Goal: Task Accomplishment & Management: Manage account settings

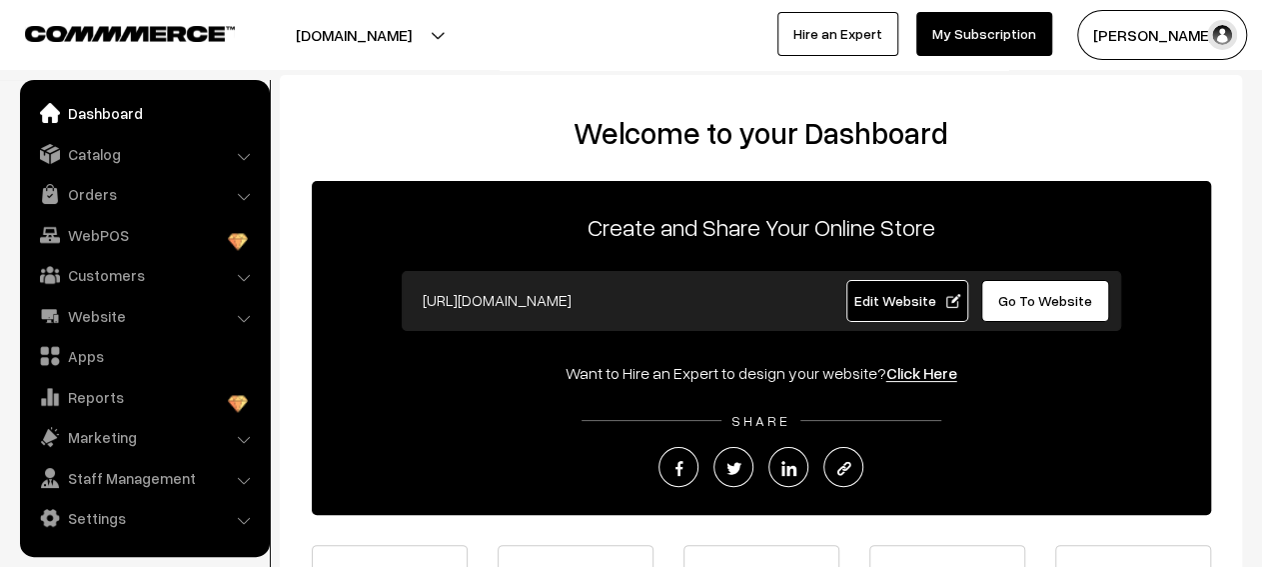
click at [183, 154] on link "Catalog" at bounding box center [144, 154] width 238 height 36
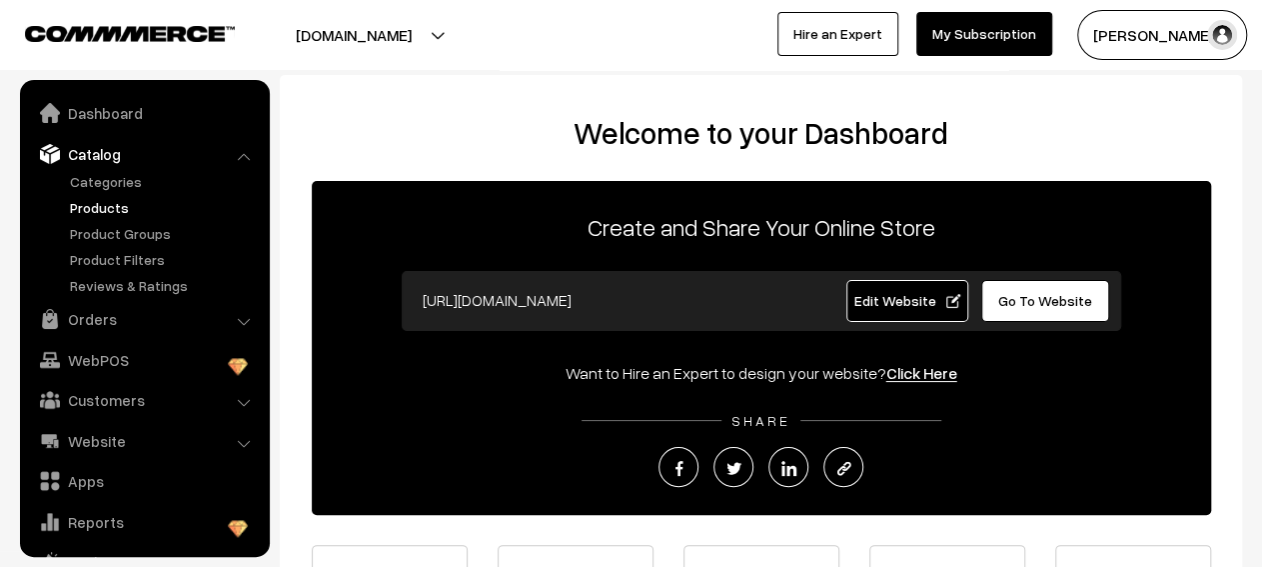
click at [135, 207] on link "Products" at bounding box center [164, 207] width 198 height 21
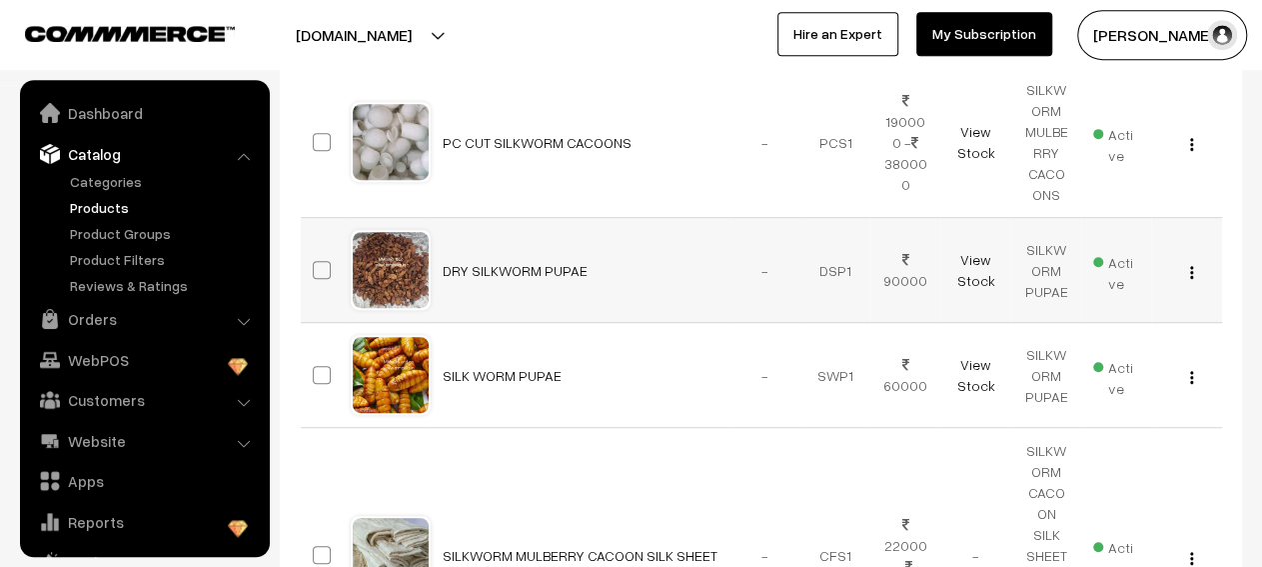
scroll to position [55, 0]
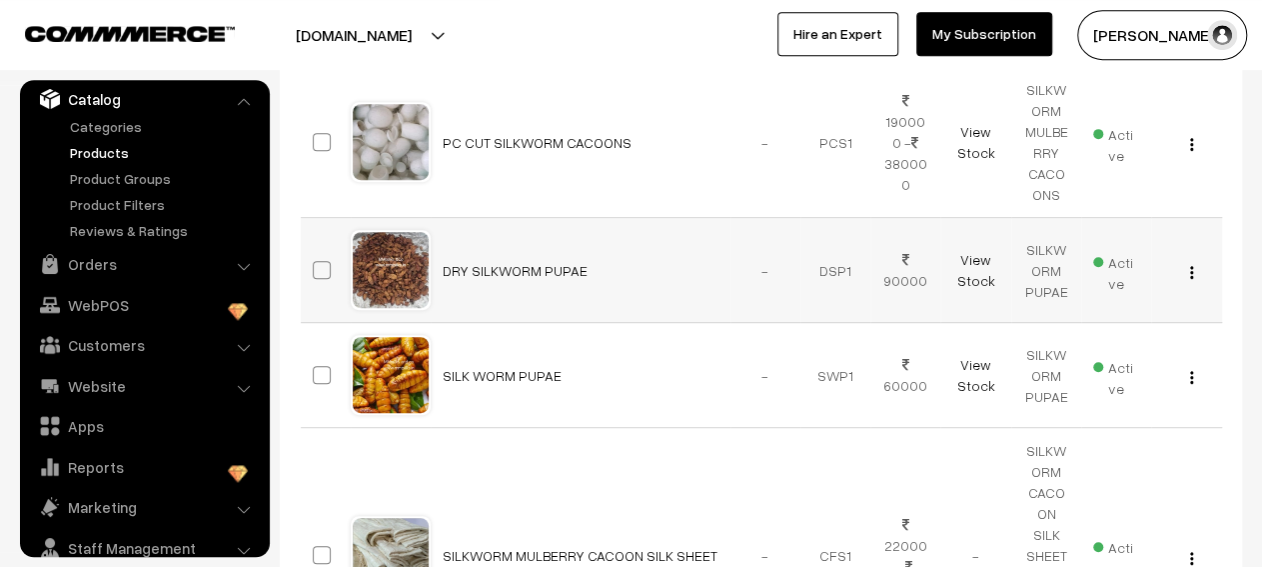
click at [1190, 271] on img "button" at bounding box center [1191, 272] width 3 height 13
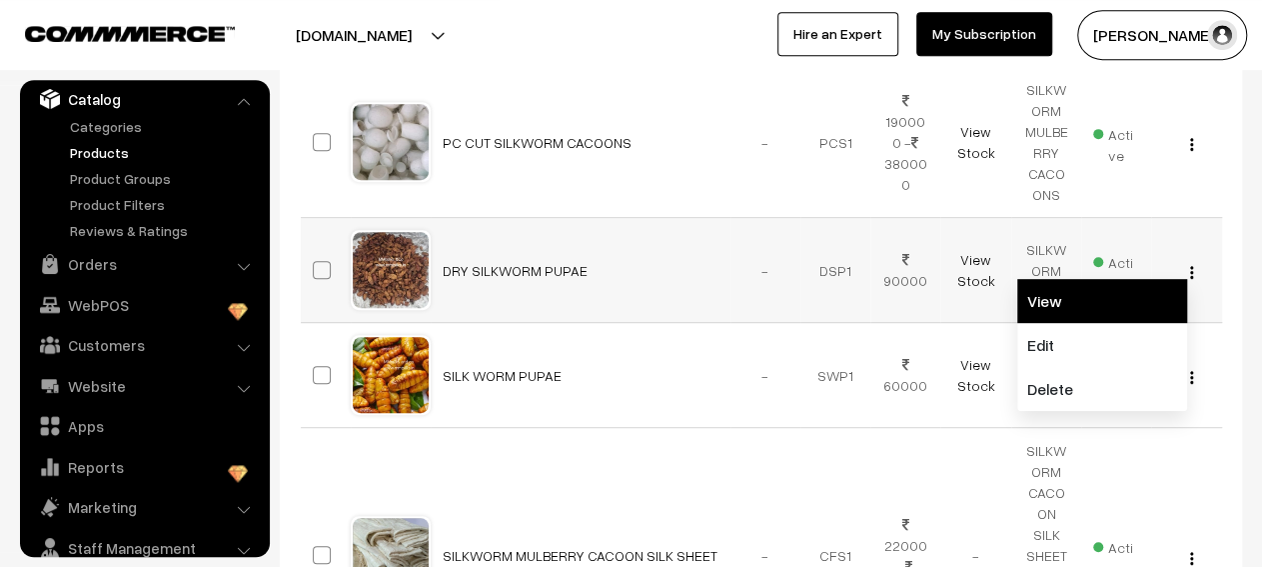
click at [1108, 315] on link "View" at bounding box center [1102, 301] width 170 height 44
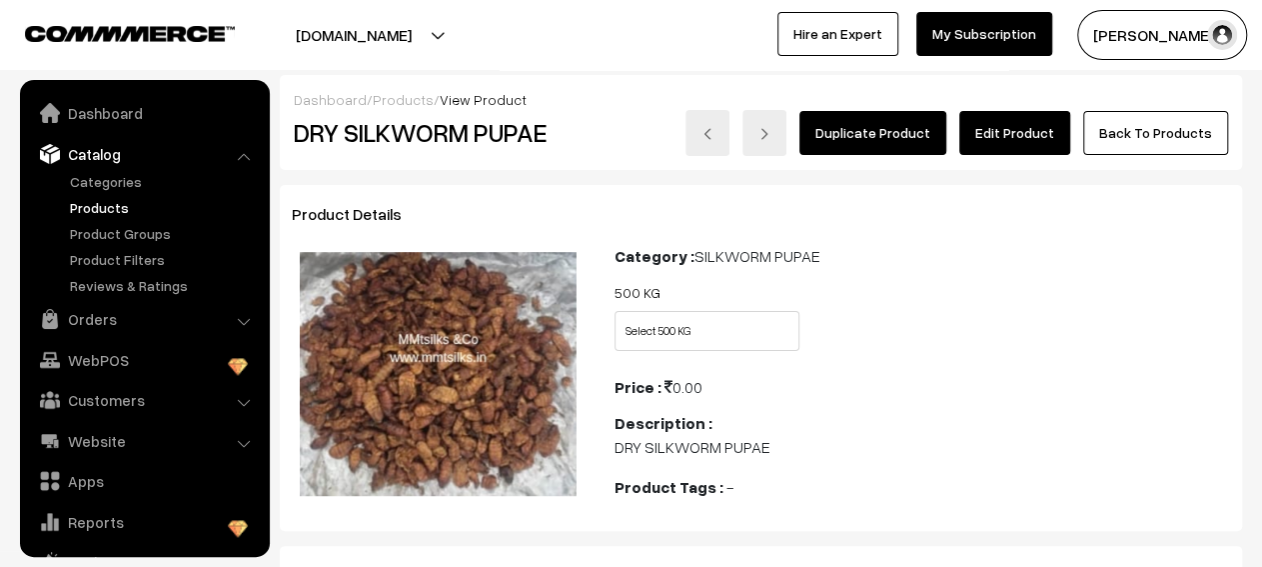
scroll to position [55, 0]
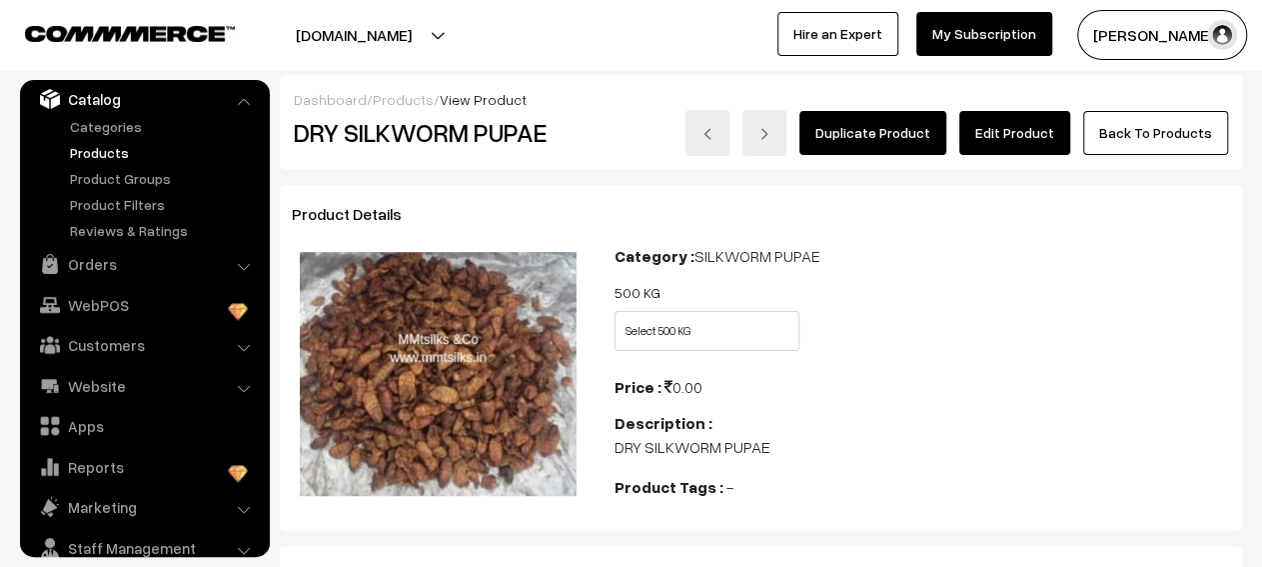
click at [129, 155] on link "Products" at bounding box center [164, 152] width 198 height 21
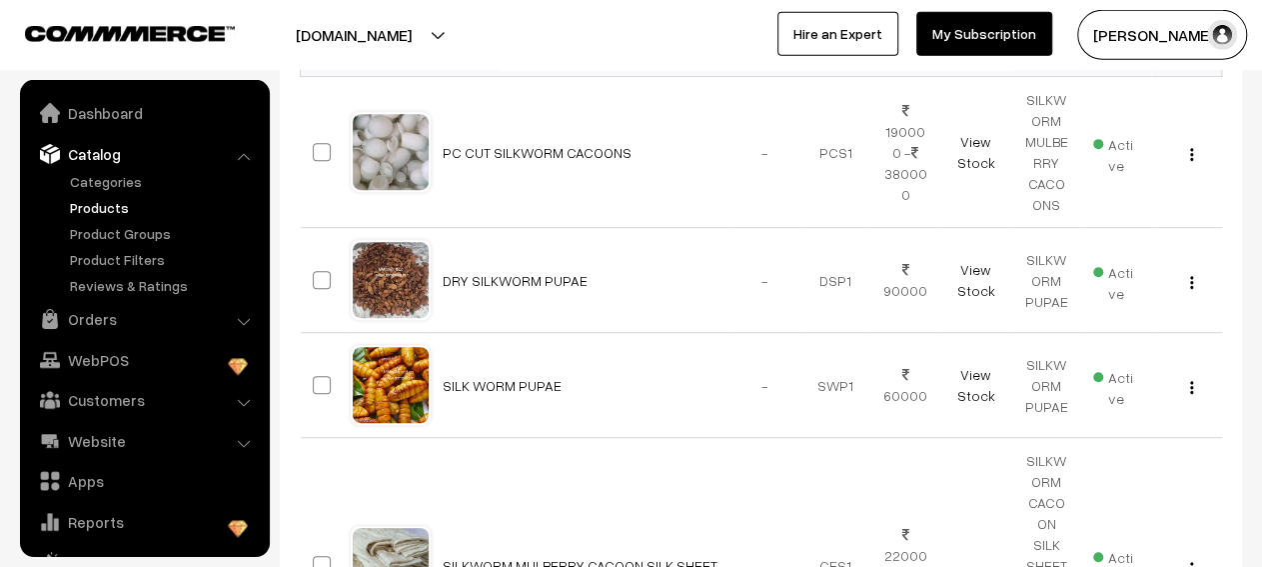
scroll to position [55, 0]
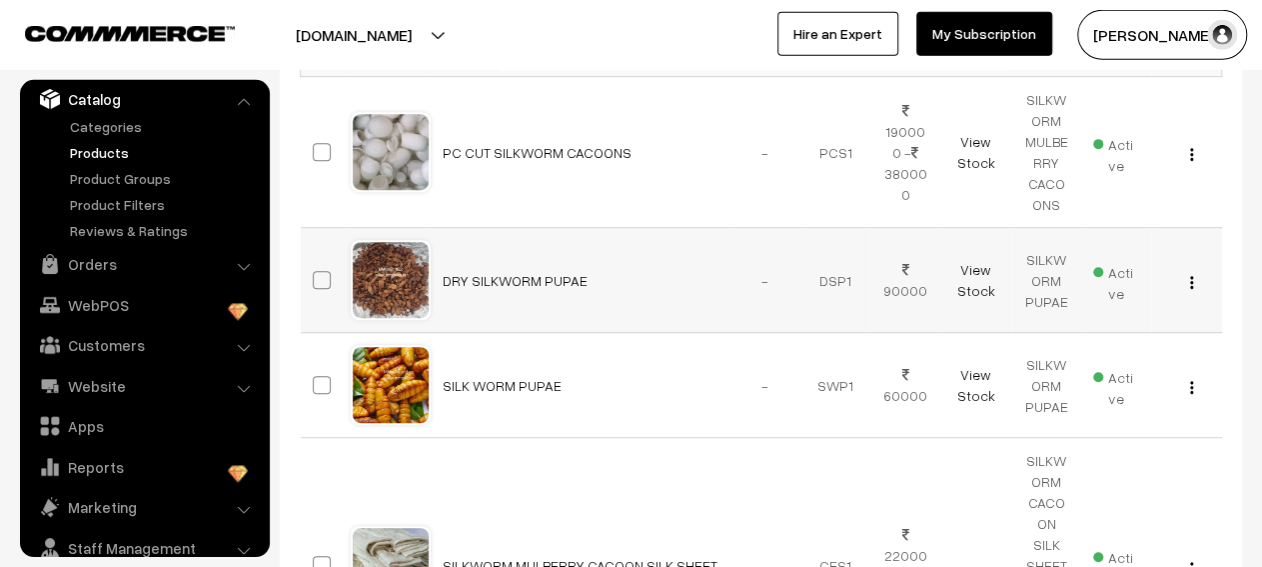
click at [1192, 283] on img "button" at bounding box center [1191, 282] width 3 height 13
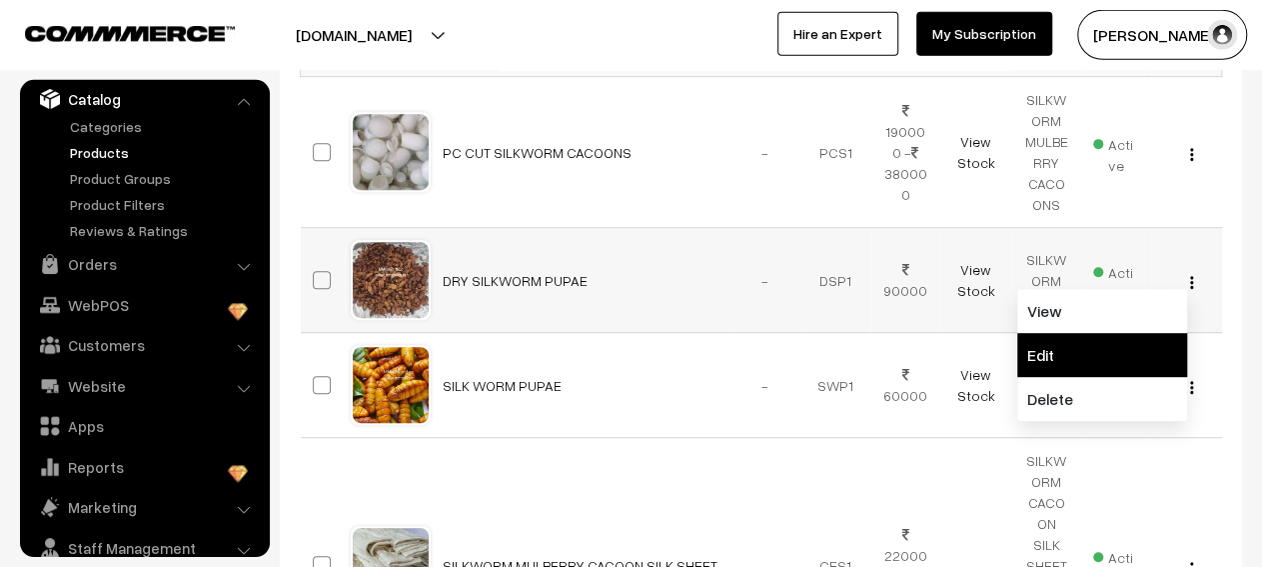
click at [1120, 334] on link "Edit" at bounding box center [1102, 355] width 170 height 44
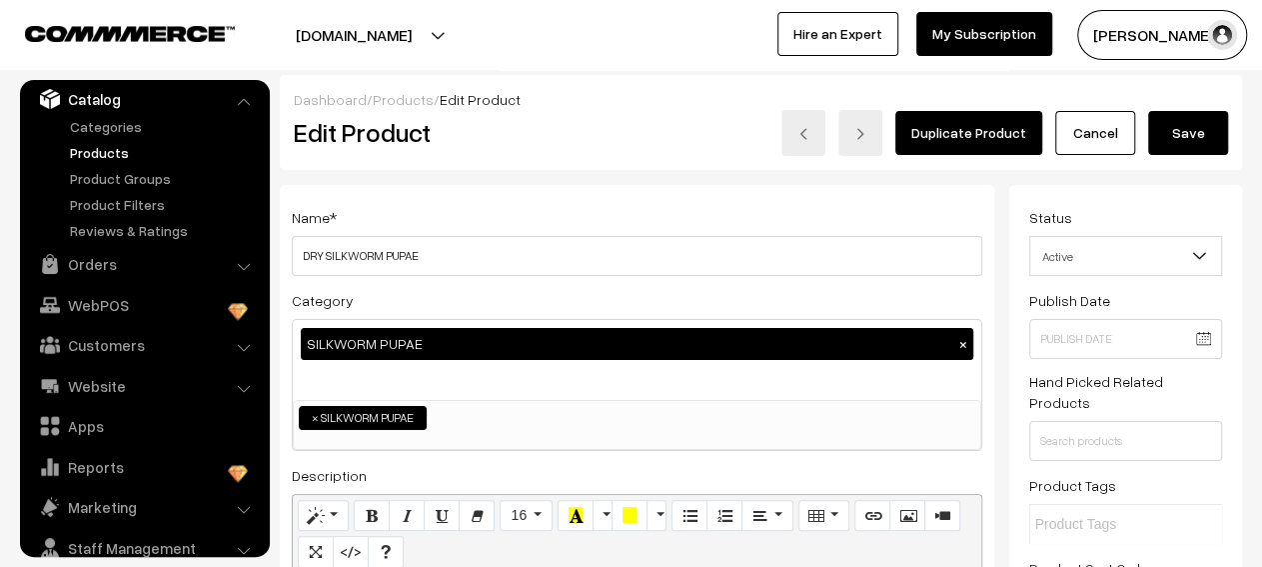
scroll to position [74, 0]
click at [715, 340] on div "SILKWORM PUPAE ×" at bounding box center [637, 344] width 673 height 32
click at [680, 411] on ul "× SILKWORM PUPAE" at bounding box center [637, 415] width 687 height 29
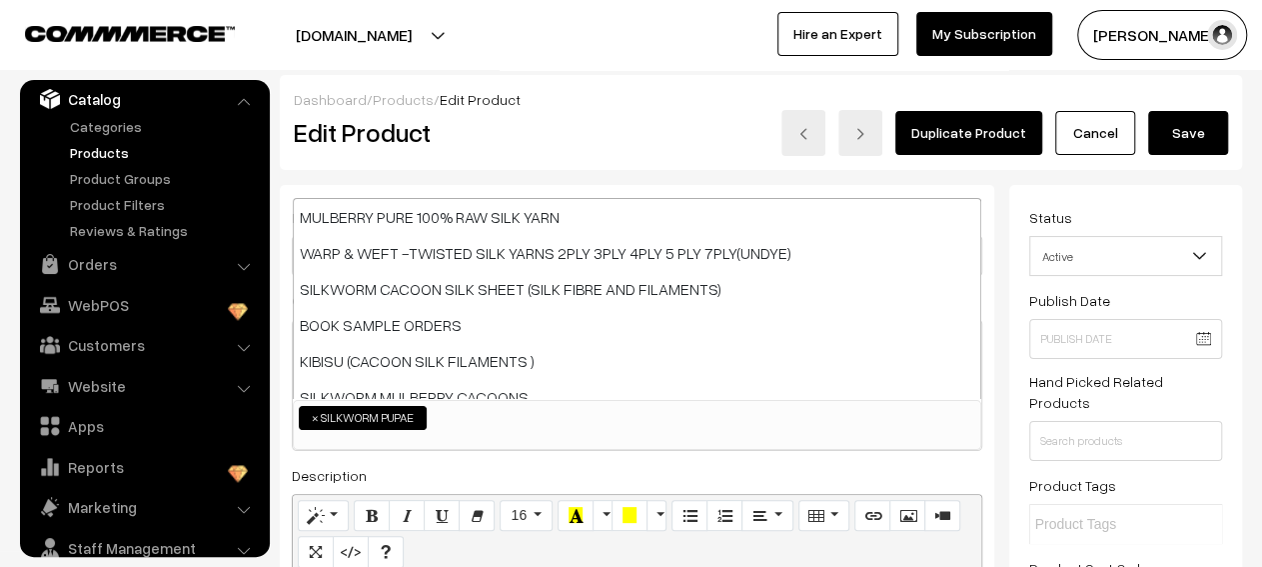
scroll to position [180, 0]
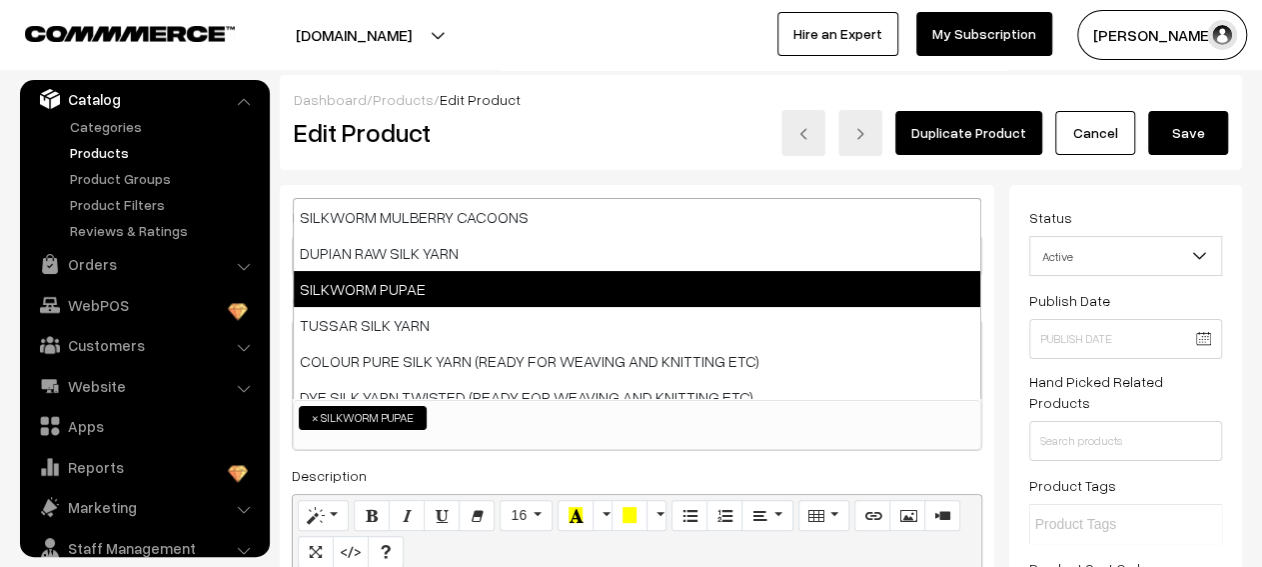
select select
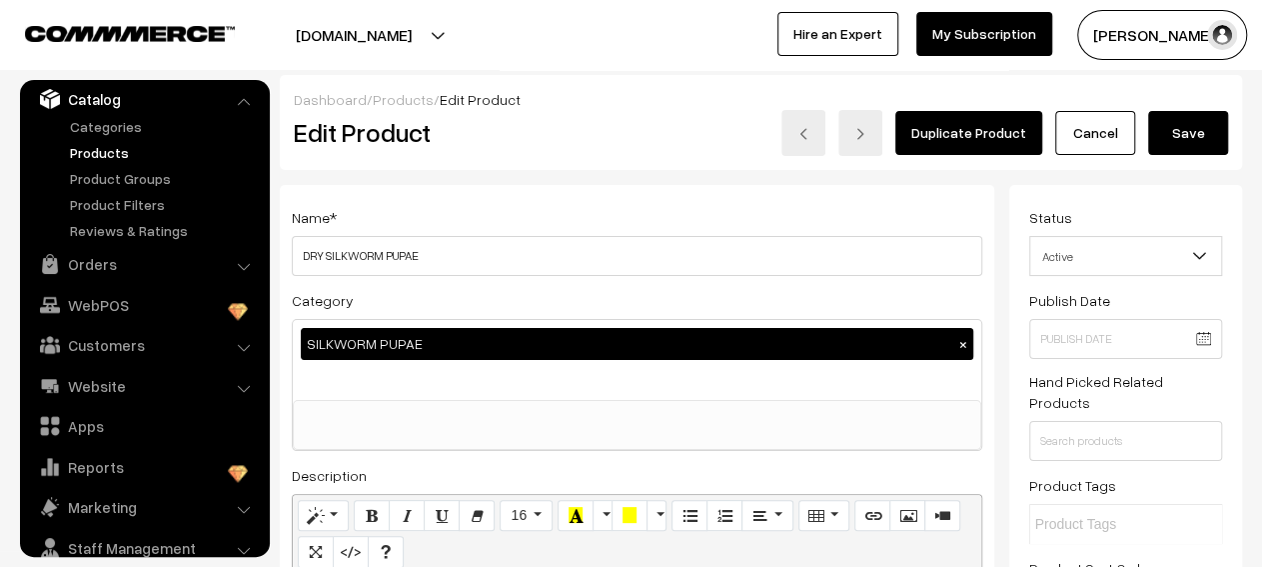
scroll to position [74, 0]
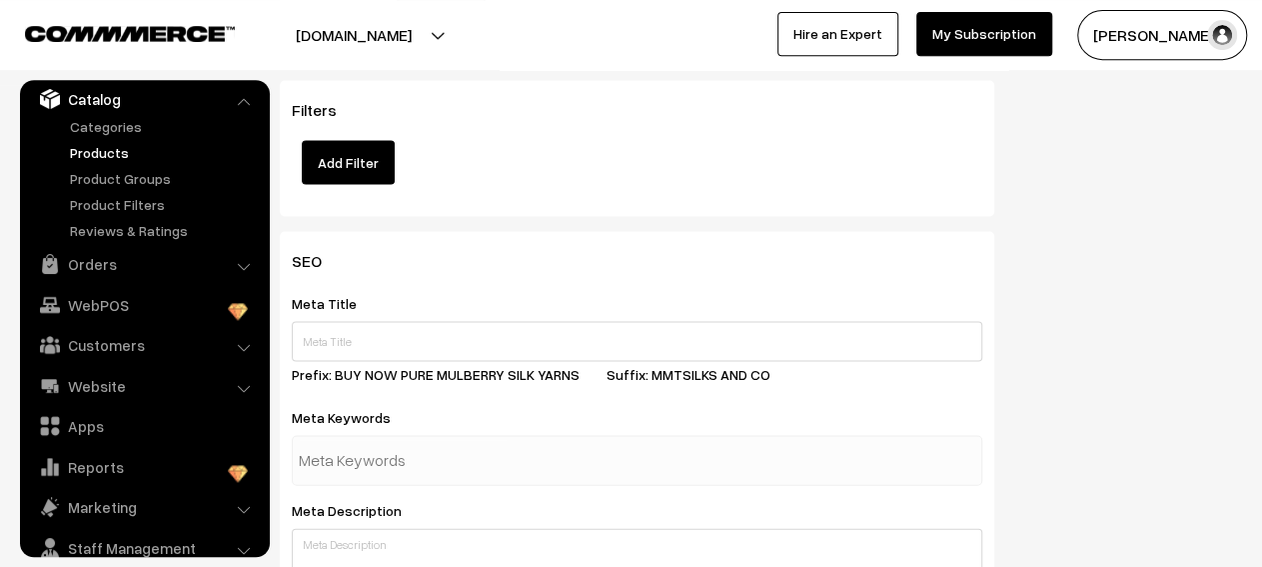
scroll to position [1908, 0]
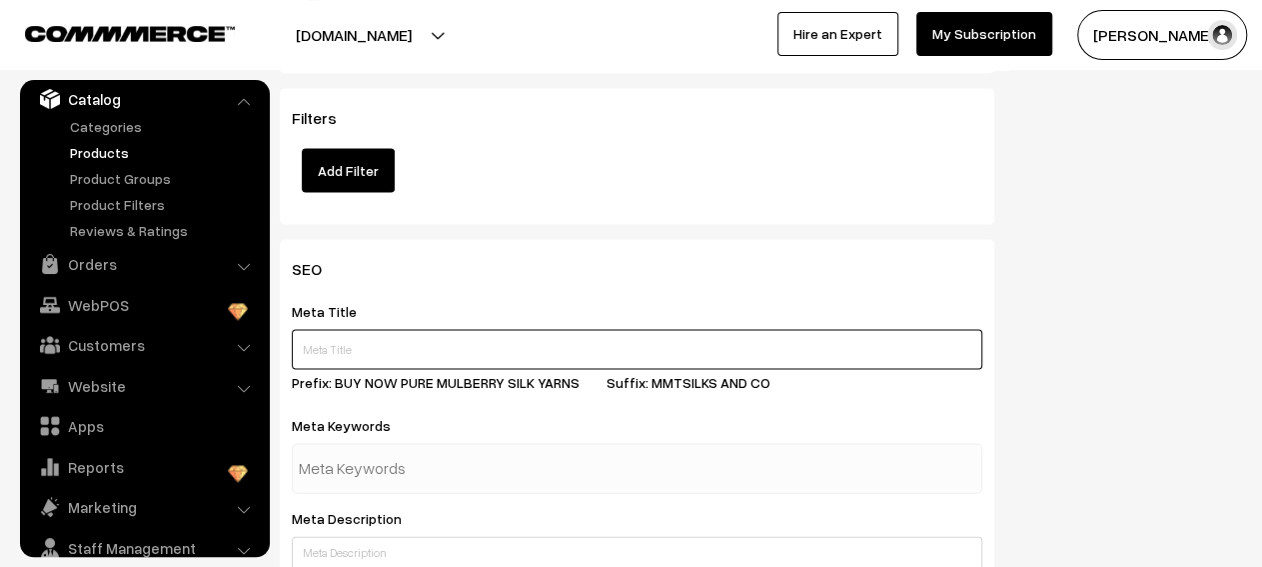
click at [432, 335] on input "text" at bounding box center [637, 349] width 691 height 40
type input "SILKWORM PUPAE"
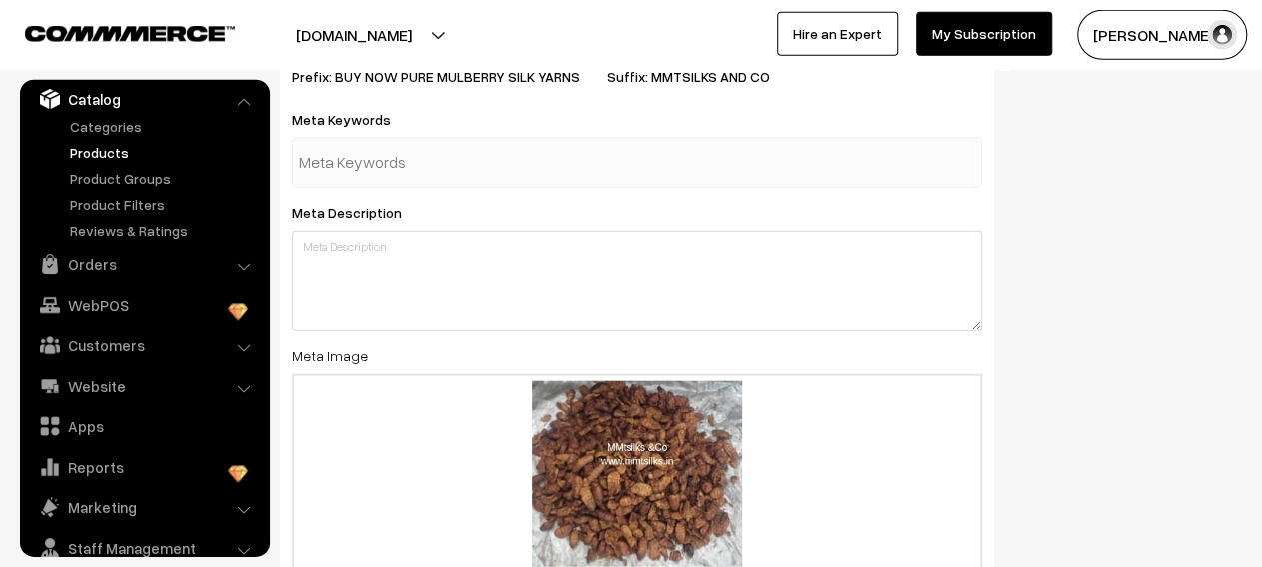
scroll to position [2215, 0]
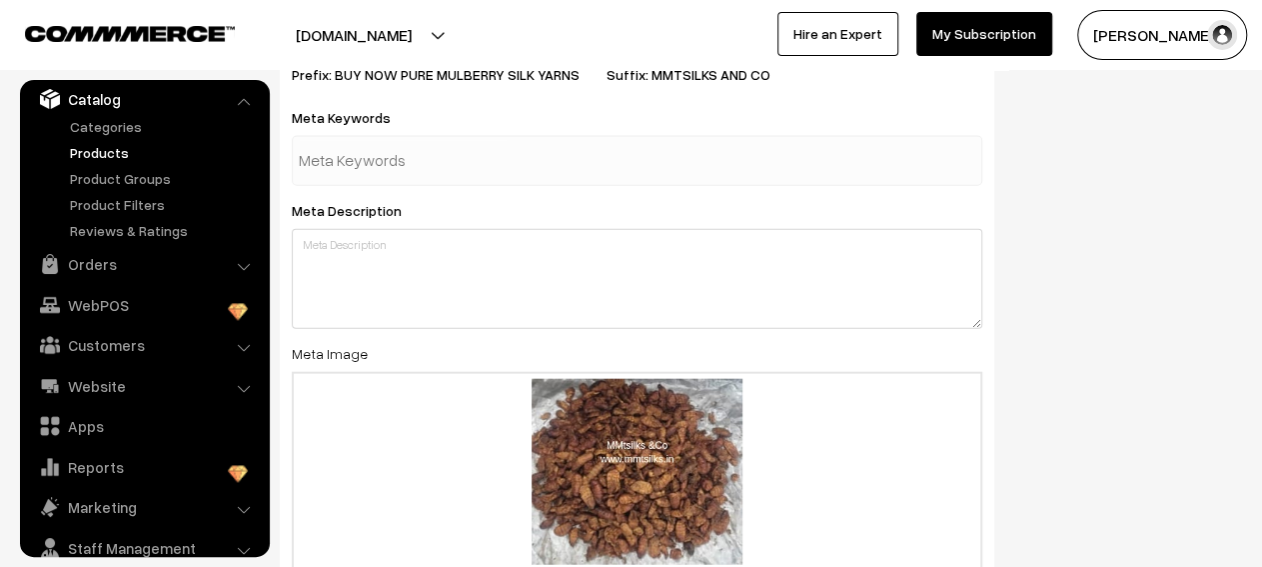
click at [445, 142] on input "text" at bounding box center [403, 161] width 208 height 40
type input "silk"
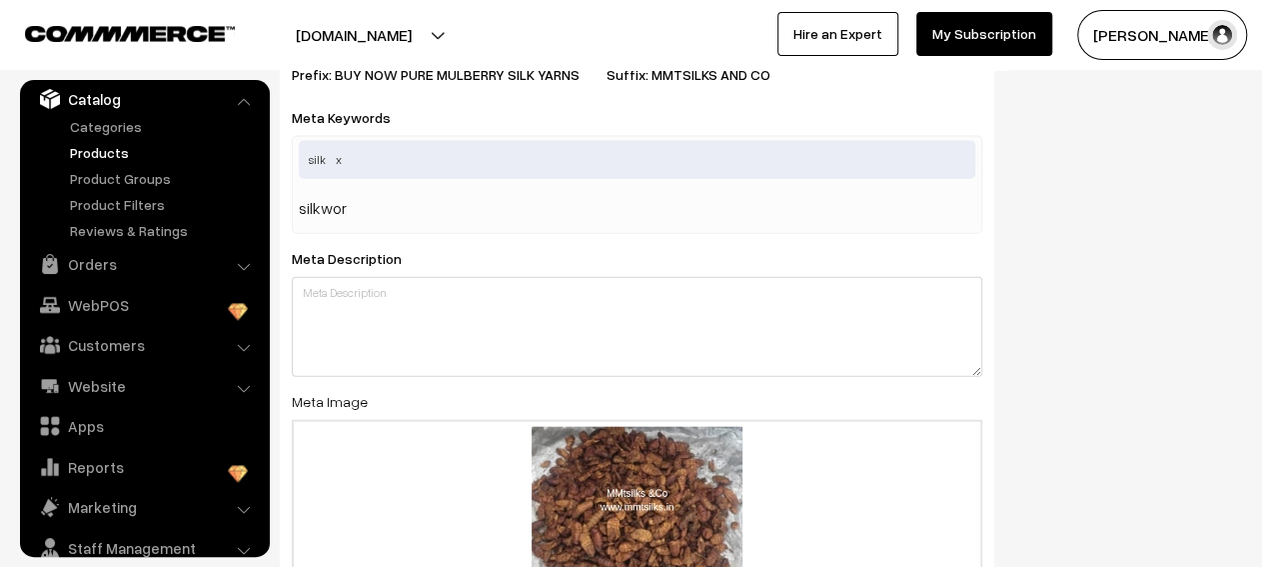
type input "silkworm"
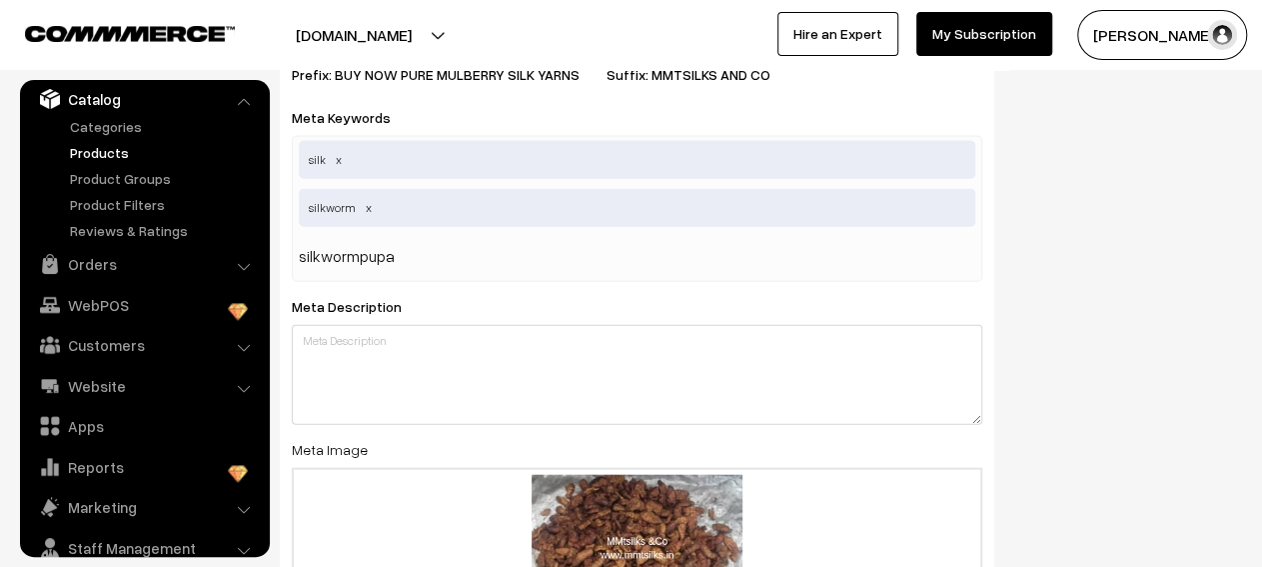
type input "silkwormpupae"
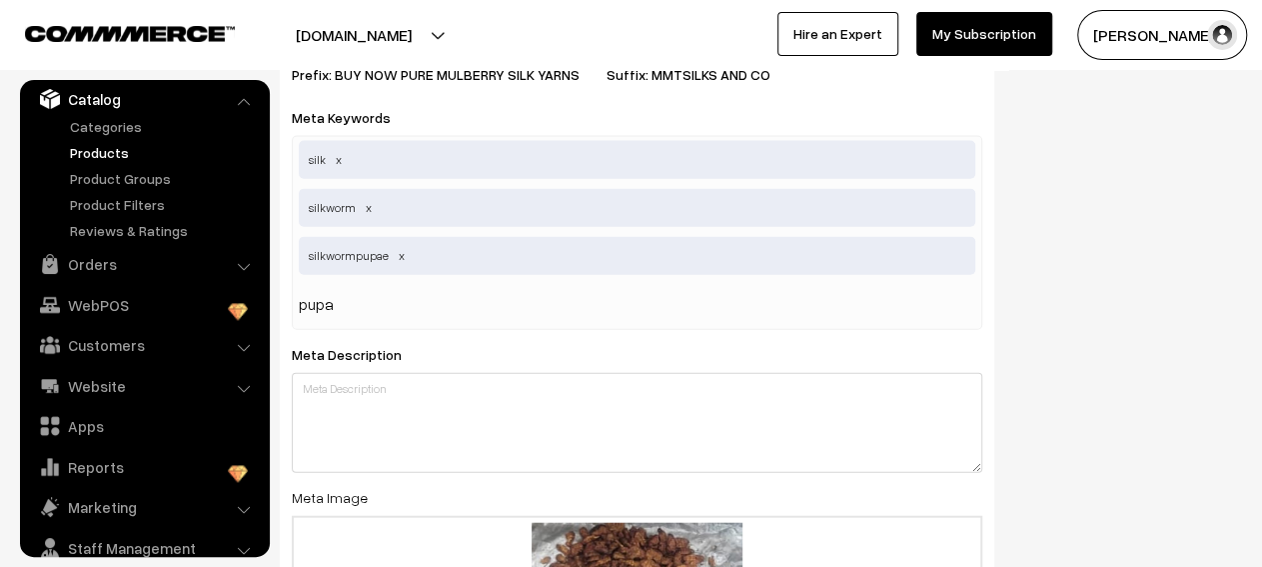
type input "pupae"
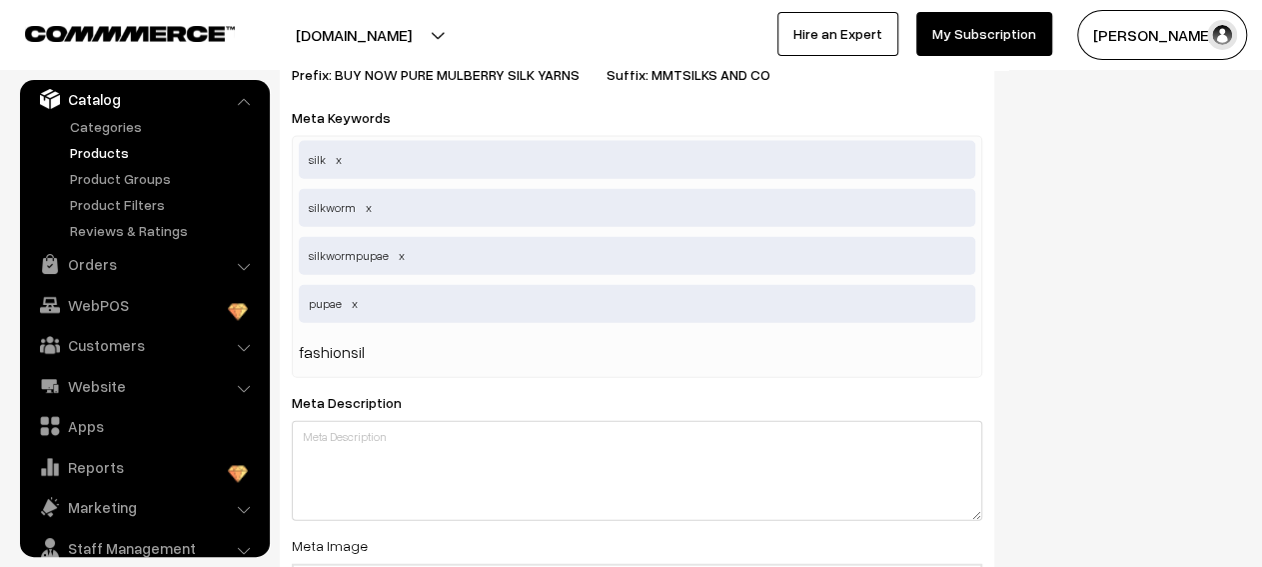
type input "fashionsilk"
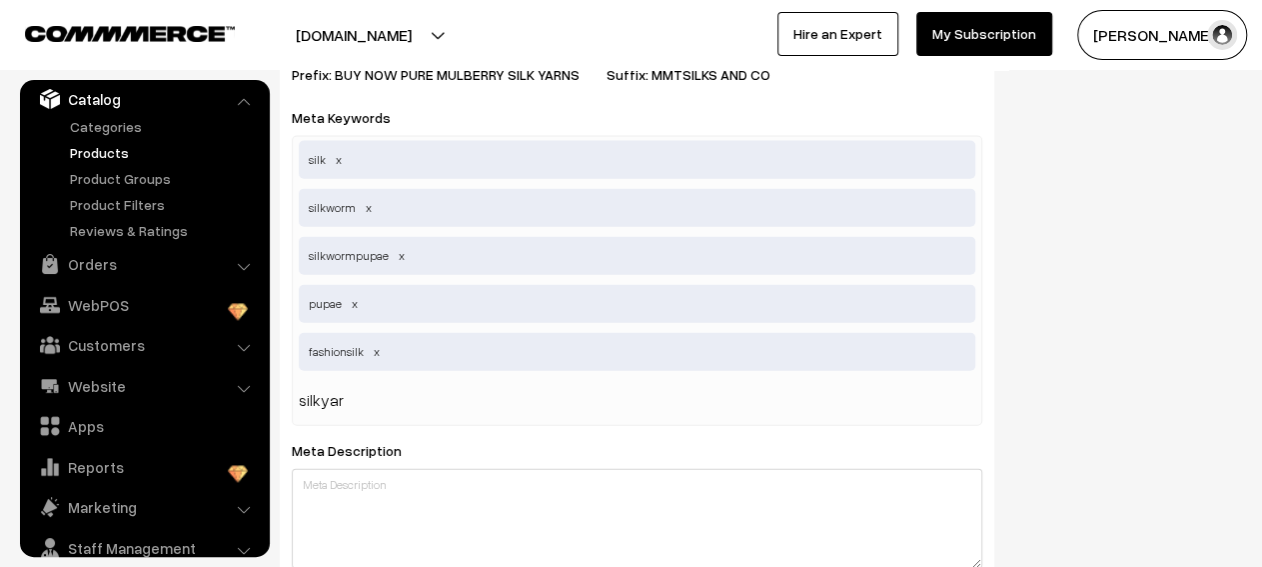
type input "silkyarn"
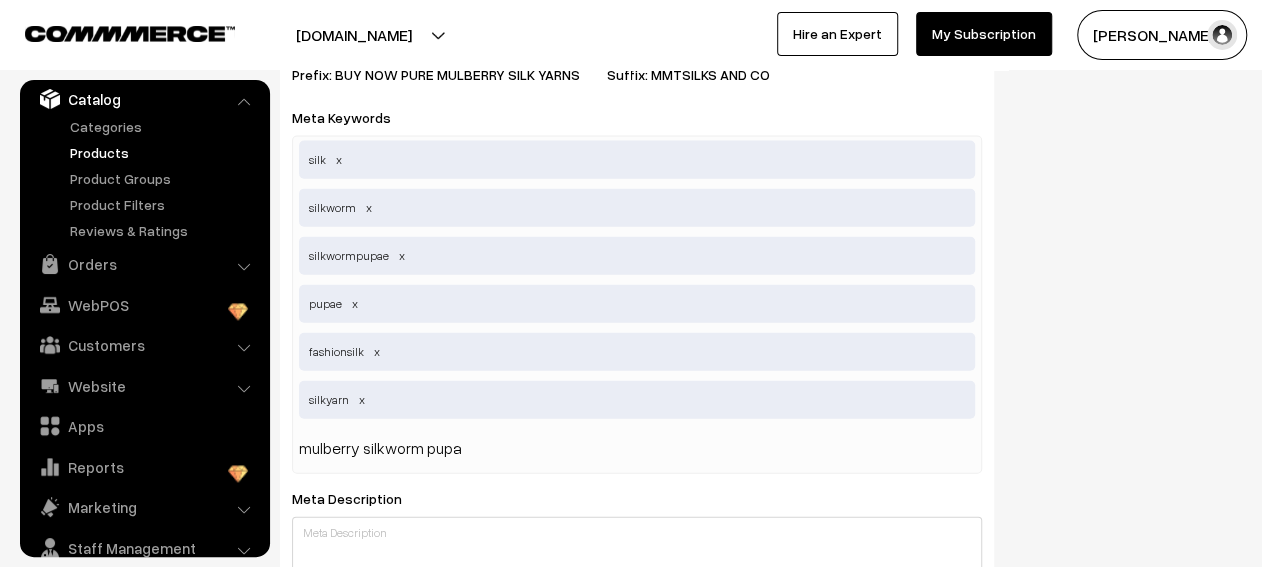
type input "mulberry silkworm pupae"
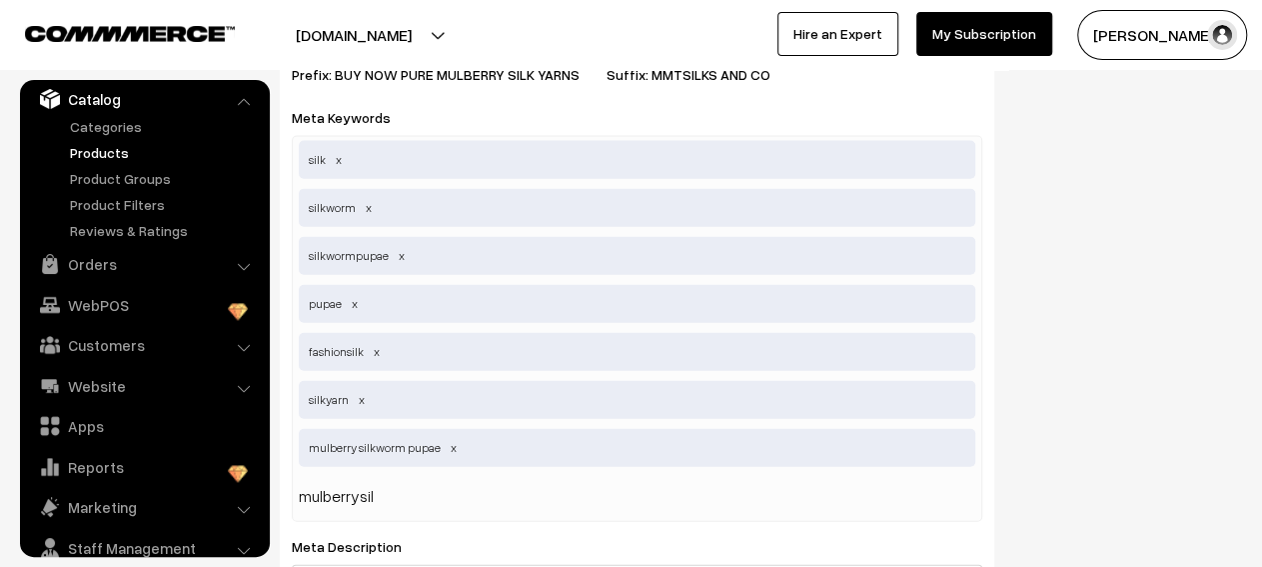
type input "mulberrysilk"
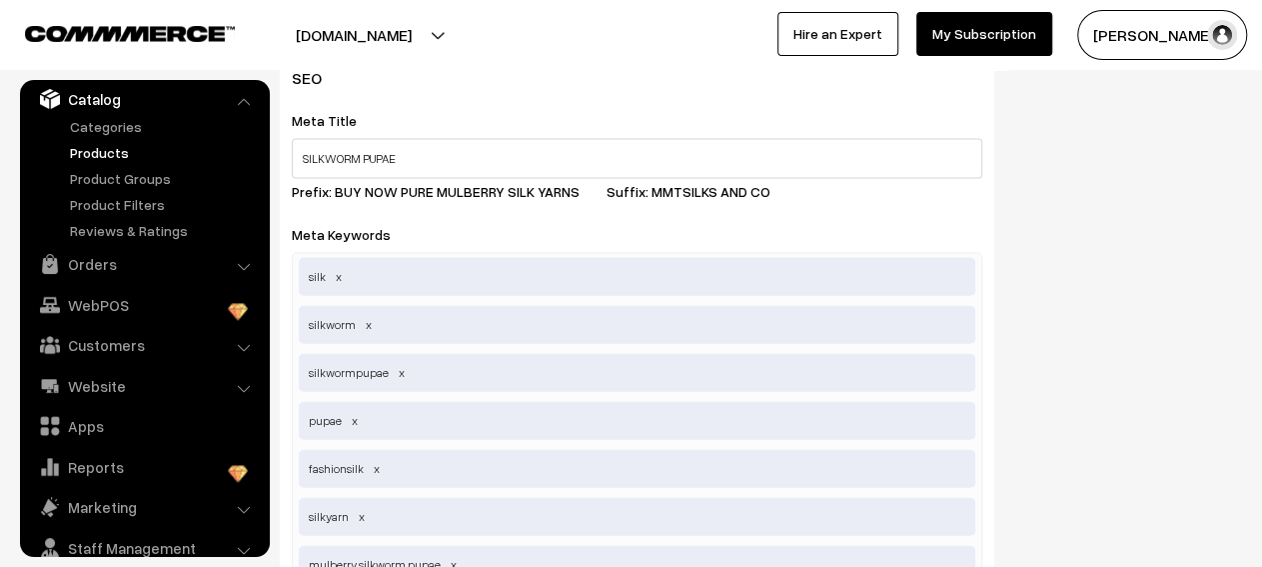
scroll to position [2873, 0]
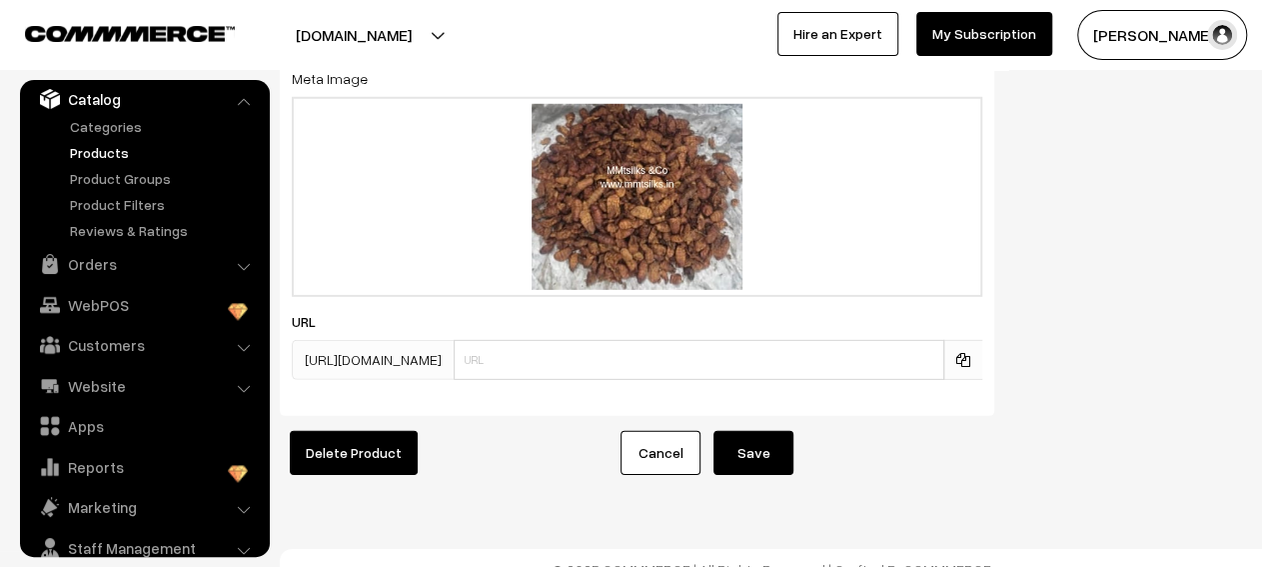
click at [763, 431] on button "Save" at bounding box center [754, 453] width 80 height 44
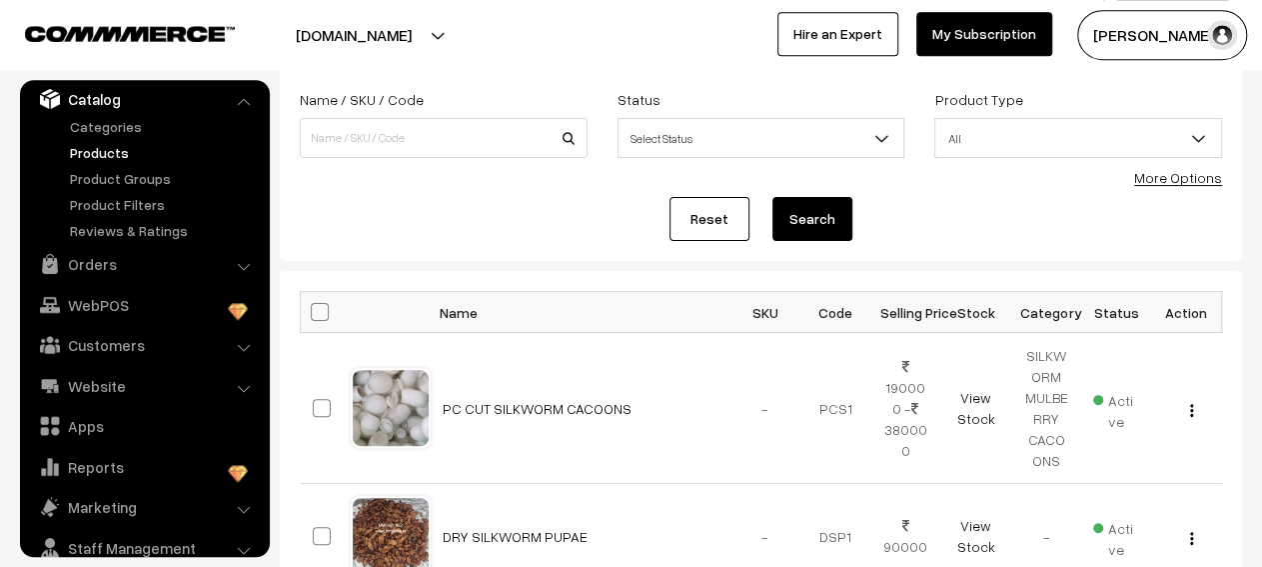
scroll to position [129, 0]
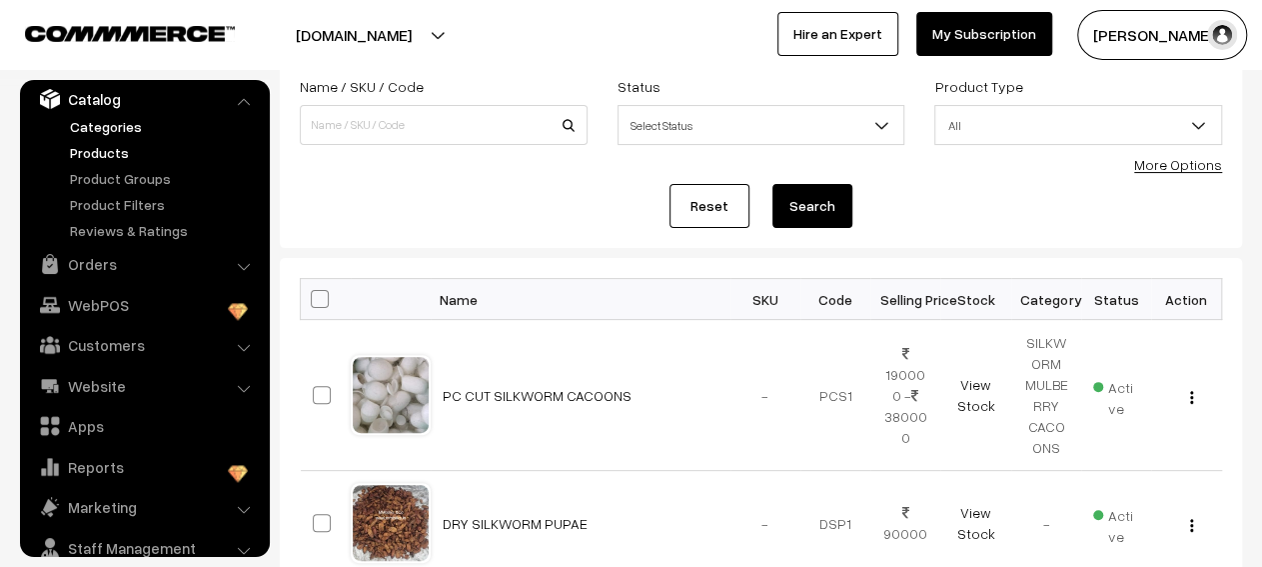
click at [118, 131] on link "Categories" at bounding box center [164, 126] width 198 height 21
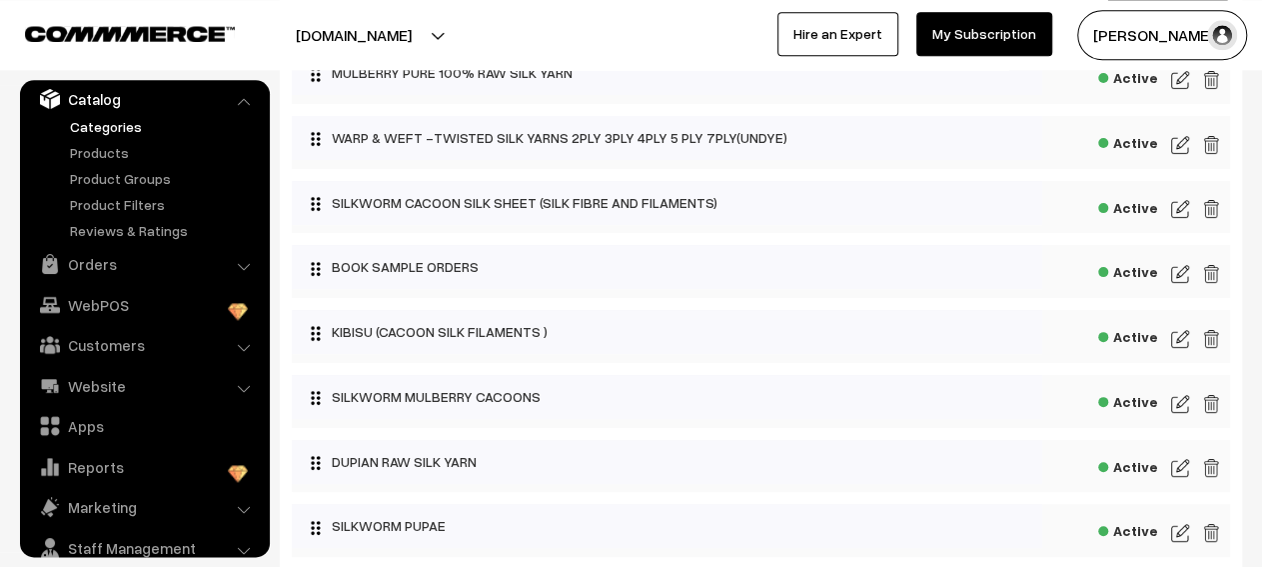
scroll to position [210, 0]
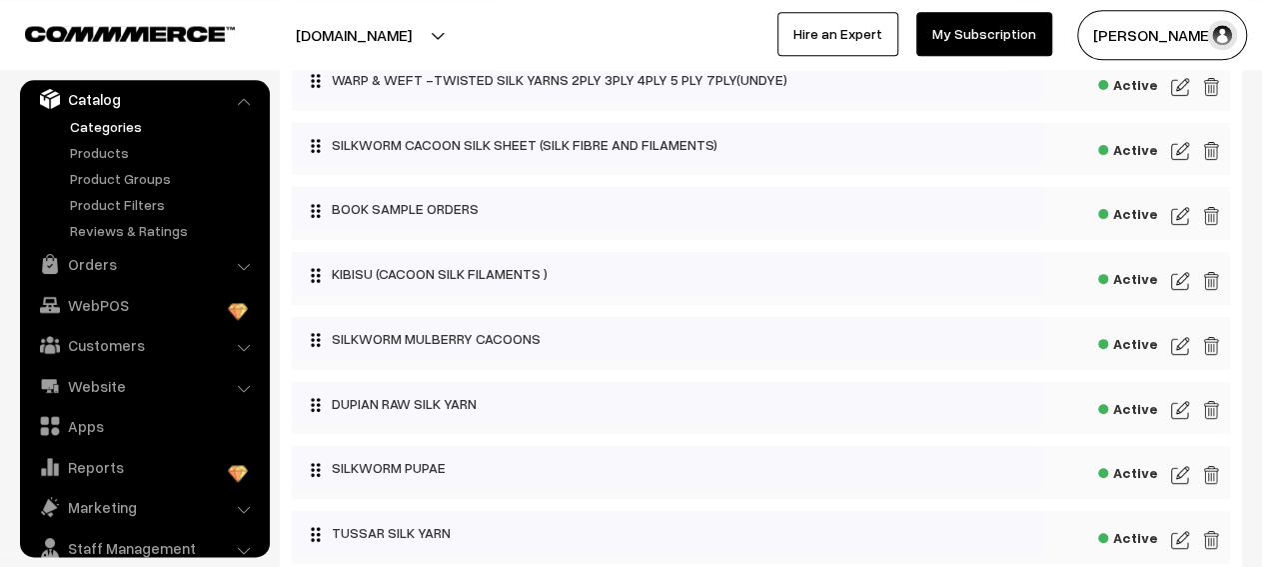
click at [1177, 484] on img at bounding box center [1180, 475] width 18 height 24
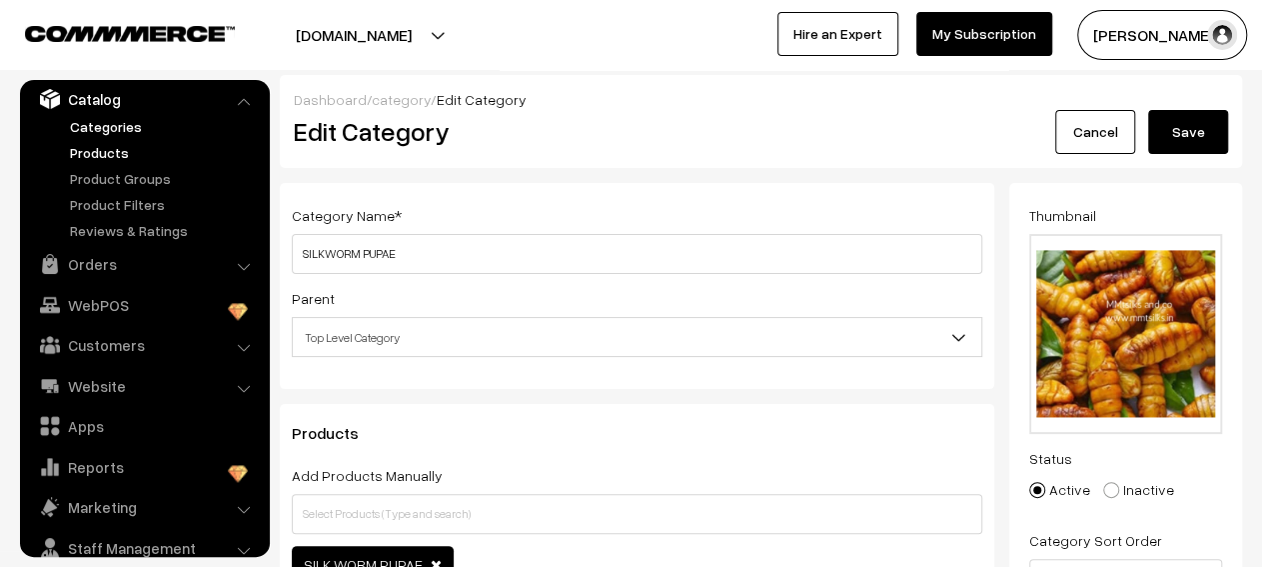
click at [127, 155] on link "Products" at bounding box center [164, 152] width 198 height 21
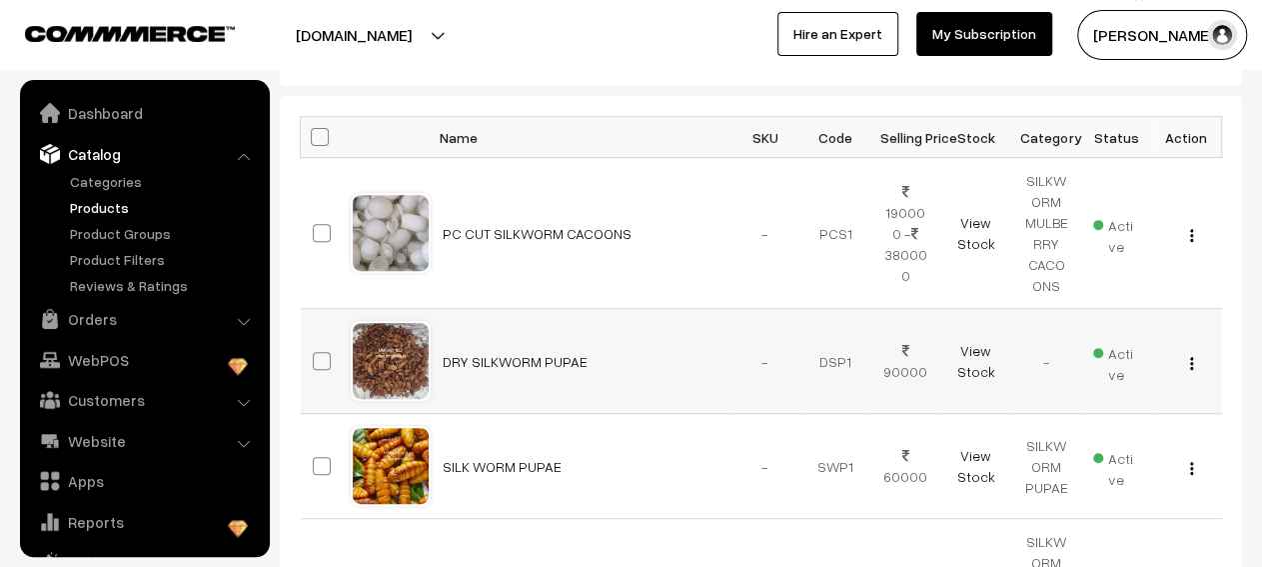
scroll to position [55, 0]
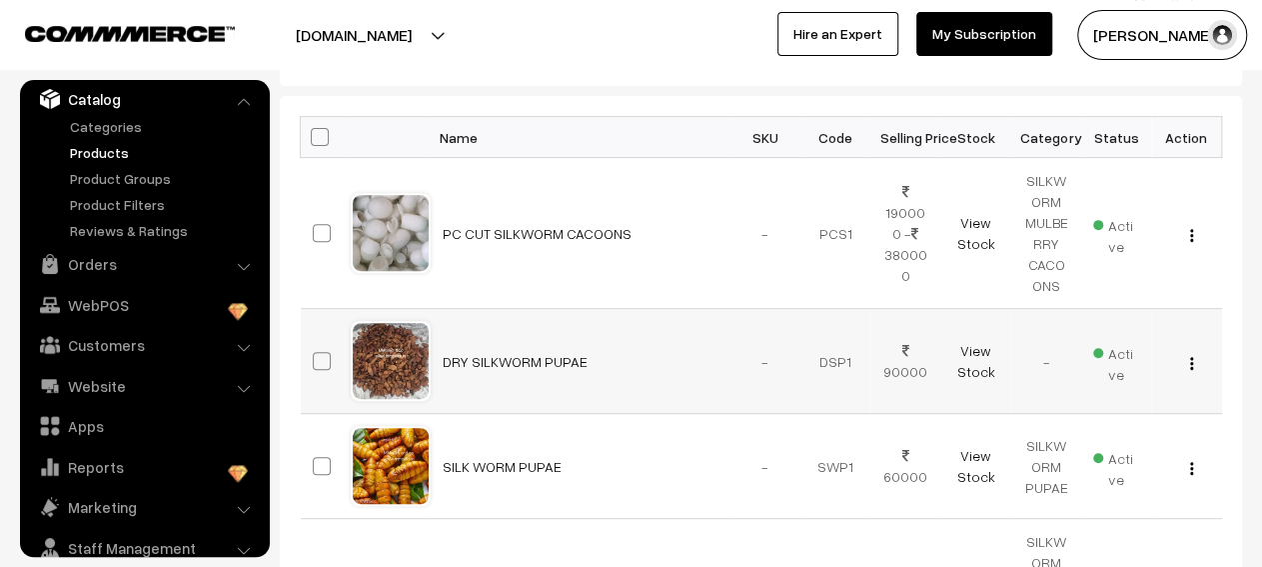
click at [1193, 364] on button "button" at bounding box center [1191, 363] width 5 height 16
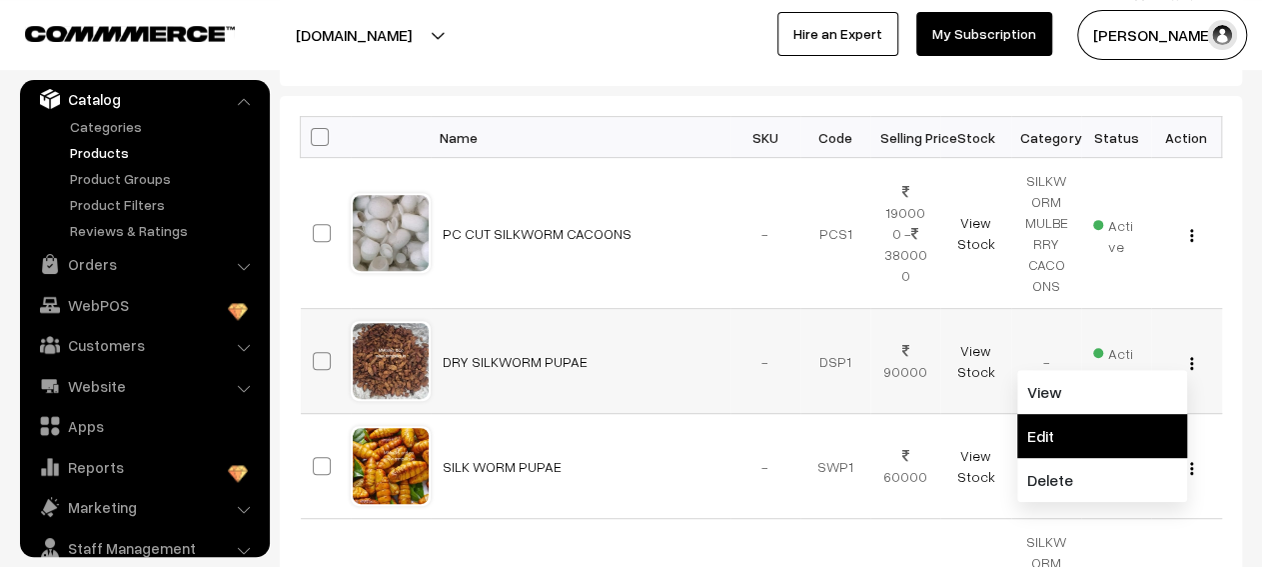
click at [1092, 414] on link "Edit" at bounding box center [1102, 436] width 170 height 44
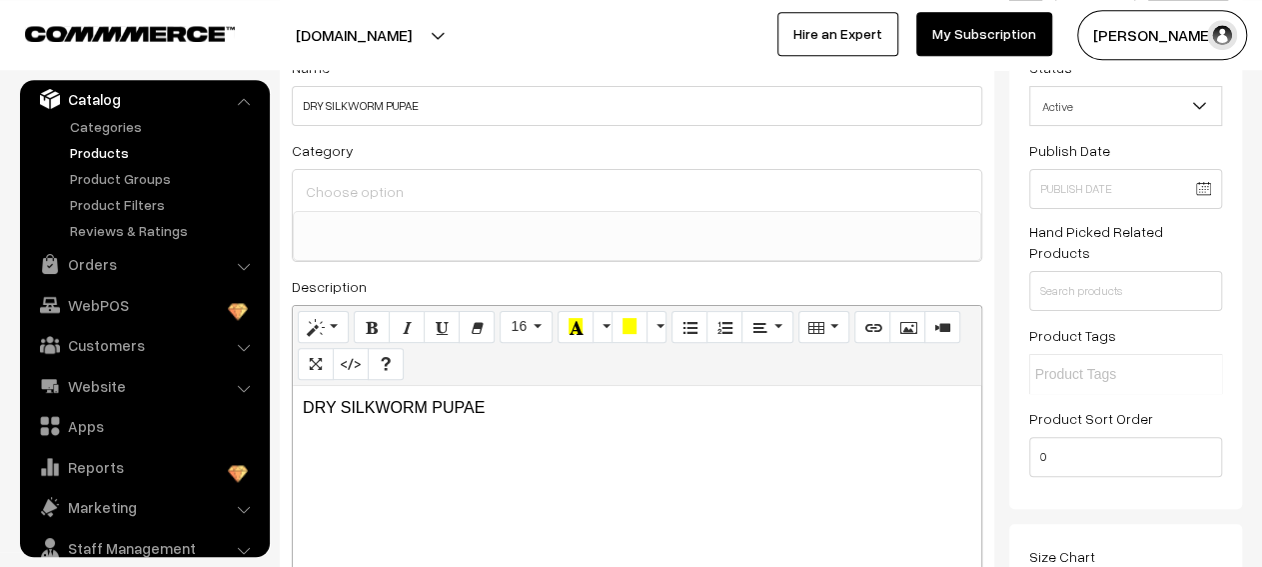
scroll to position [145, 0]
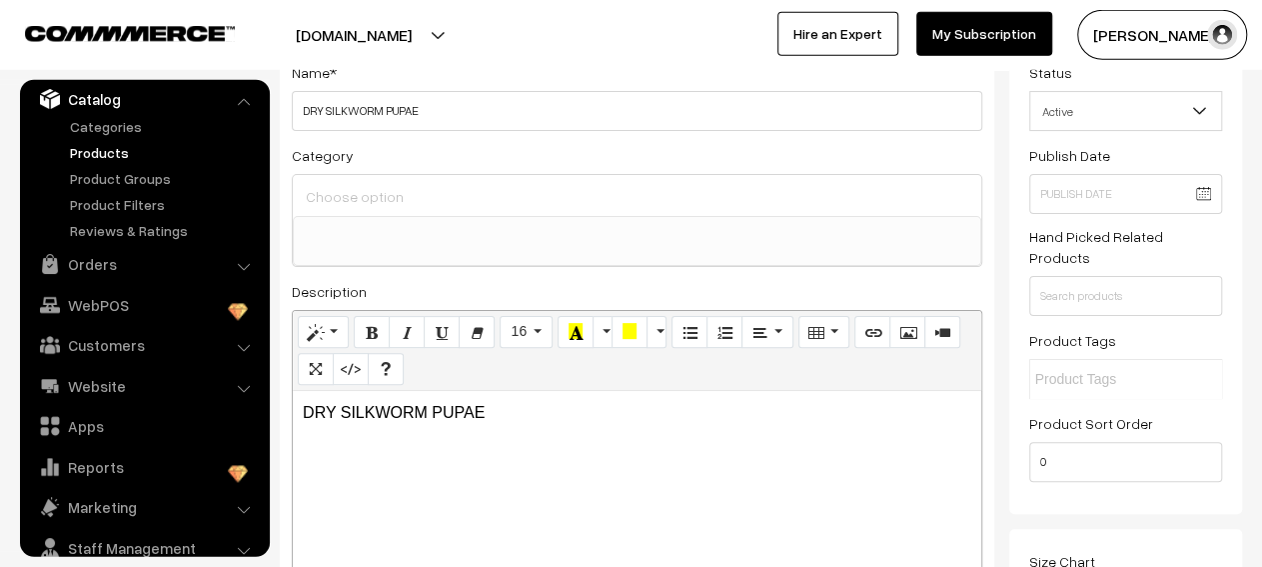
click at [655, 204] on input at bounding box center [637, 197] width 673 height 29
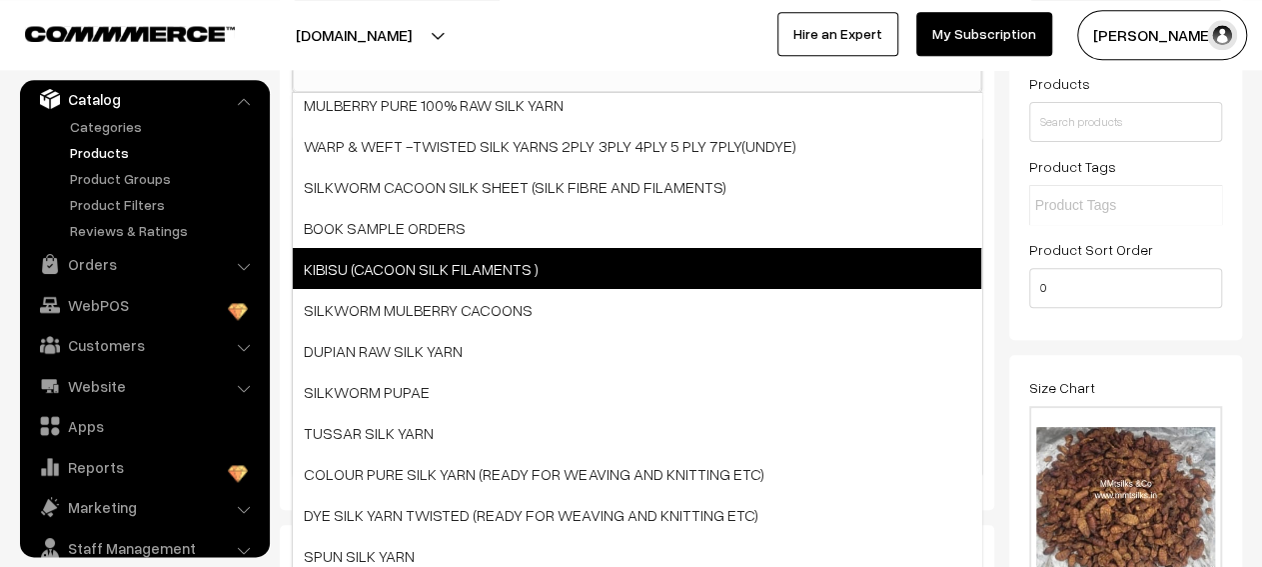
scroll to position [323, 0]
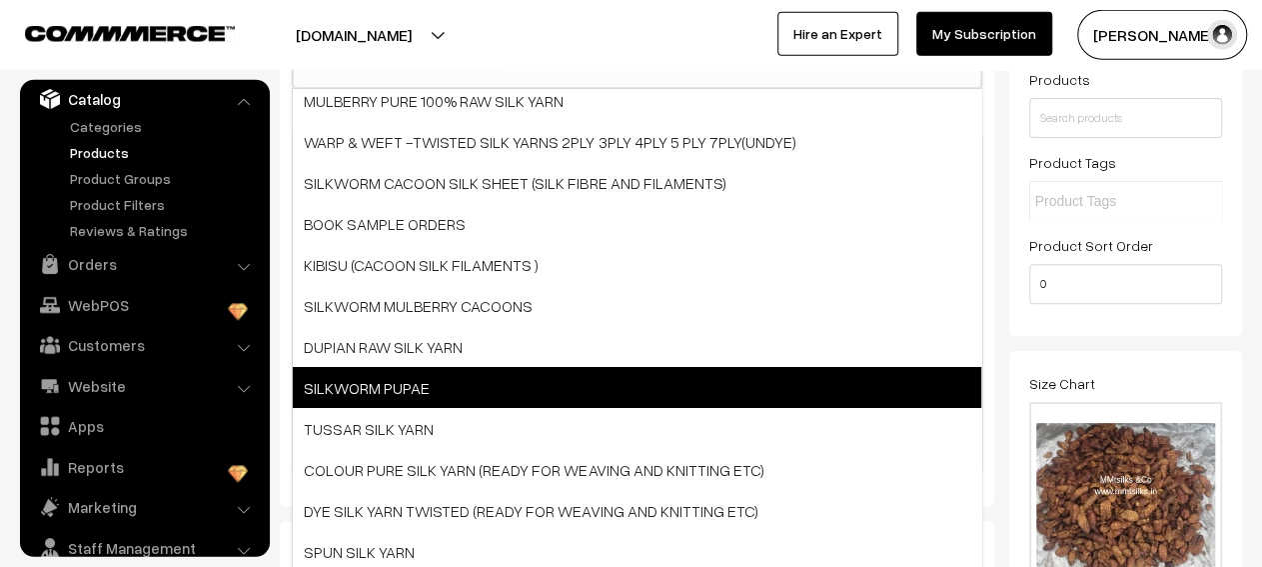
click at [522, 400] on span "SILKWORM PUPAE" at bounding box center [637, 387] width 689 height 41
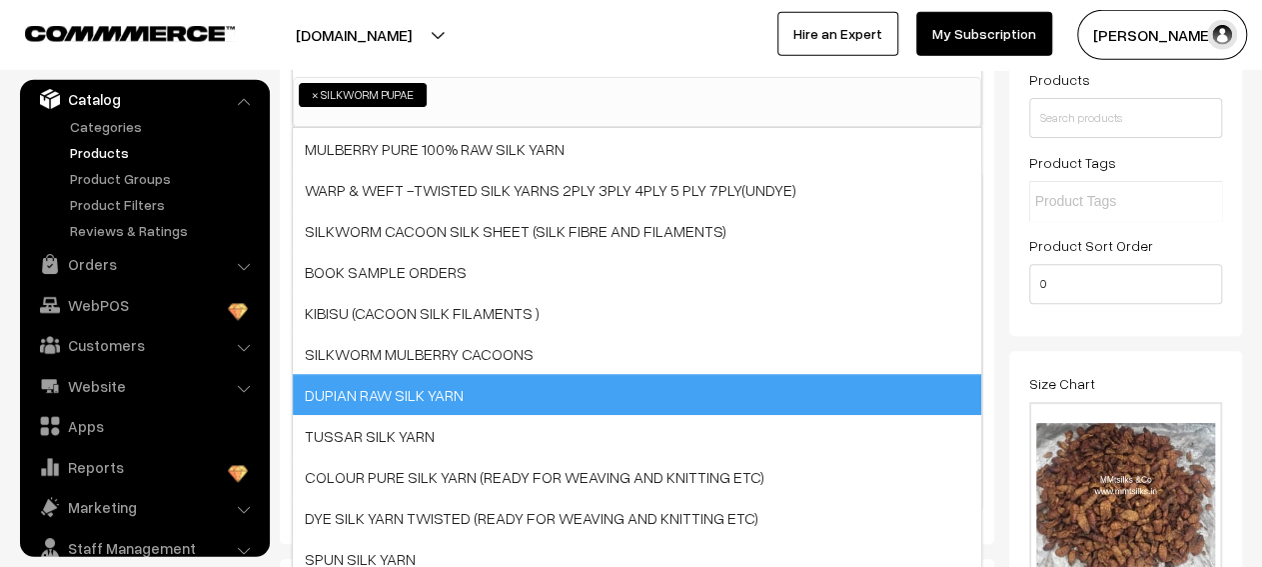
scroll to position [80, 0]
click at [522, 400] on span "DUPIAN RAW SILK YARN" at bounding box center [637, 394] width 689 height 41
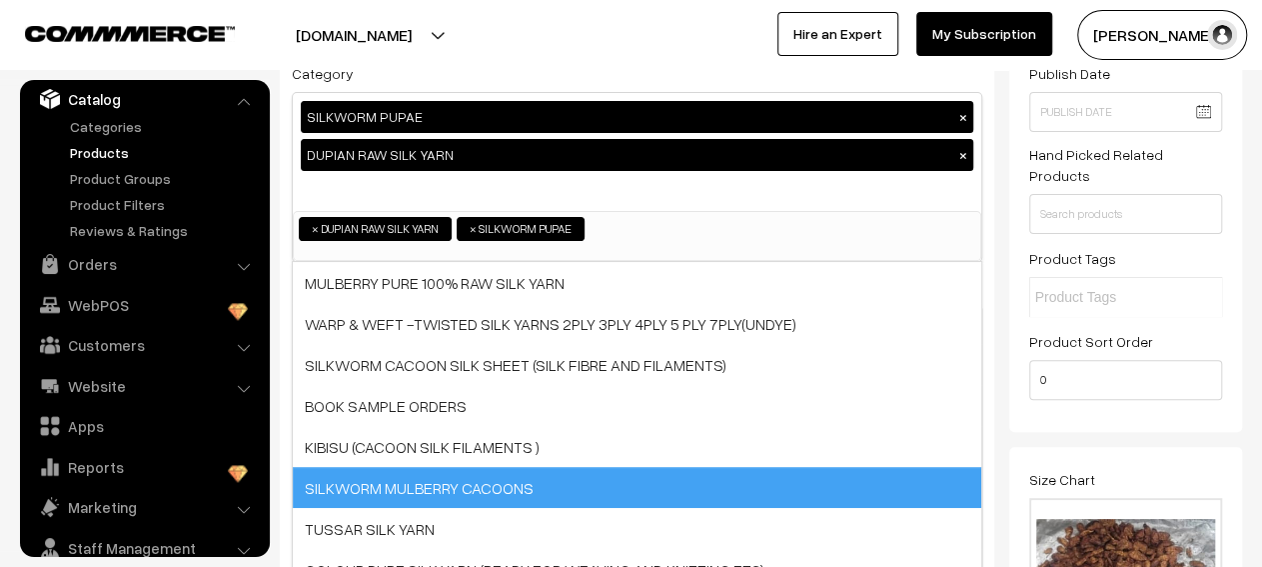
scroll to position [226, 0]
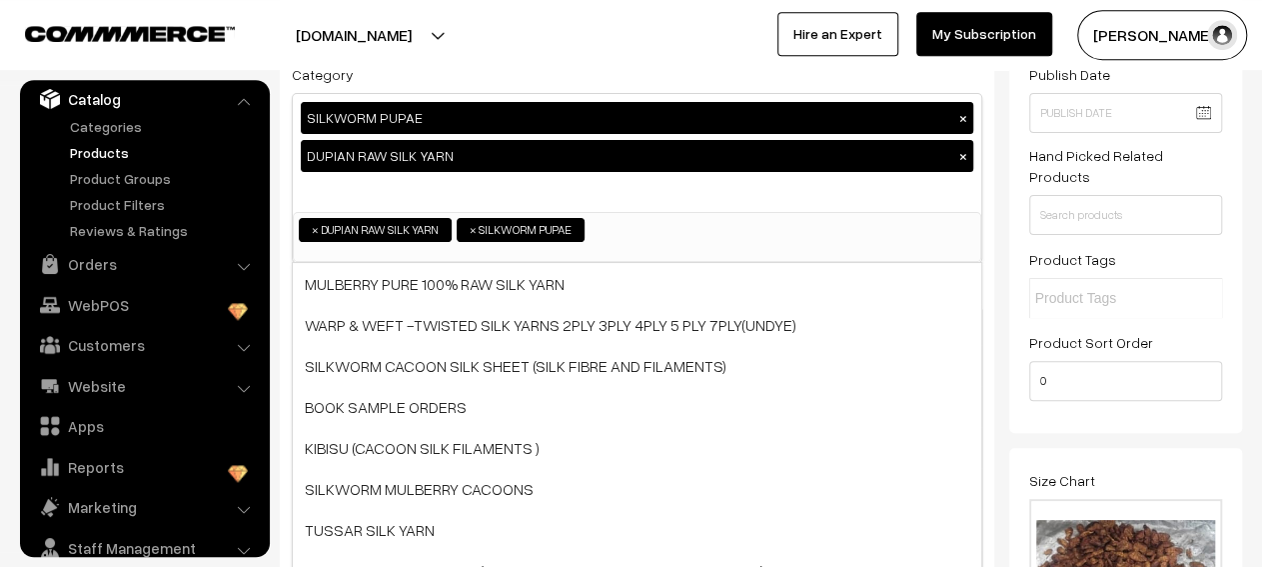
click at [965, 153] on button "×" at bounding box center [963, 156] width 18 height 18
select select "19"
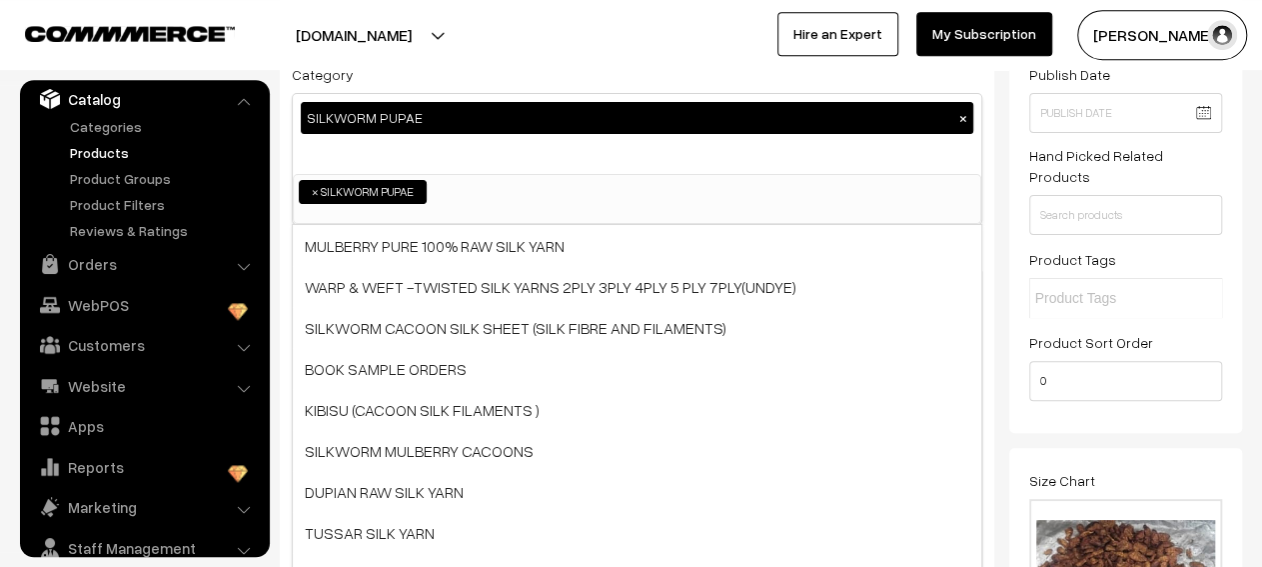
scroll to position [80, 0]
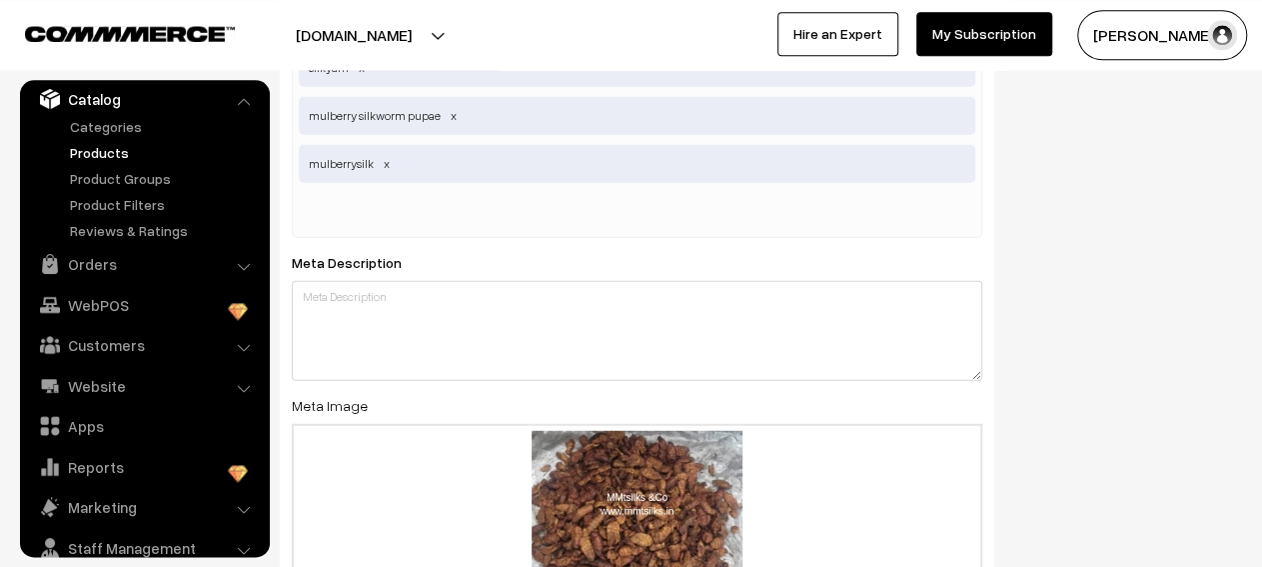
scroll to position [2534, 0]
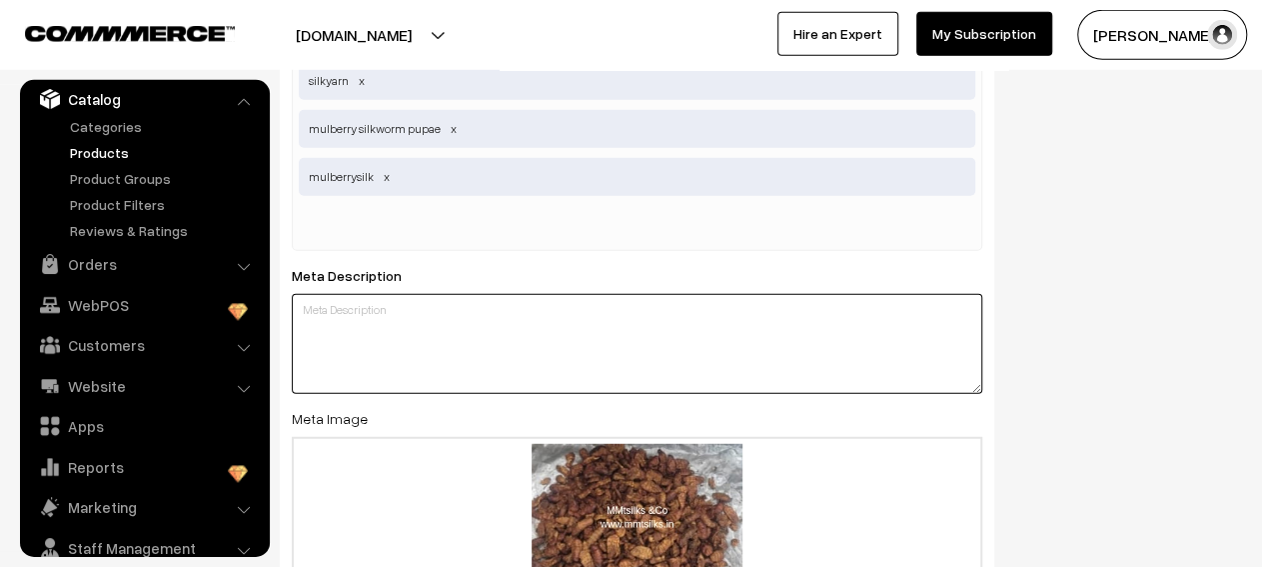
click at [435, 350] on textarea at bounding box center [637, 344] width 691 height 100
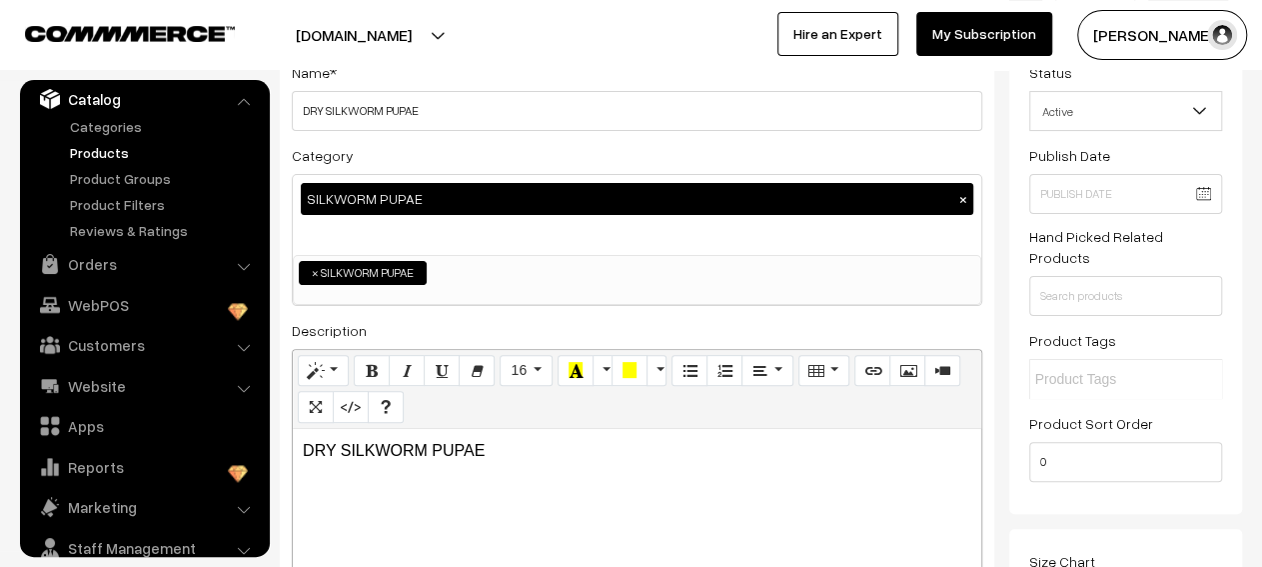
scroll to position [0, 0]
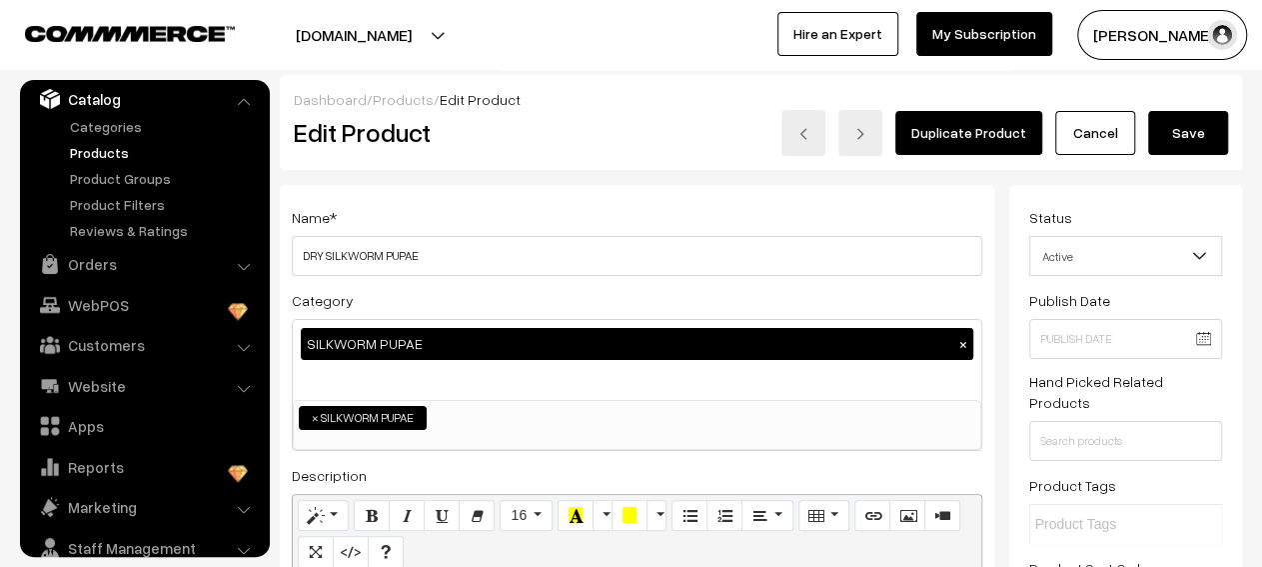
type textarea "Now Buy Silkworm Pupae"
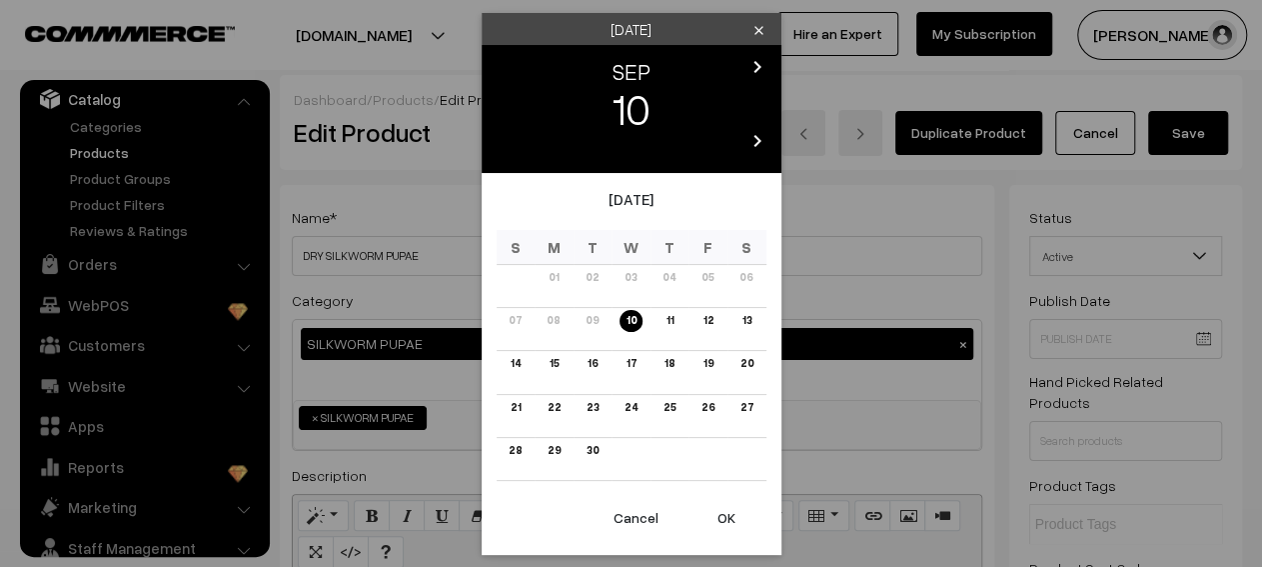
click at [1201, 345] on input "text" at bounding box center [1125, 339] width 193 height 40
click at [727, 527] on button "OK" at bounding box center [727, 518] width 80 height 44
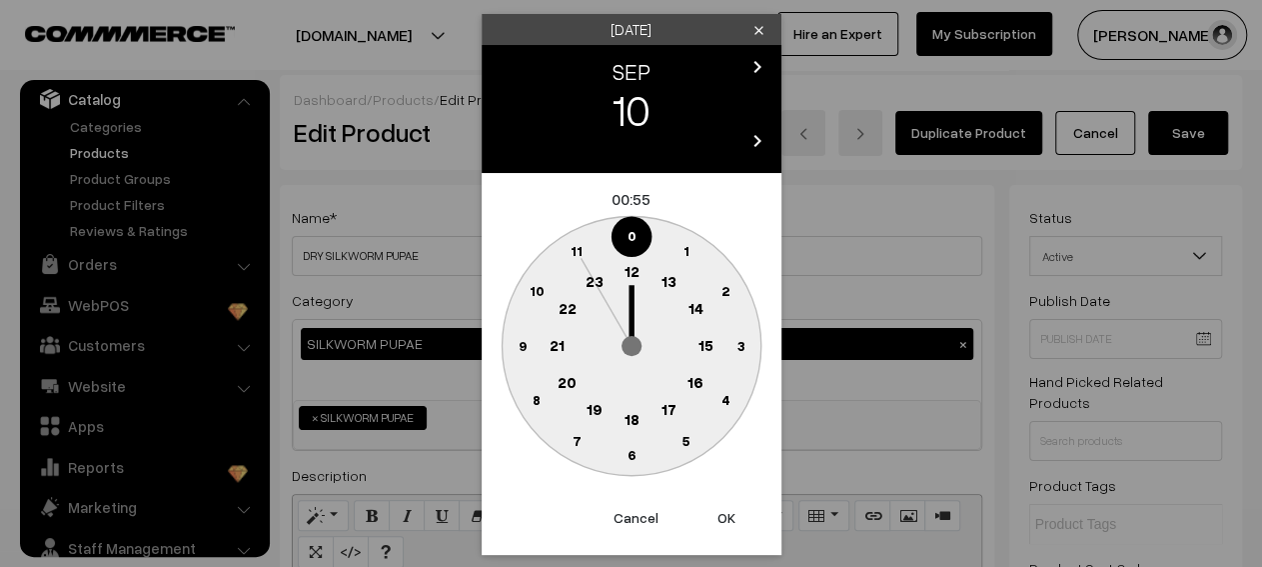
click at [727, 527] on button "OK" at bounding box center [727, 518] width 80 height 44
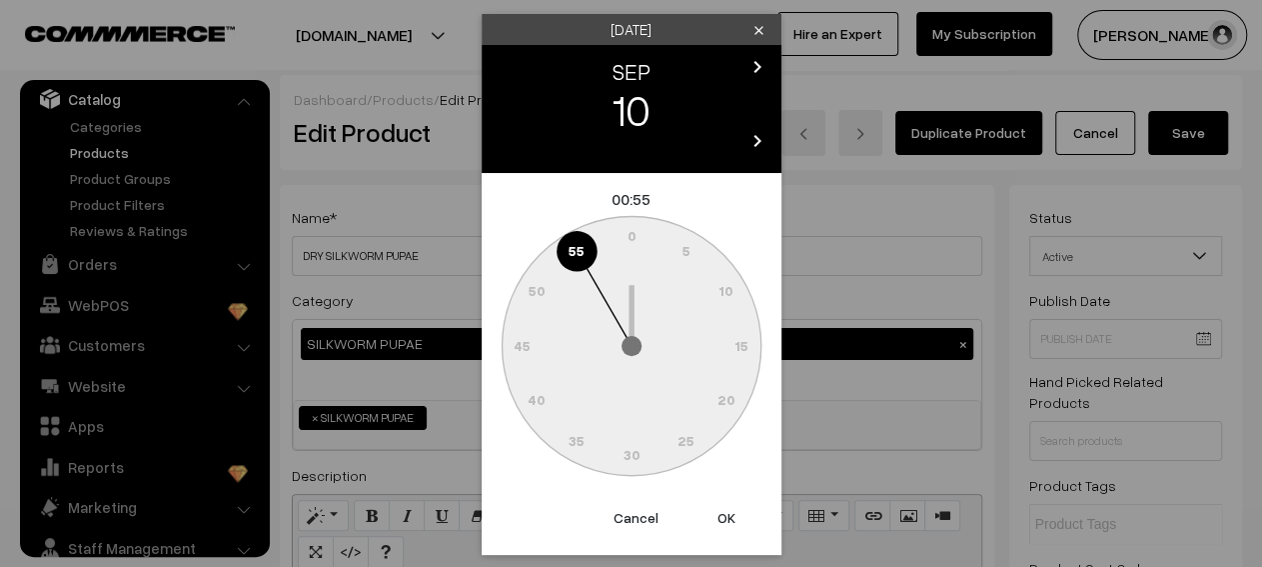
click at [727, 527] on button "OK" at bounding box center [727, 518] width 80 height 44
type input "10-09-2025 00:55"
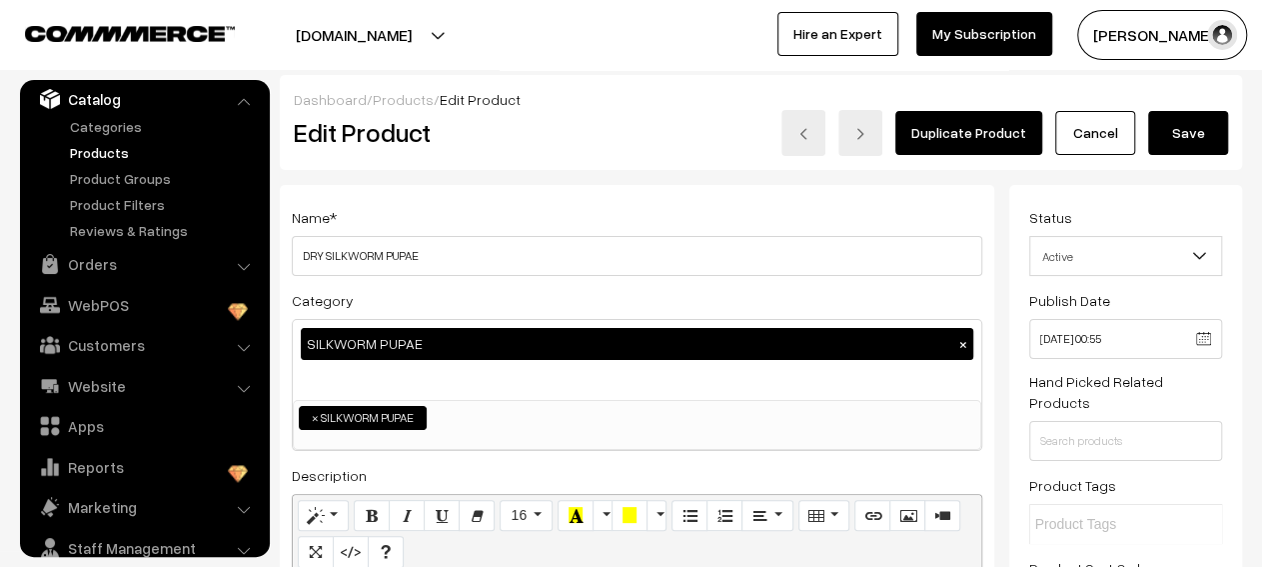
click at [1182, 147] on button "Save" at bounding box center [1188, 133] width 80 height 44
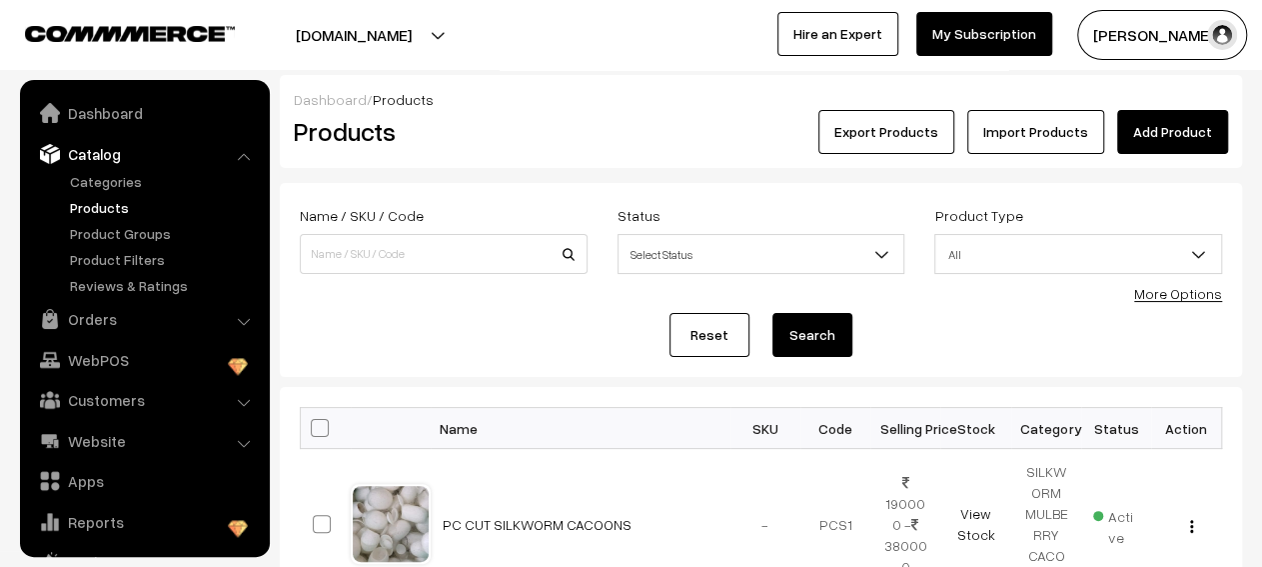
scroll to position [55, 0]
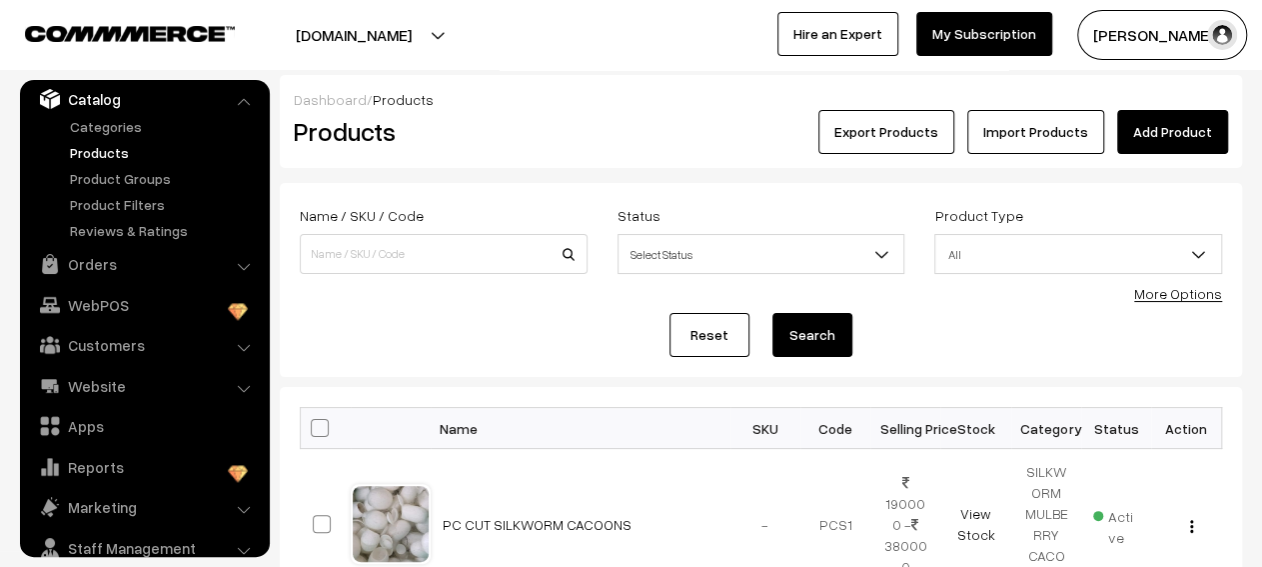
click at [1228, 39] on img "button" at bounding box center [1222, 35] width 30 height 30
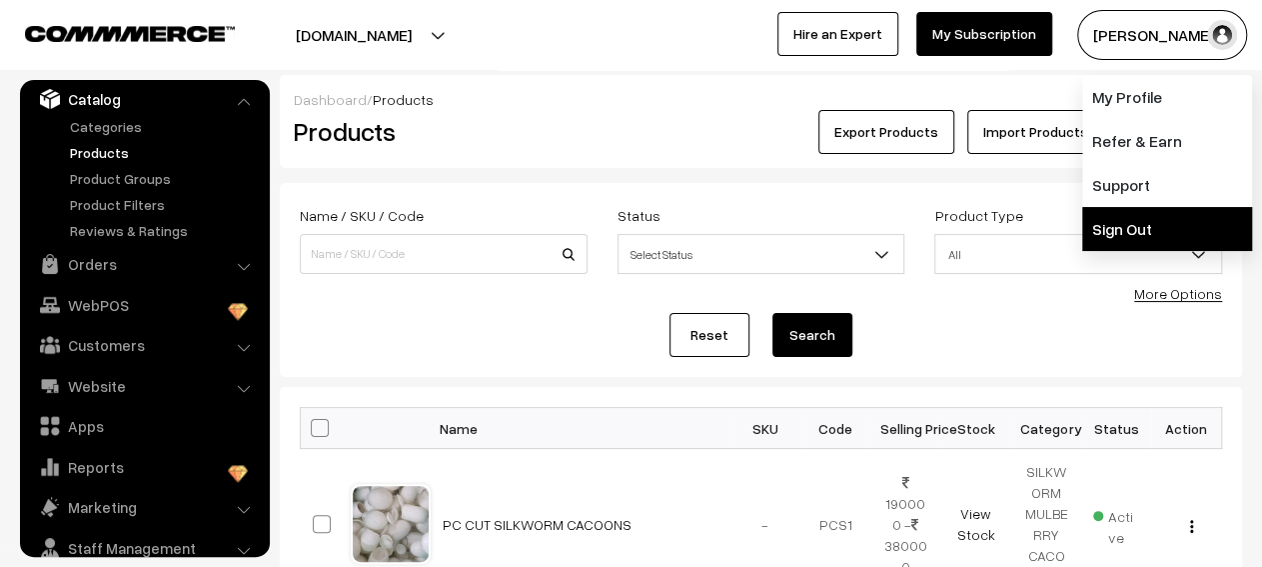
click at [1116, 214] on link "Sign Out" at bounding box center [1167, 229] width 170 height 44
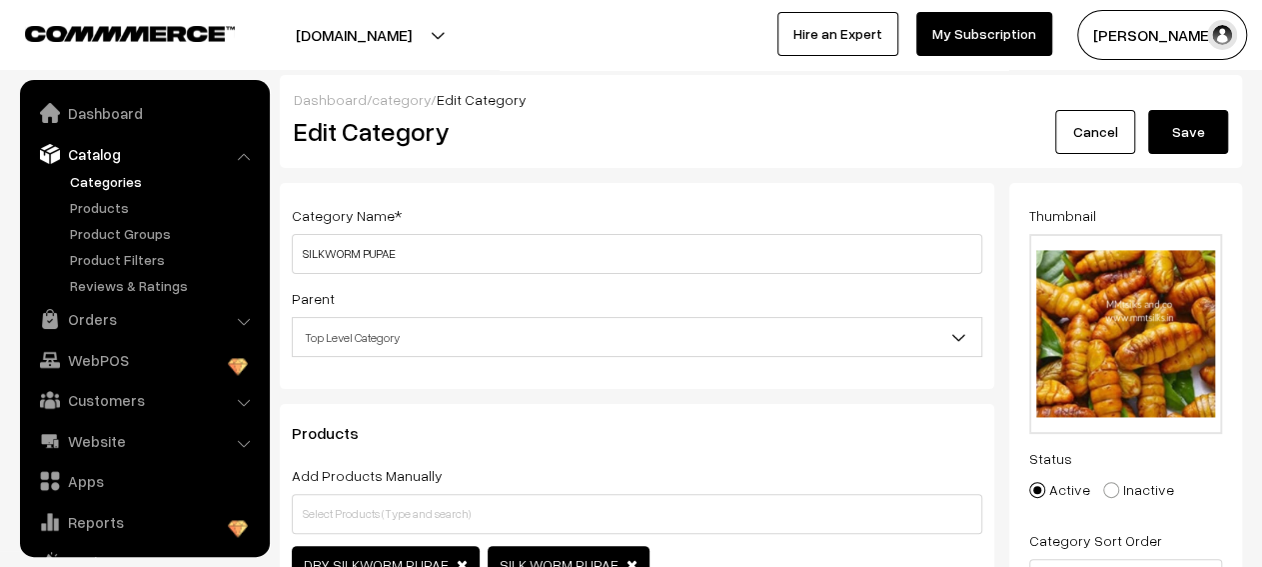
scroll to position [55, 0]
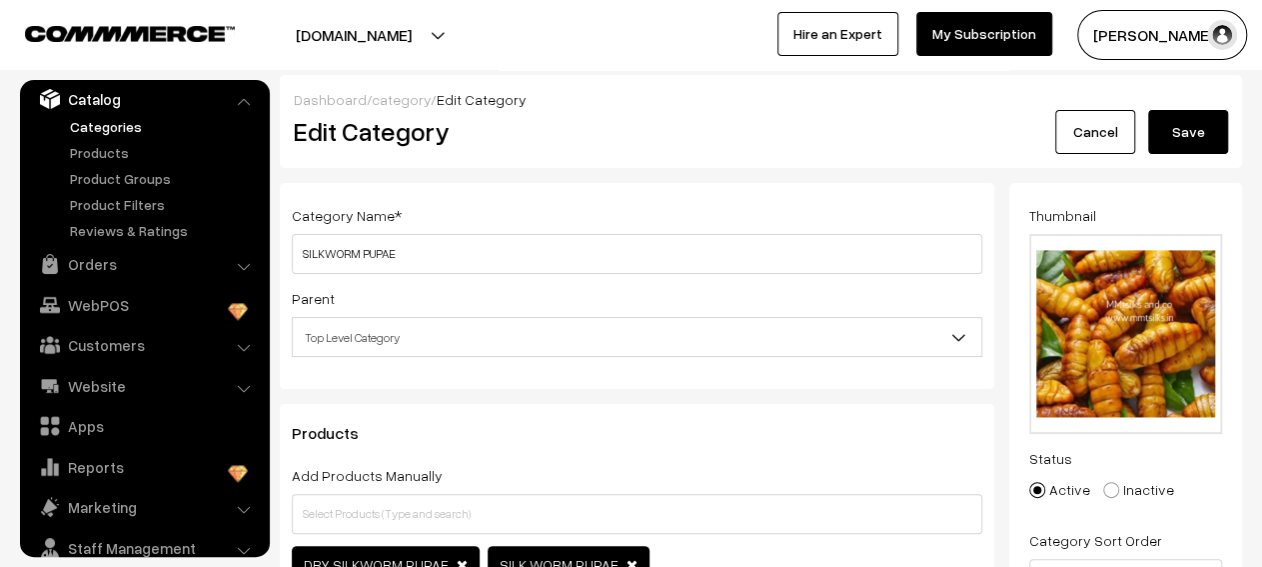
click at [1188, 142] on button "Save" at bounding box center [1188, 132] width 80 height 44
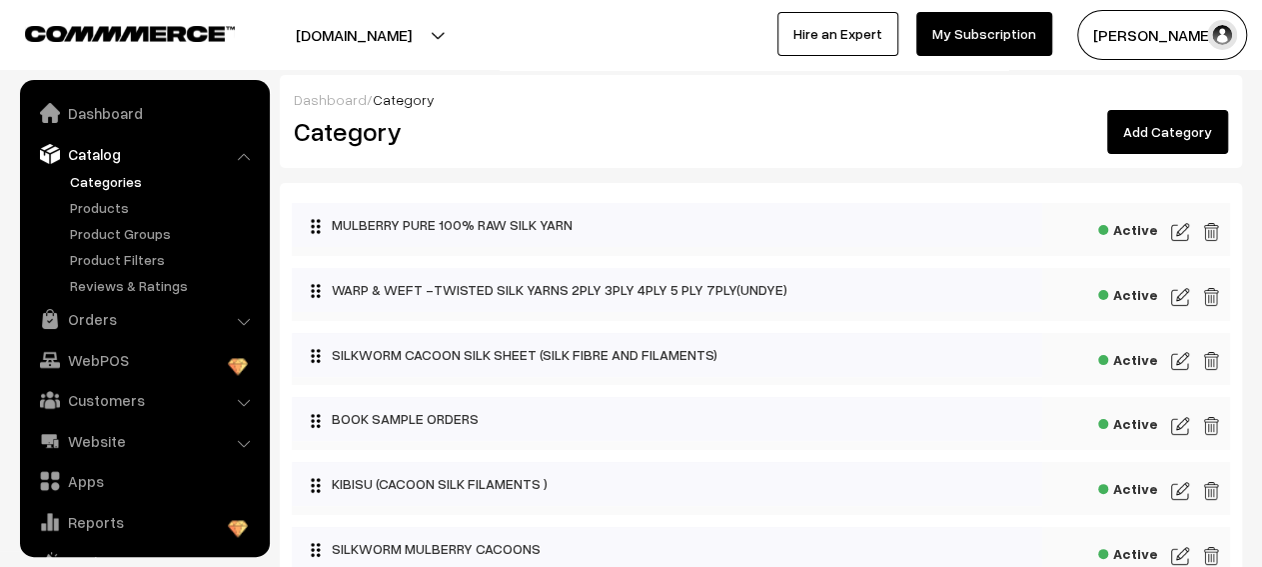
scroll to position [55, 0]
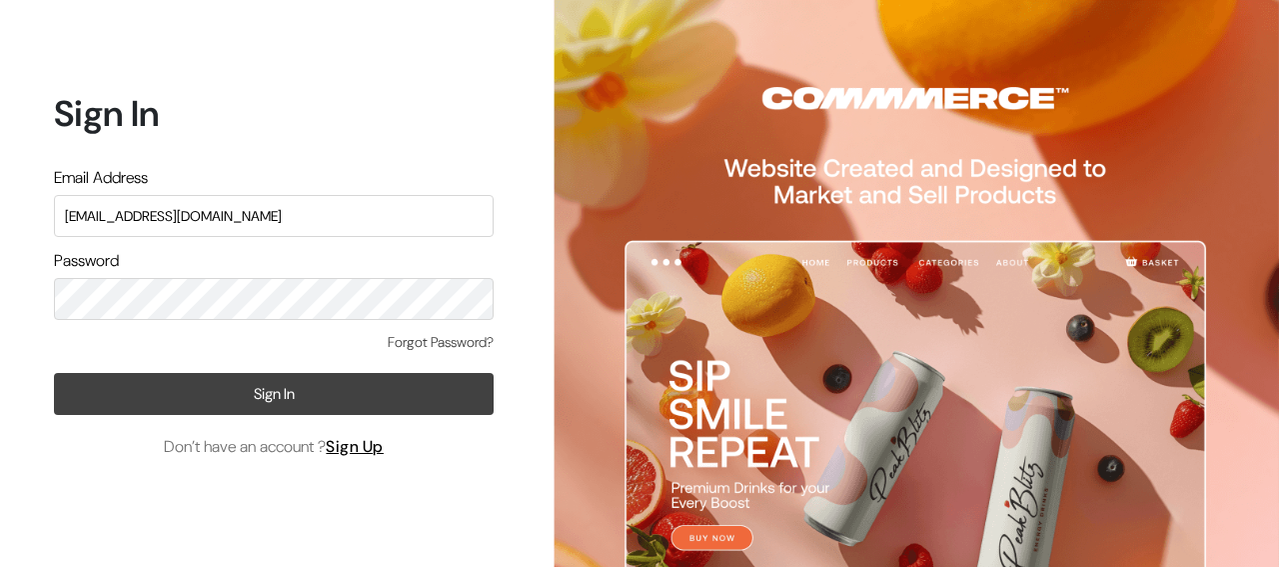
type input "mmtgroups1@gmail.com"
click at [394, 407] on button "Sign In" at bounding box center [274, 394] width 440 height 42
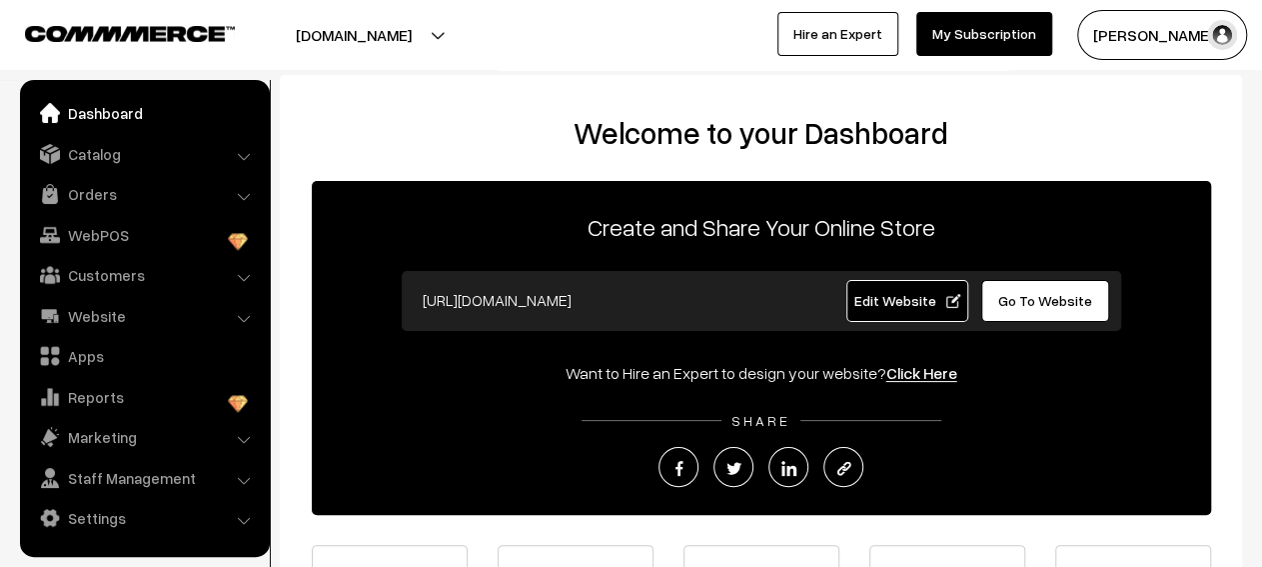
click at [245, 161] on li "Catalog Categories" at bounding box center [145, 154] width 240 height 36
click at [240, 158] on li "Catalog Categories" at bounding box center [145, 154] width 240 height 36
click at [217, 162] on link "Catalog" at bounding box center [144, 154] width 238 height 36
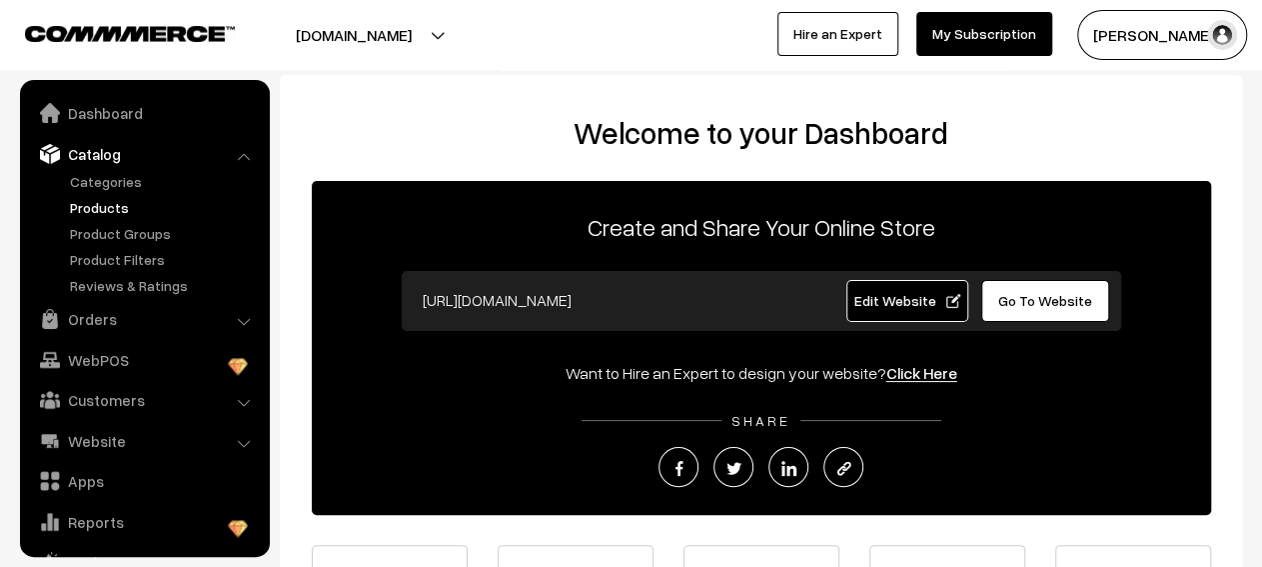
click at [125, 204] on link "Products" at bounding box center [164, 207] width 198 height 21
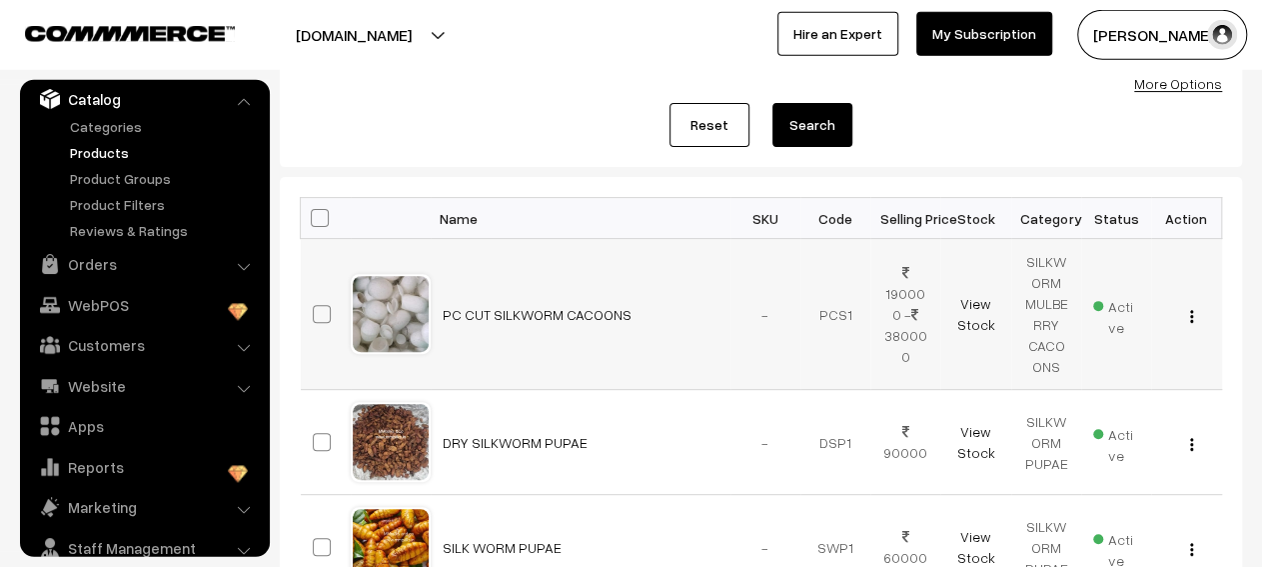
scroll to position [210, 0]
click at [1190, 446] on img "button" at bounding box center [1191, 444] width 3 height 13
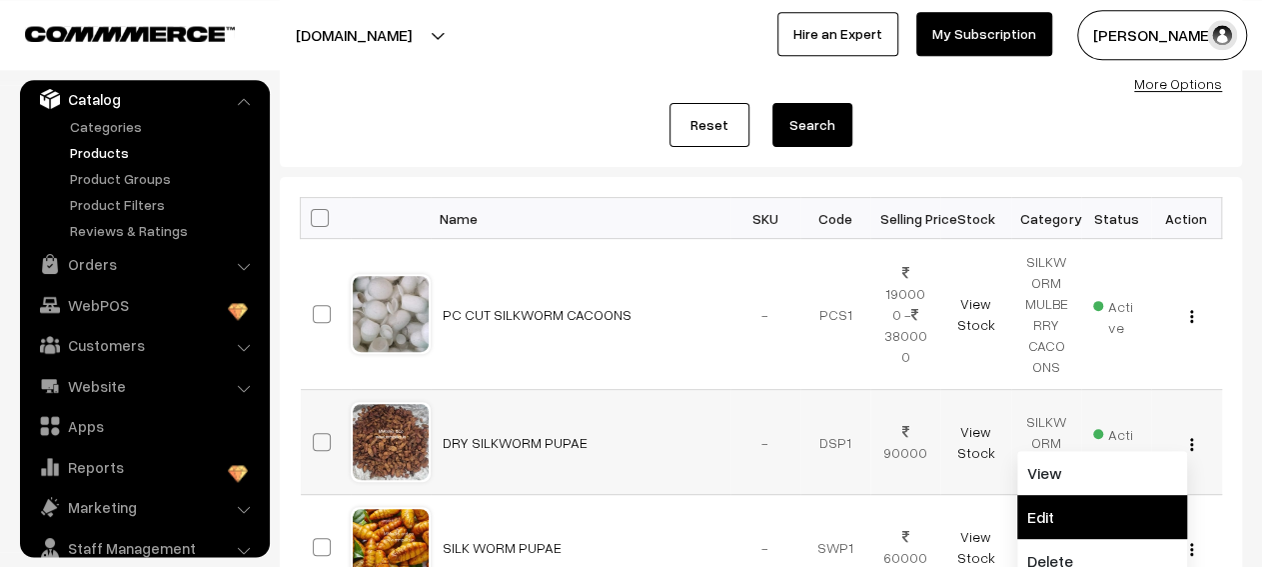
click at [1070, 504] on link "Edit" at bounding box center [1102, 517] width 170 height 44
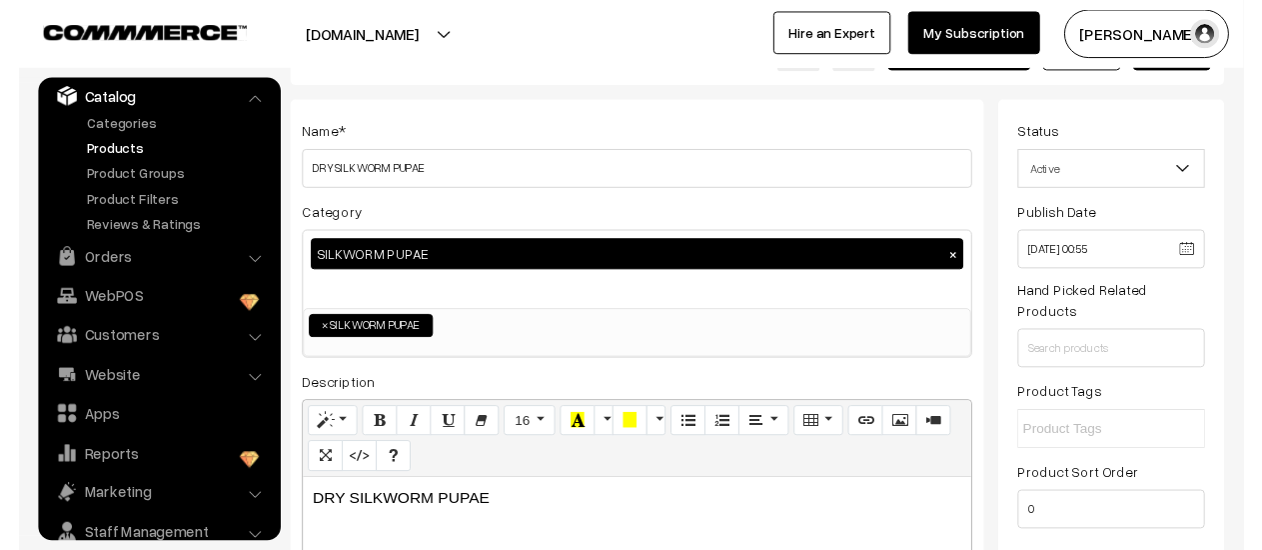
scroll to position [80, 0]
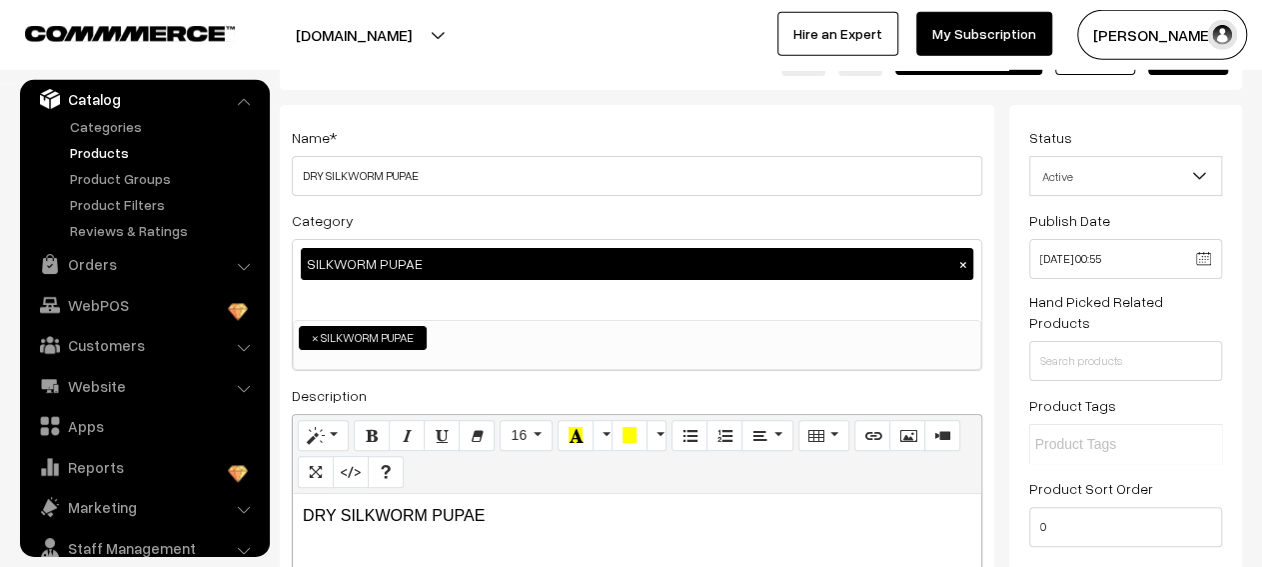
click at [1197, 182] on b at bounding box center [1199, 176] width 20 height 20
click at [1152, 251] on input "[DATE] 00:55" at bounding box center [1125, 259] width 193 height 40
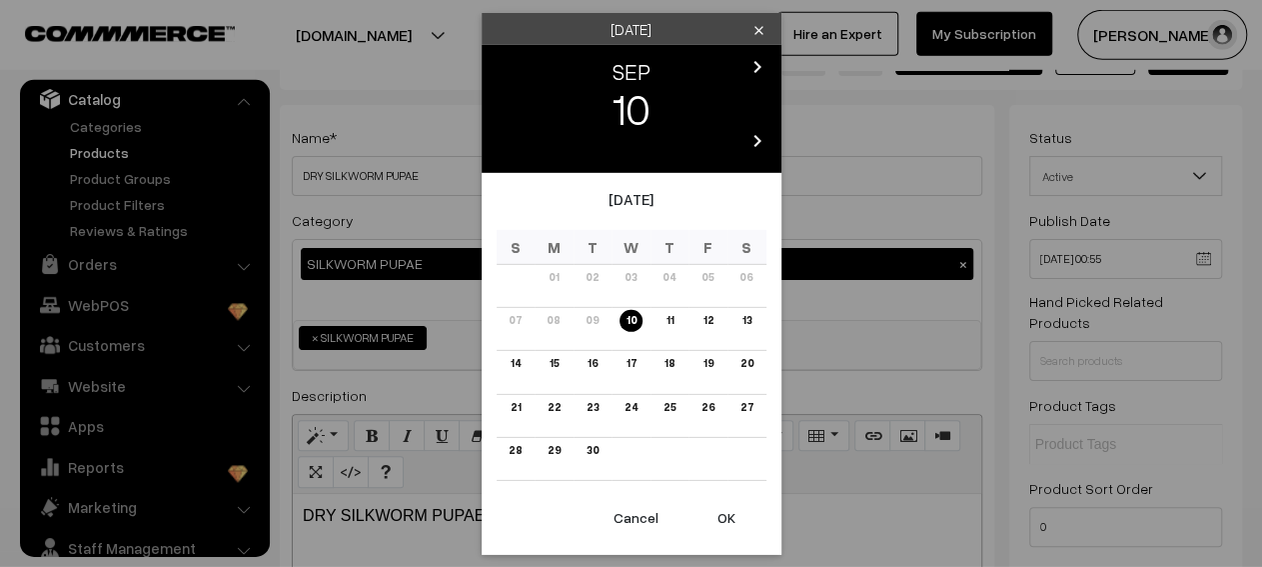
click at [991, 206] on div "Wednesday clear chevron_left SEP chevron_right 10 chevron_left 2025 chevron_rig…" at bounding box center [631, 283] width 1262 height 567
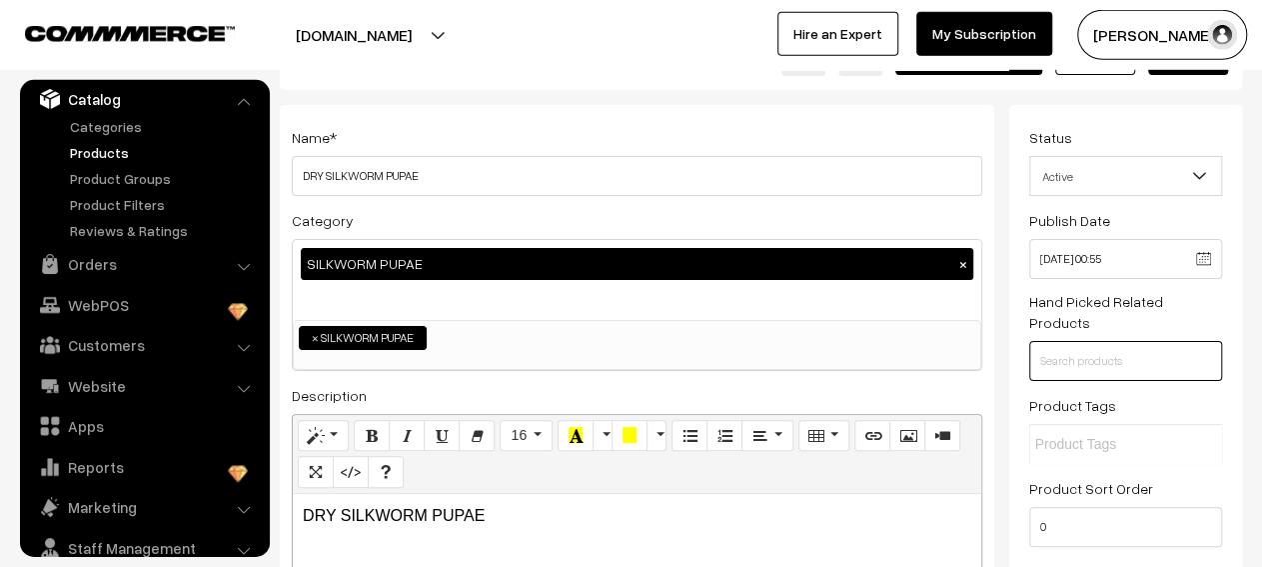
click at [1062, 351] on input "text" at bounding box center [1125, 361] width 193 height 40
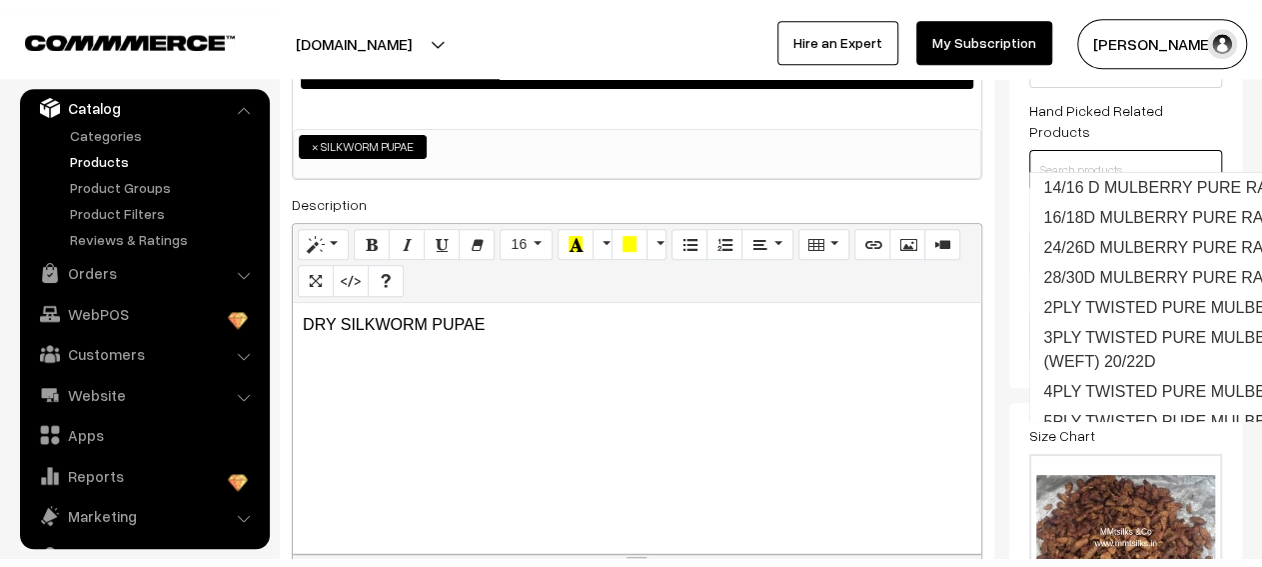
scroll to position [356, 0]
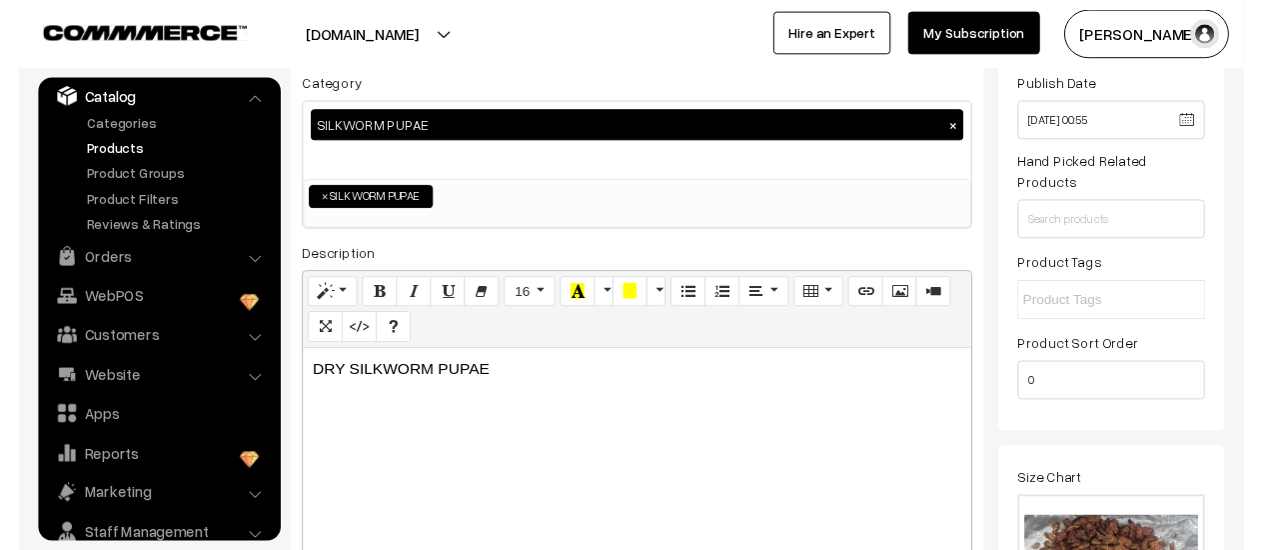
scroll to position [113, 0]
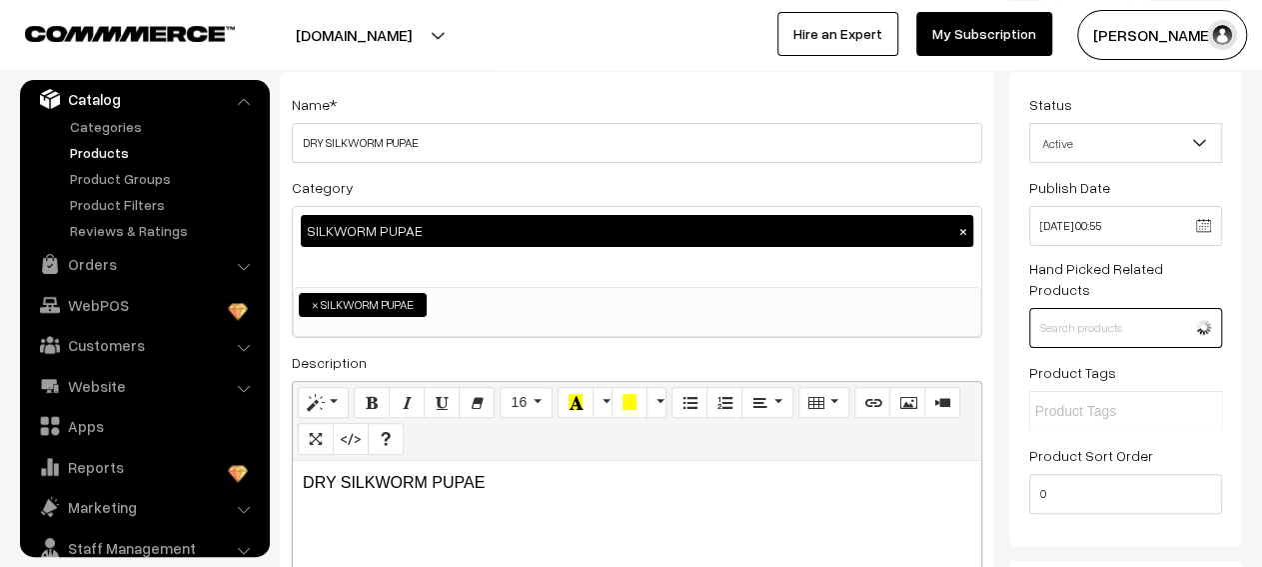
click at [1078, 311] on input "text" at bounding box center [1125, 328] width 193 height 40
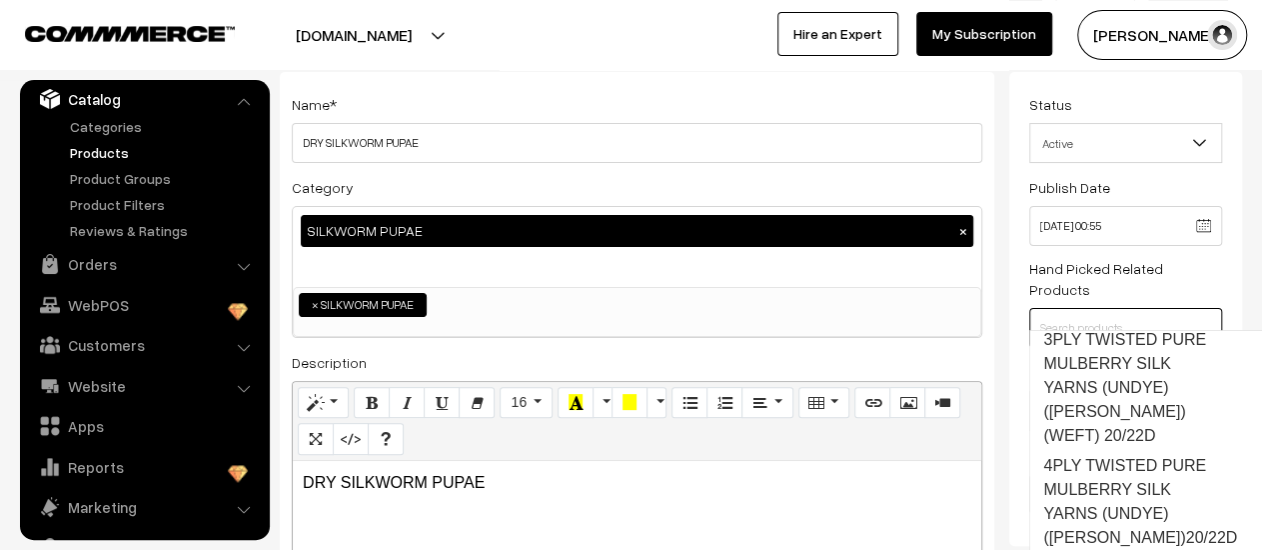
scroll to position [520, 0]
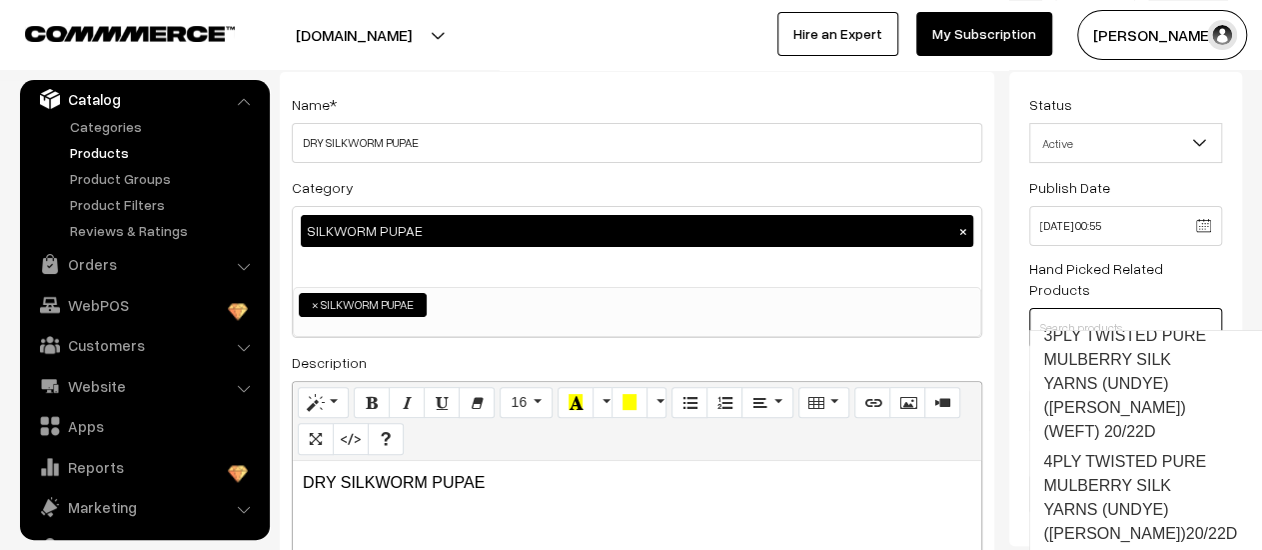
click at [1073, 308] on input "text" at bounding box center [1125, 328] width 193 height 40
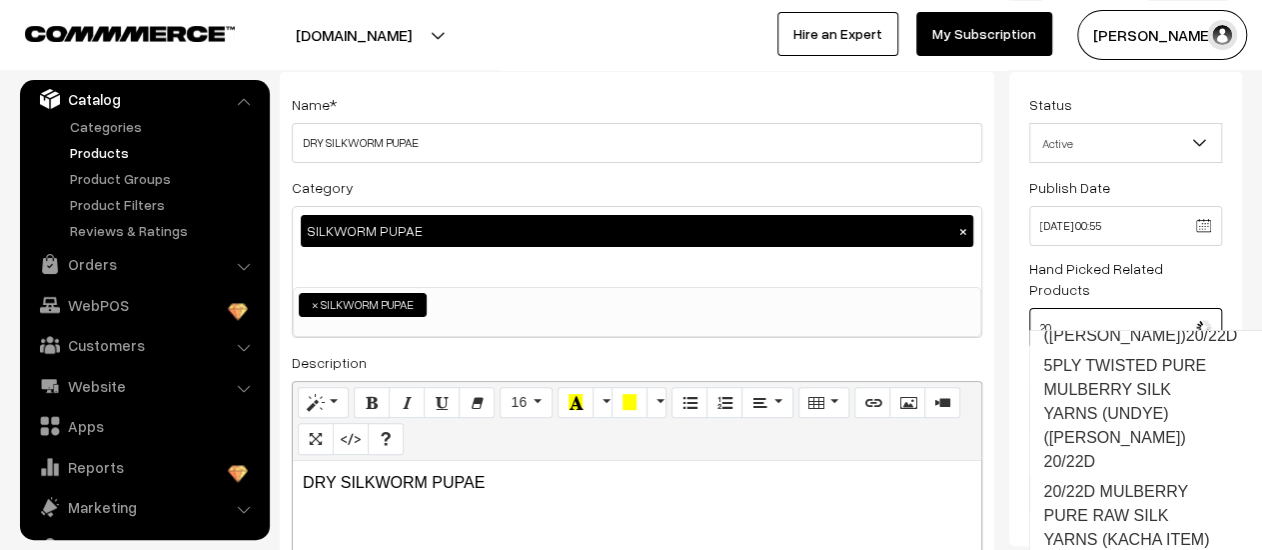
scroll to position [207, 0]
type input "2"
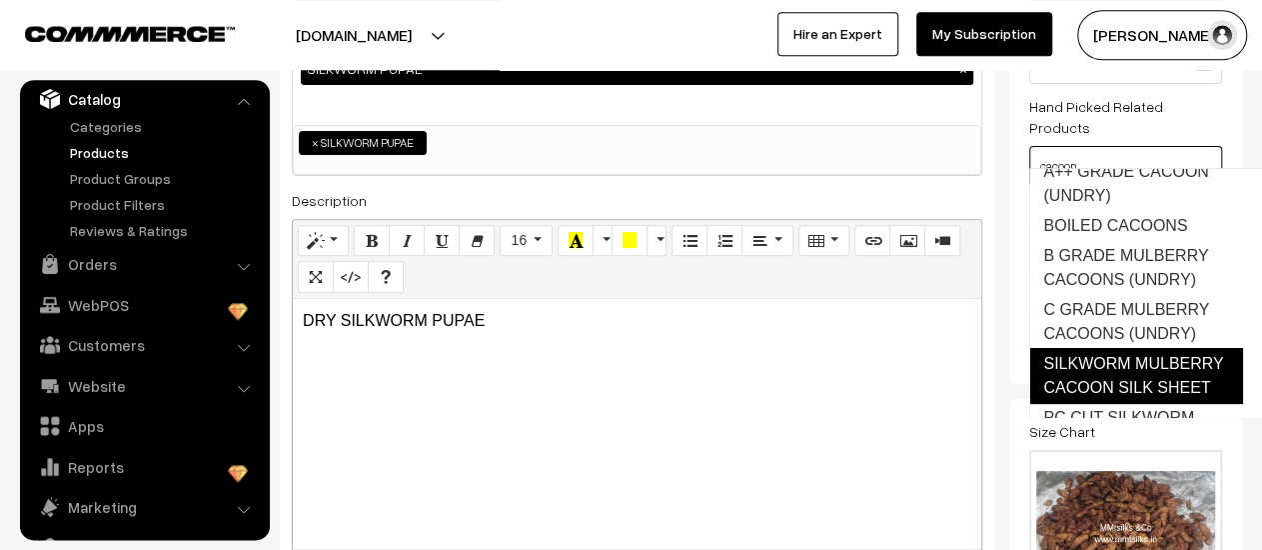
scroll to position [0, 0]
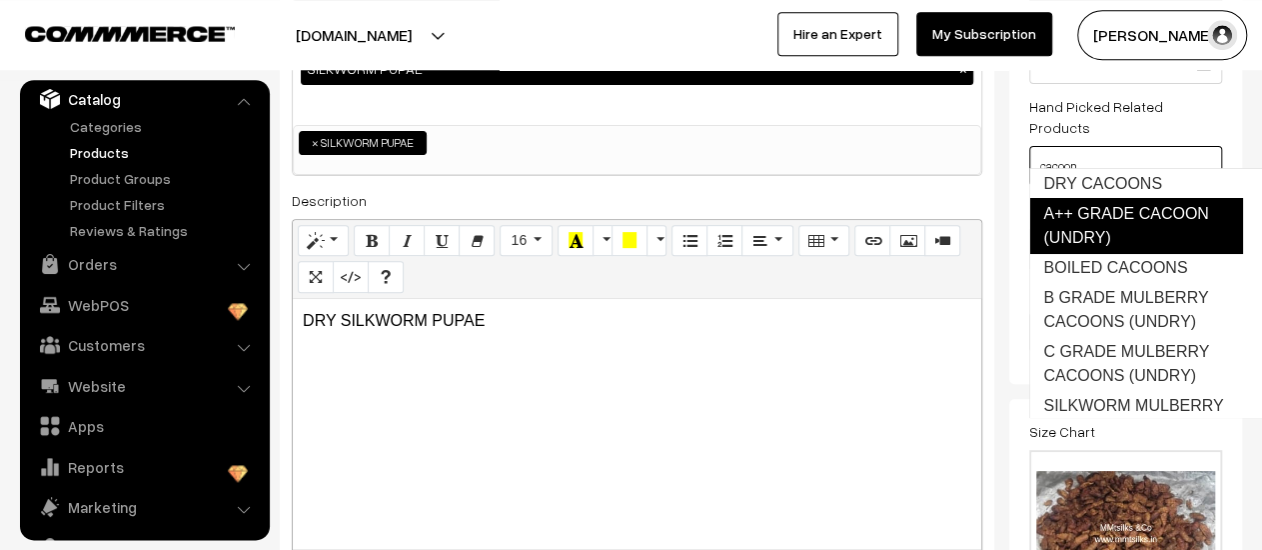
click at [1138, 238] on link "A++ GRADE CACOON (UNDRY)" at bounding box center [1136, 226] width 214 height 56
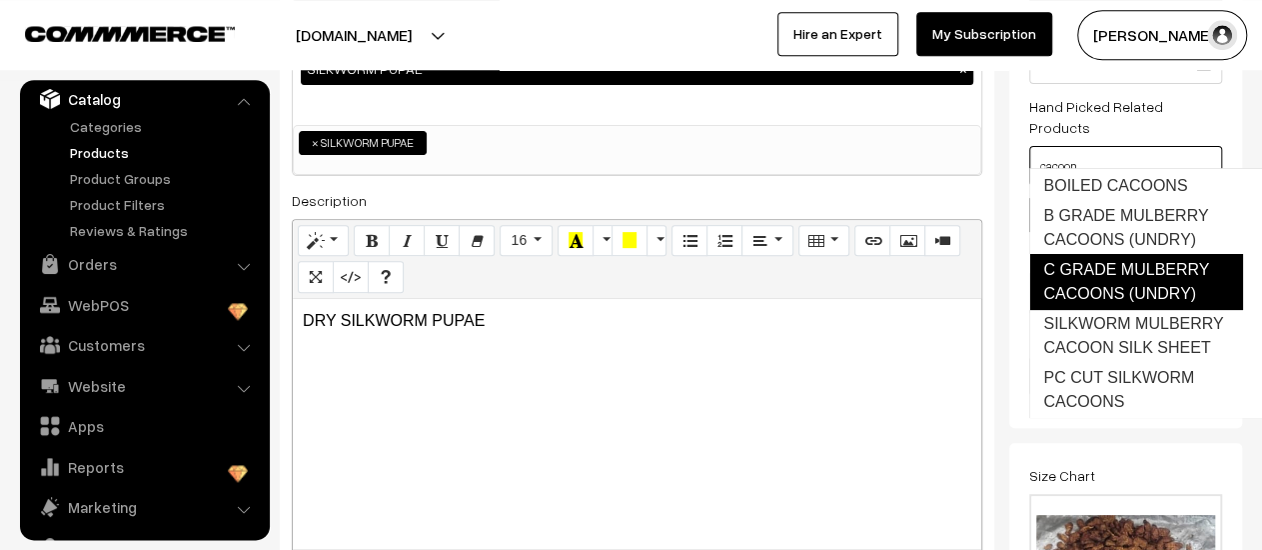
scroll to position [104, 0]
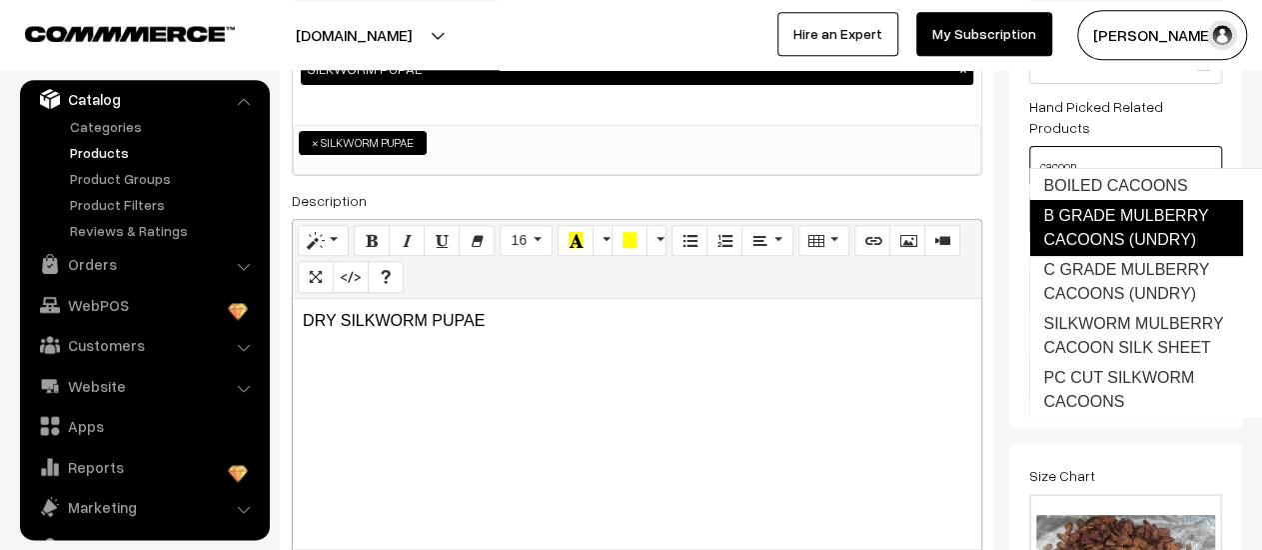
click at [1126, 211] on link "B GRADE MULBERRY CACOONS (UNDRY)" at bounding box center [1136, 228] width 214 height 56
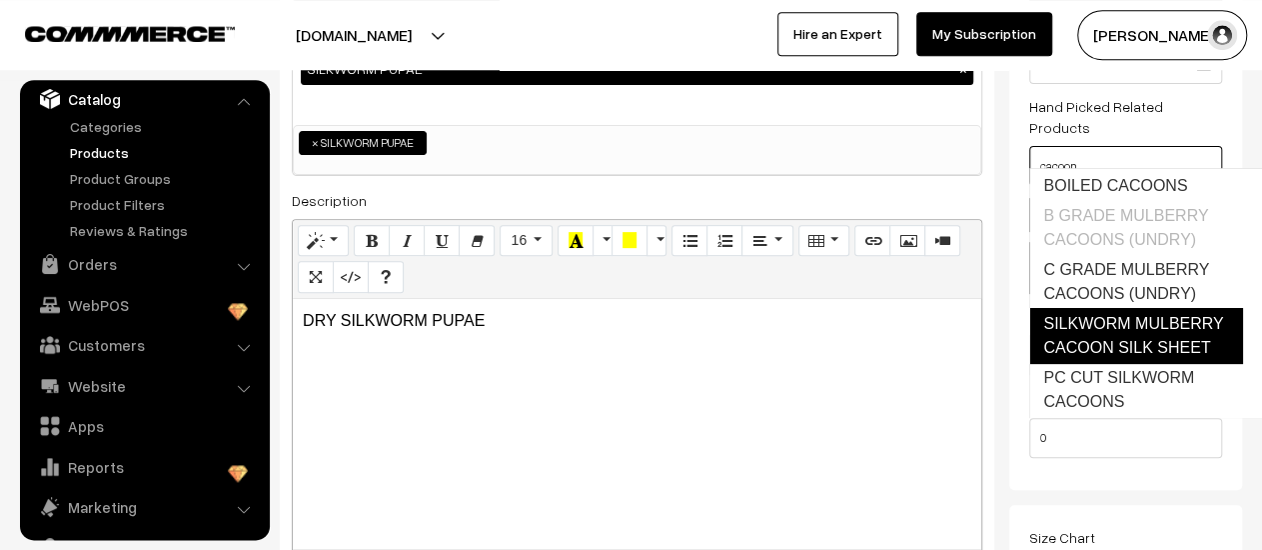
click at [1126, 326] on link "SILKWORM MULBERRY CACOON SILK SHEET" at bounding box center [1136, 336] width 214 height 56
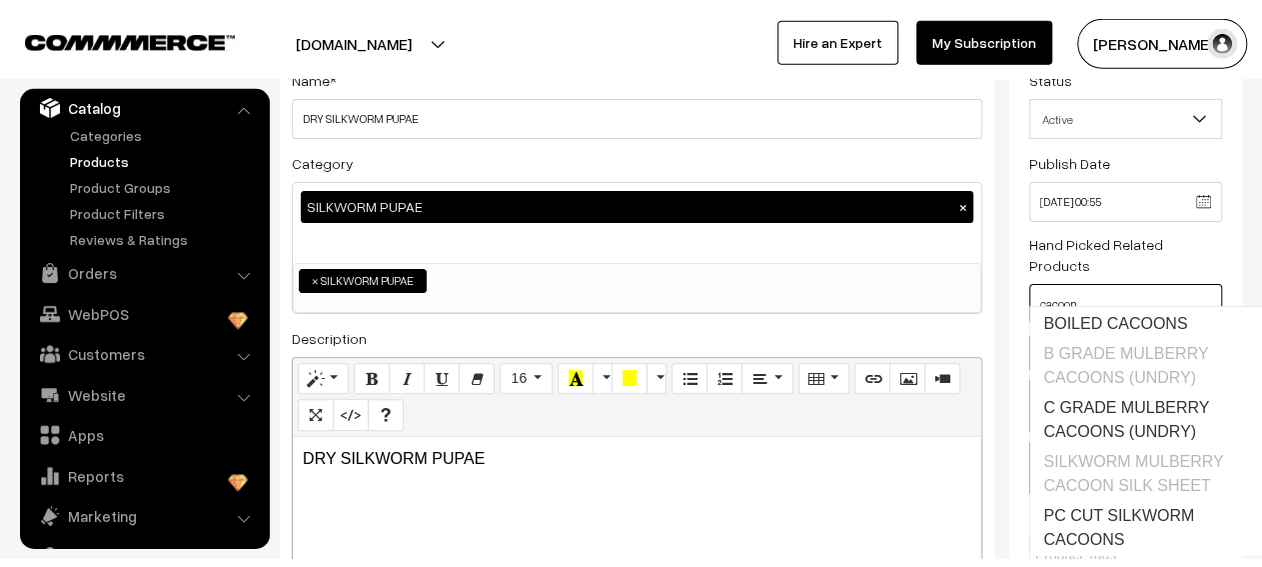
scroll to position [0, 0]
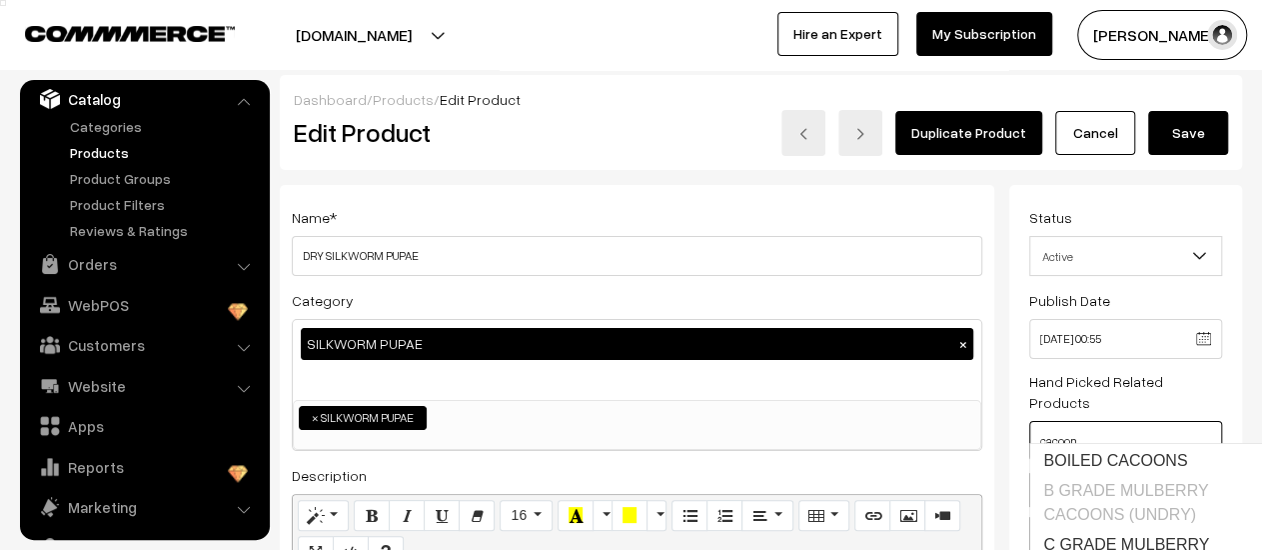
type input "cacoon"
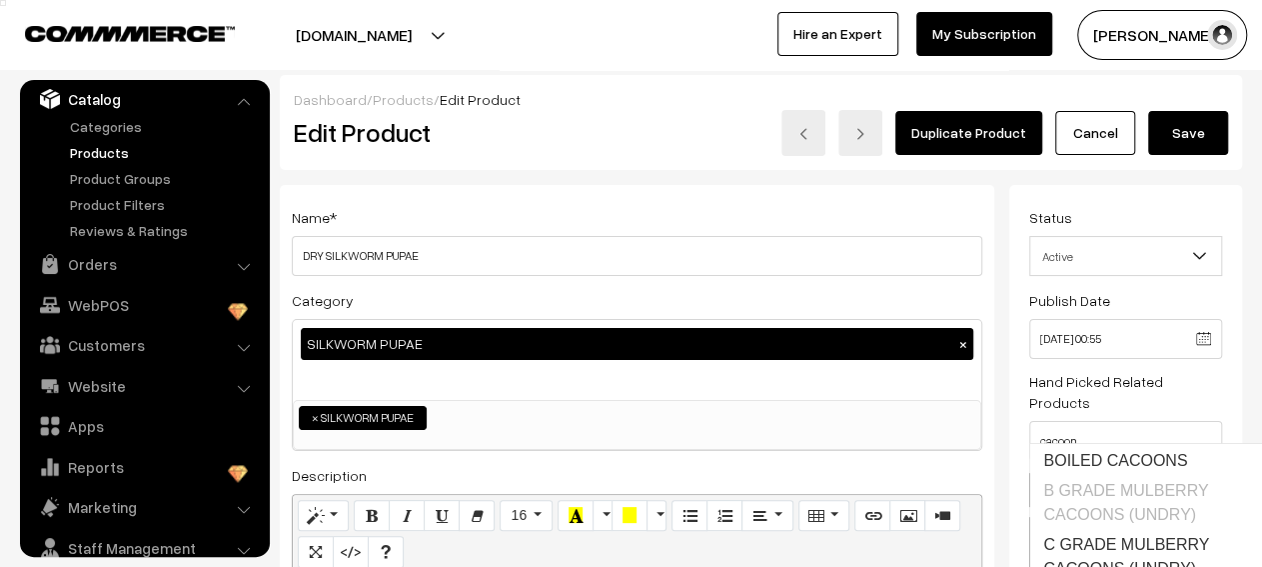
click at [1211, 131] on button "Save" at bounding box center [1188, 133] width 80 height 44
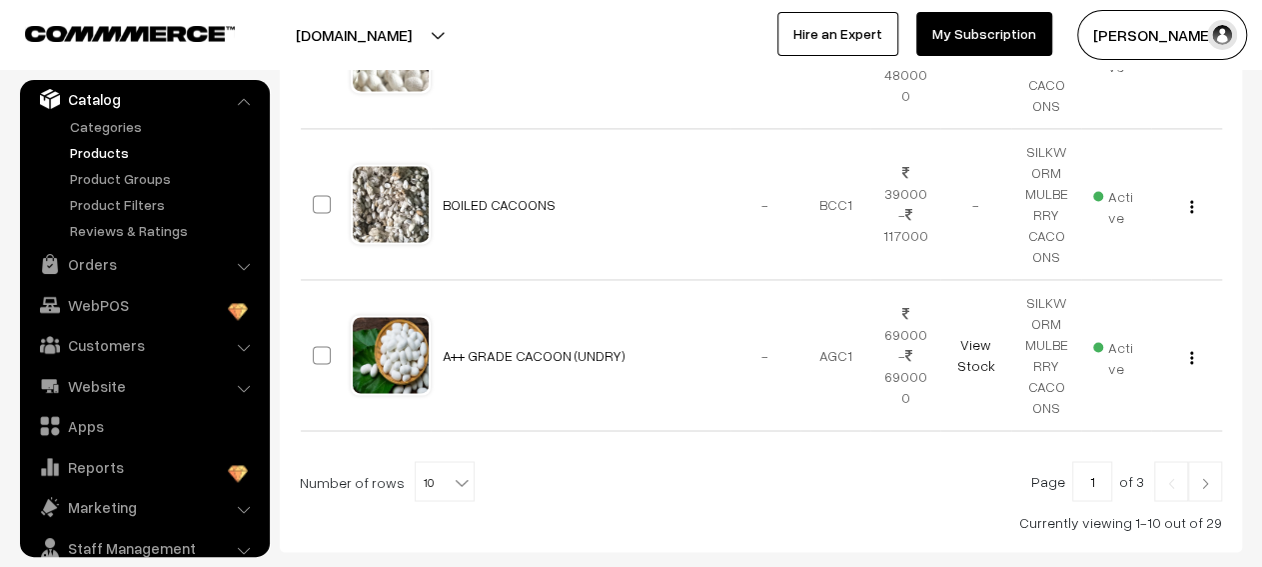
scroll to position [1562, 0]
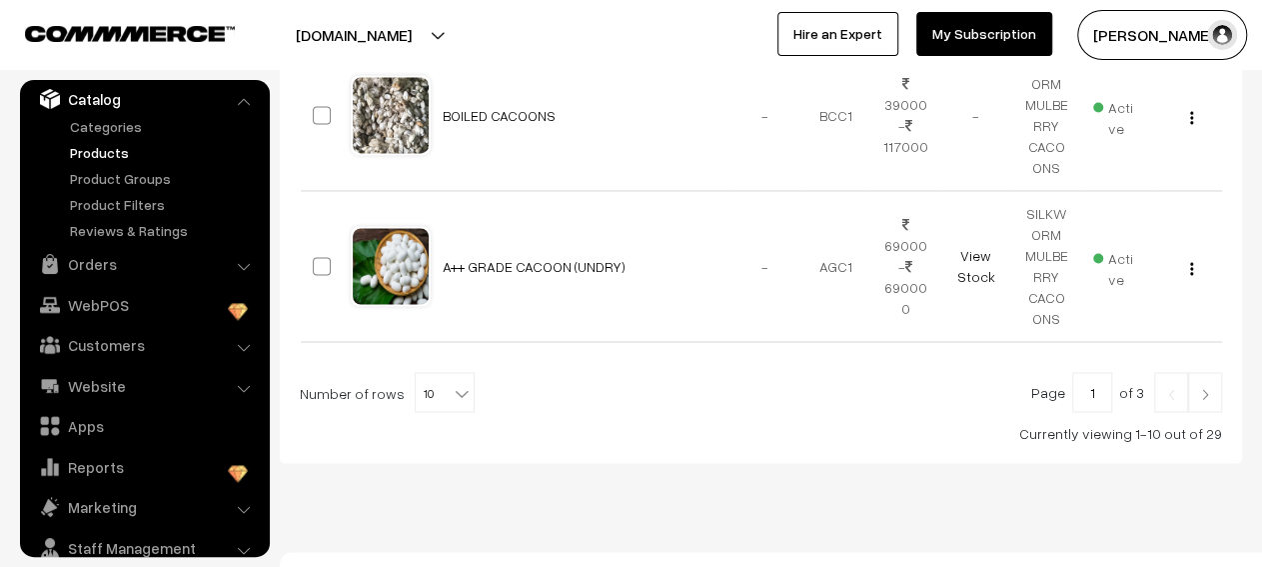
click at [1192, 372] on link at bounding box center [1205, 392] width 34 height 40
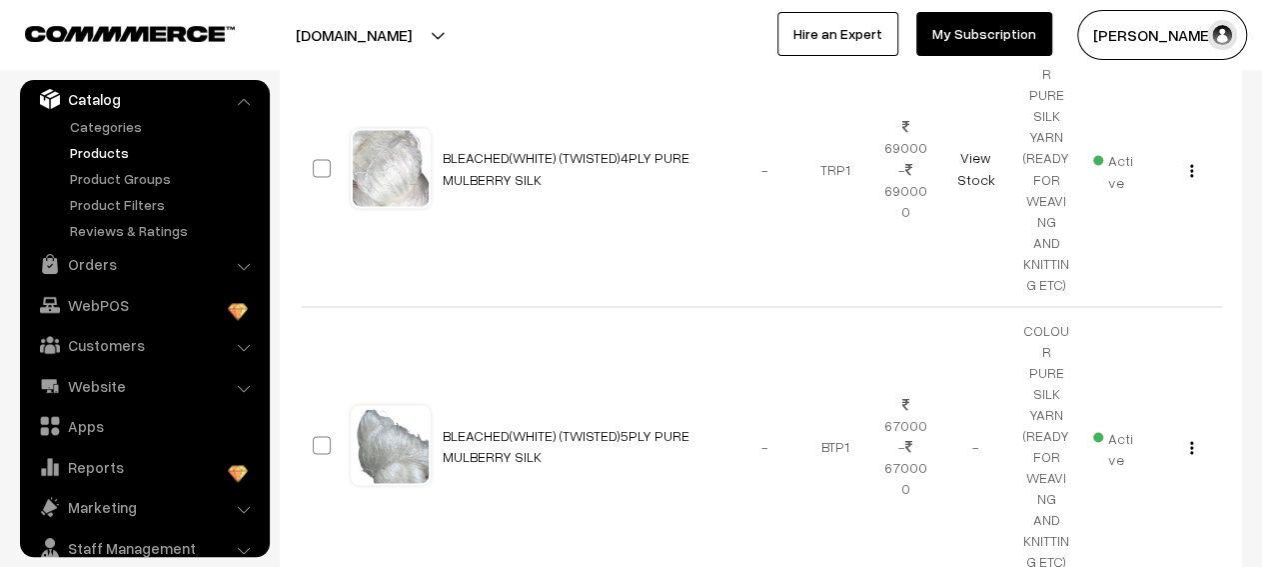
scroll to position [2141, 0]
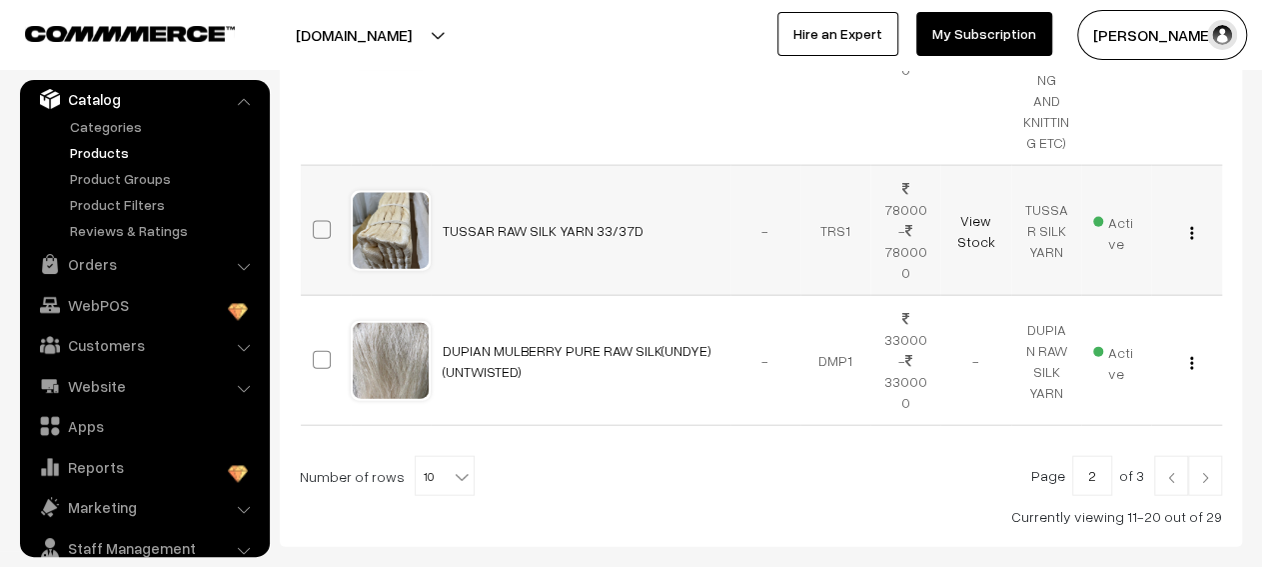
click at [1193, 225] on button "button" at bounding box center [1191, 233] width 5 height 16
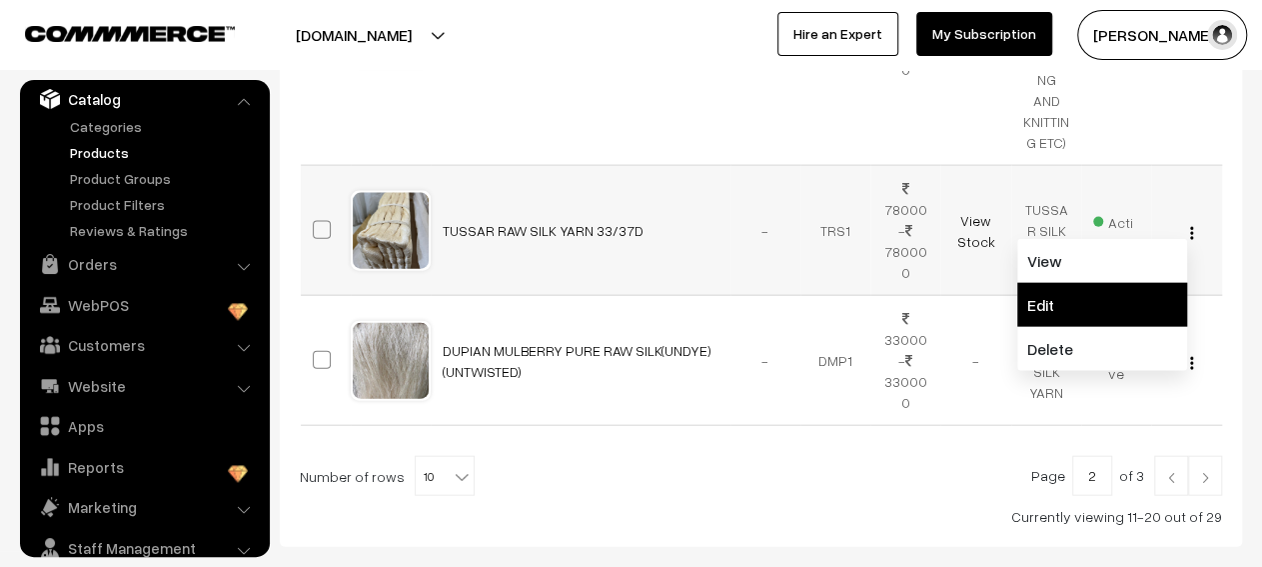
click at [1132, 283] on link "Edit" at bounding box center [1102, 305] width 170 height 44
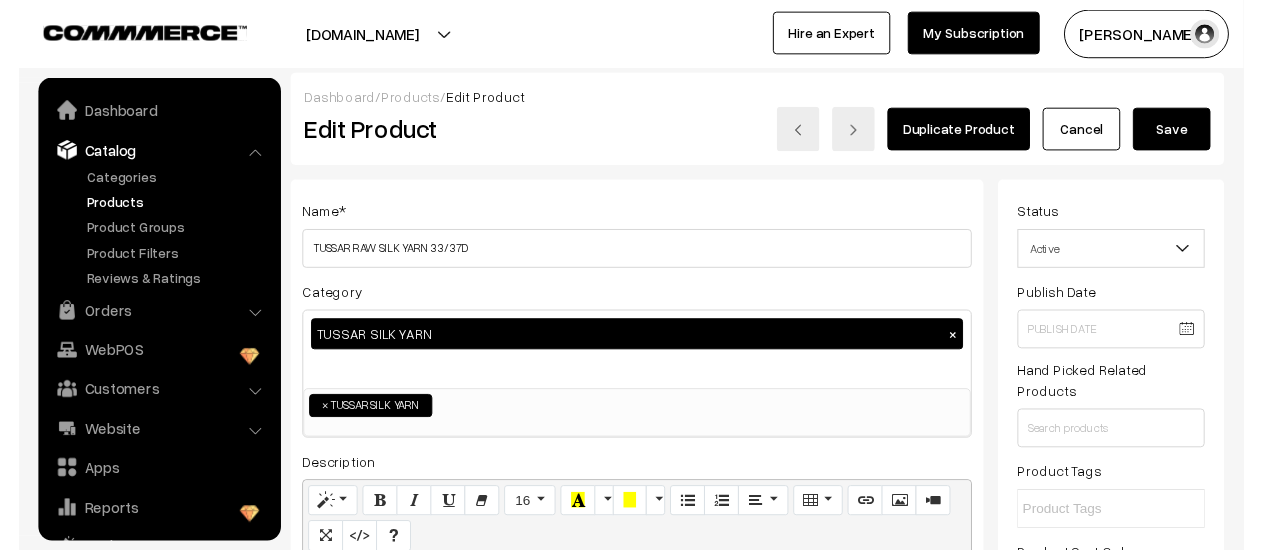
scroll to position [94, 0]
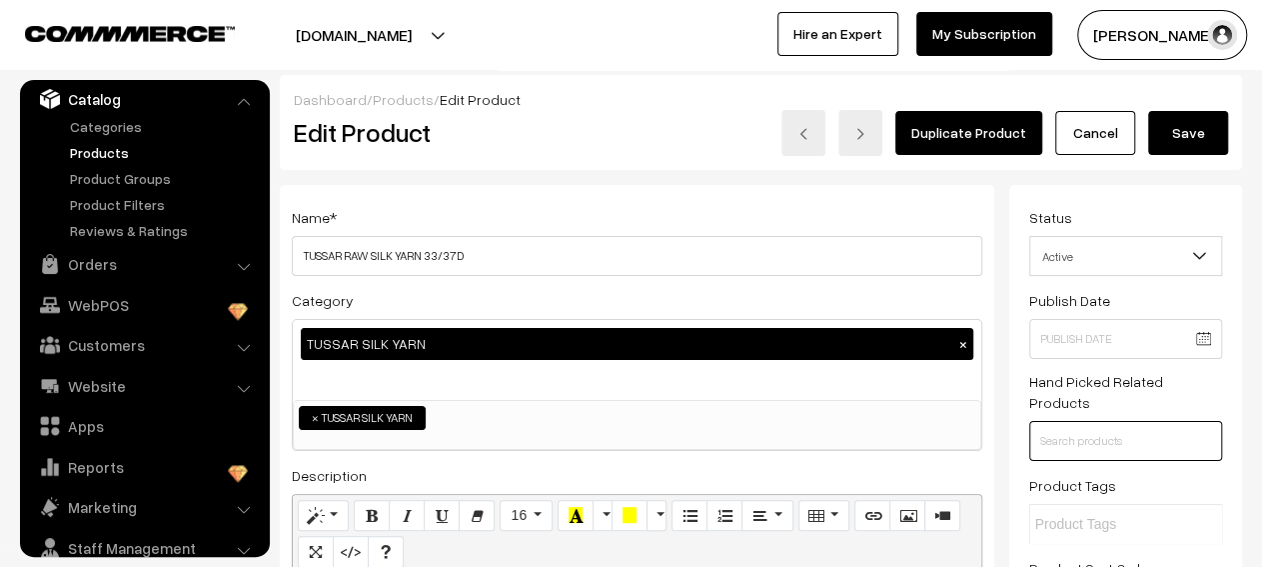
click at [1081, 421] on input "text" at bounding box center [1125, 441] width 193 height 40
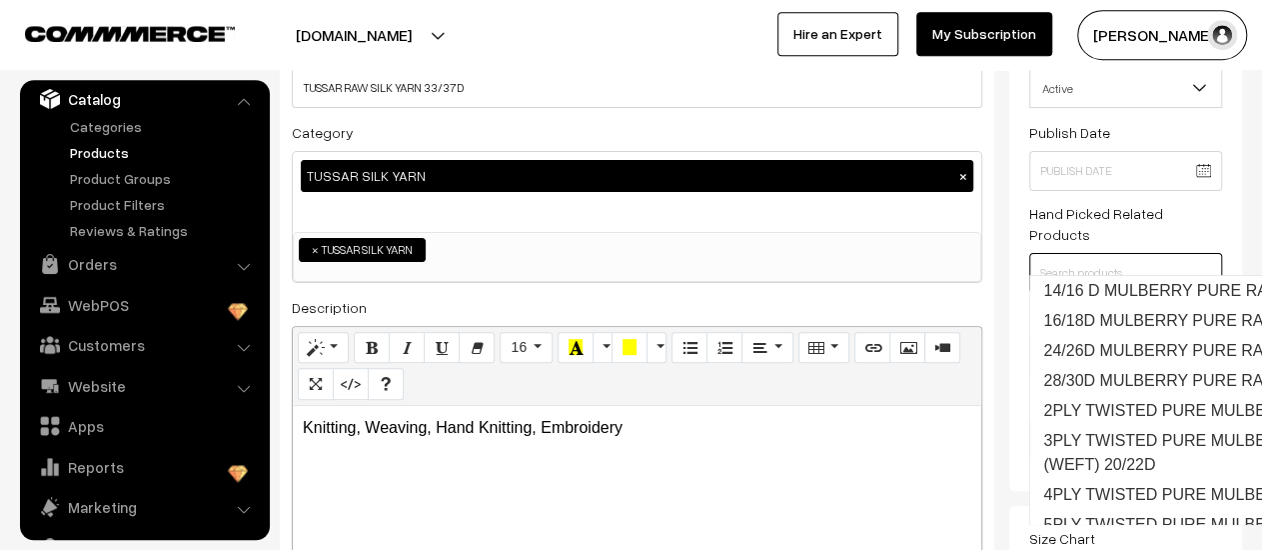
scroll to position [178, 0]
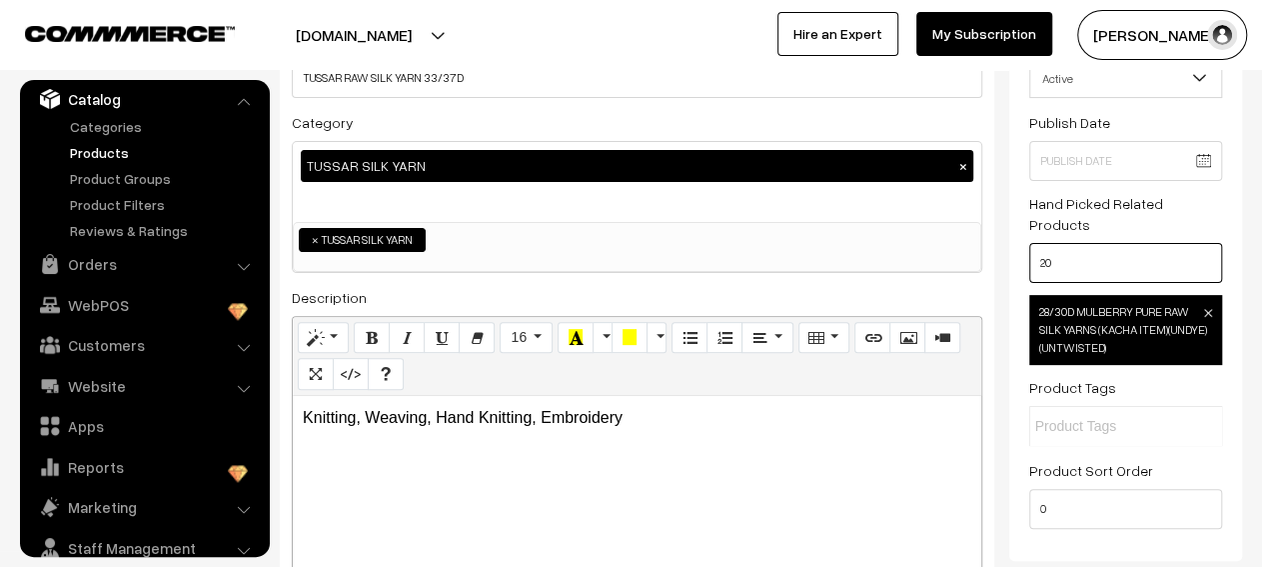
type input "2"
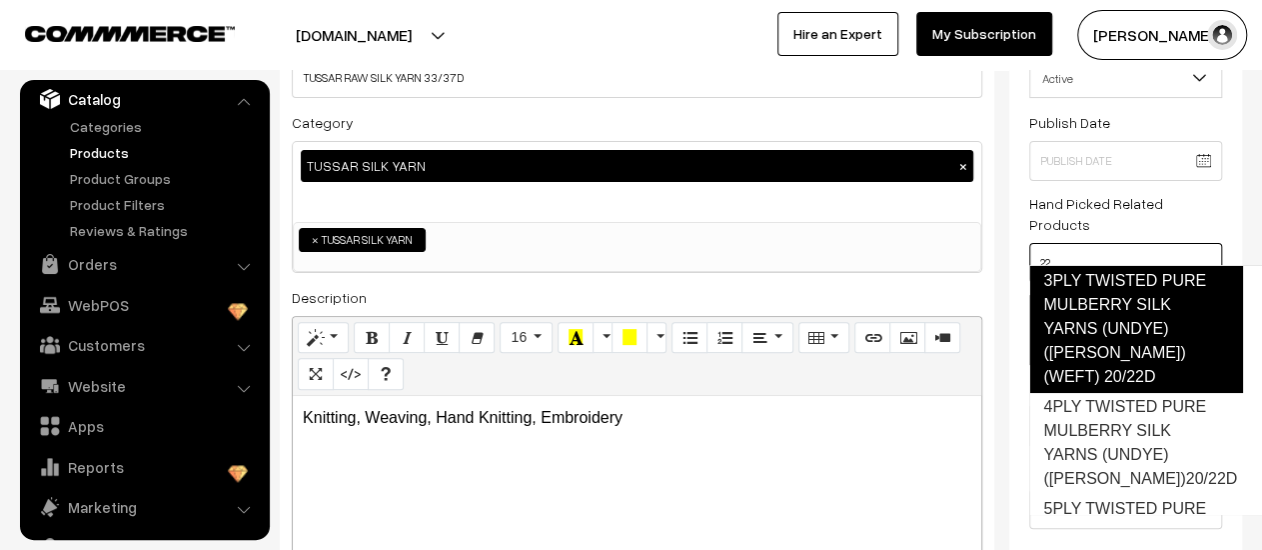
click at [1100, 365] on link "3PLY TWISTED PURE MULBERRY SILK YARNS (UNDYE)(SAPPE)(WEFT) 20/22D" at bounding box center [1136, 329] width 214 height 128
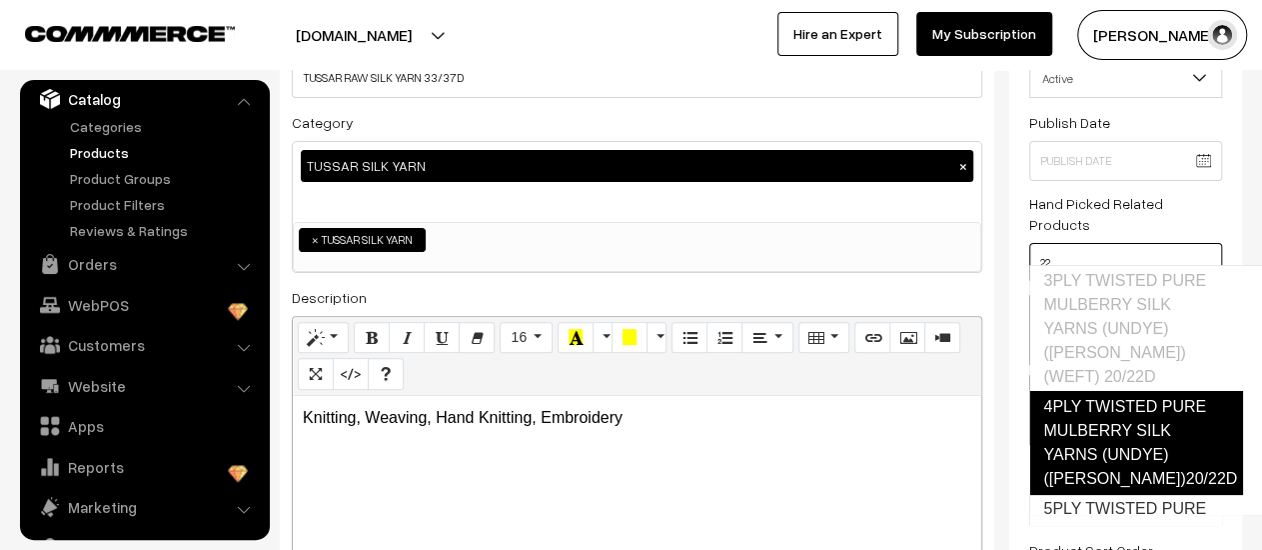
click at [1095, 394] on link "4PLY TWISTED PURE MULBERRY SILK YARNS (UNDYE)(SAPPE)20/22D" at bounding box center [1136, 443] width 214 height 104
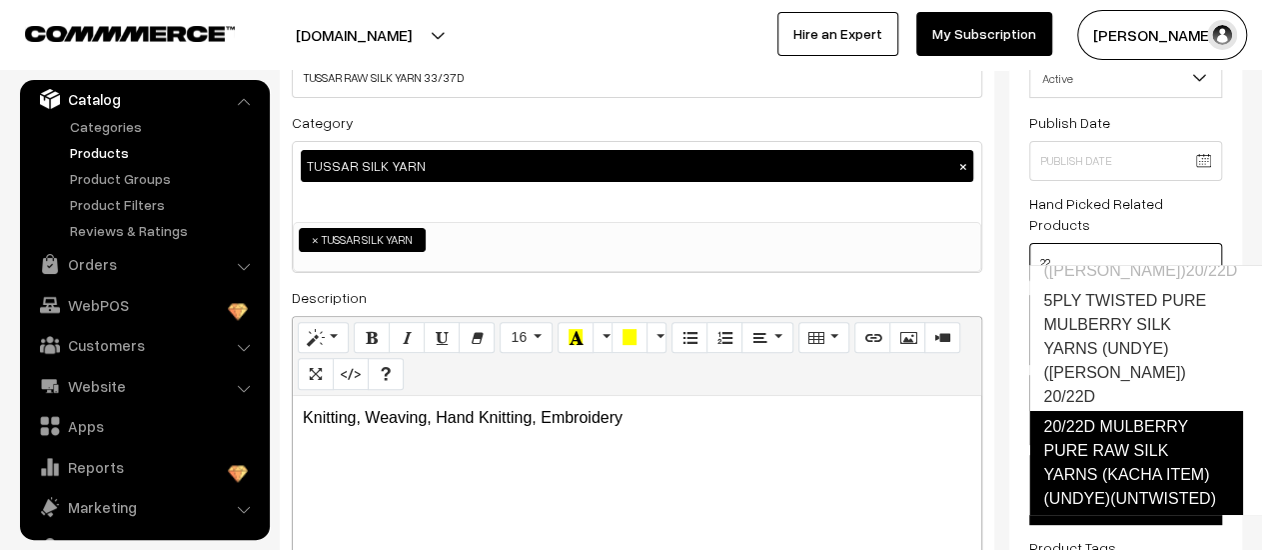
scroll to position [207, 0]
click at [1088, 413] on link "20/22D MULBERRY PURE RAW SILK YARNS (KACHA ITEM)(UNDYE)(UNTWISTED)" at bounding box center [1136, 464] width 214 height 104
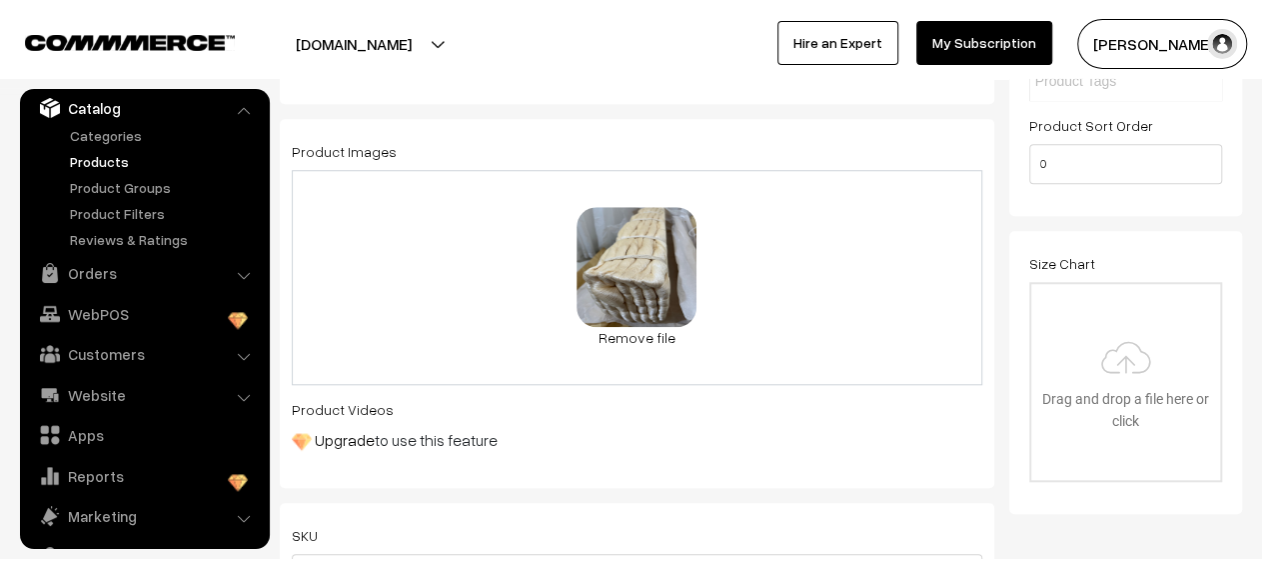
scroll to position [0, 0]
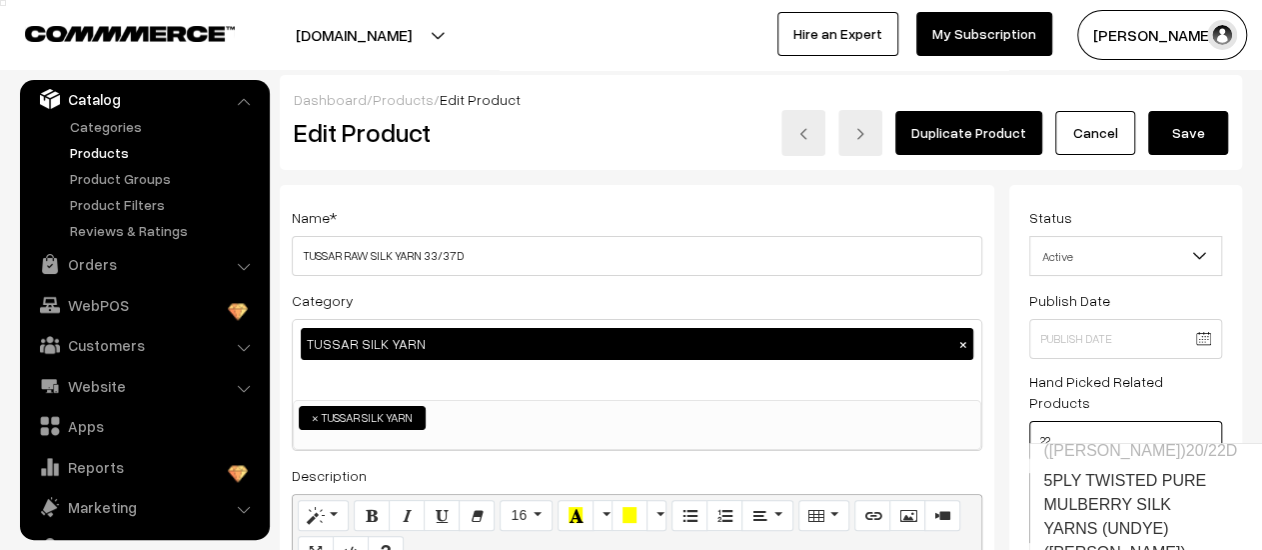
type input "22"
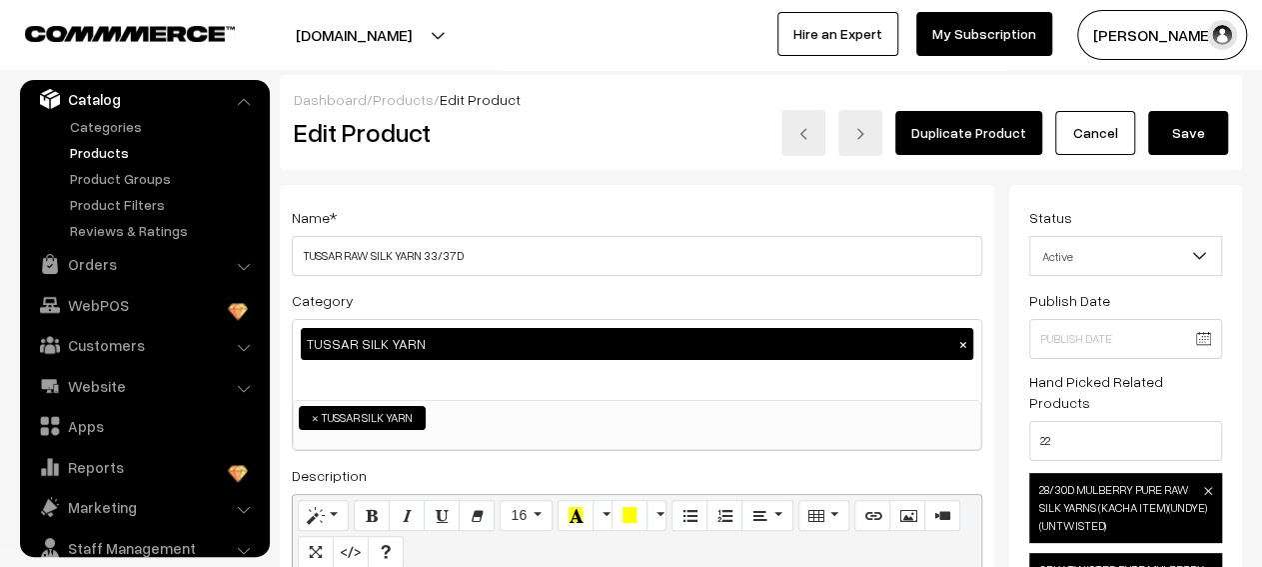
click at [1206, 129] on button "Save" at bounding box center [1188, 133] width 80 height 44
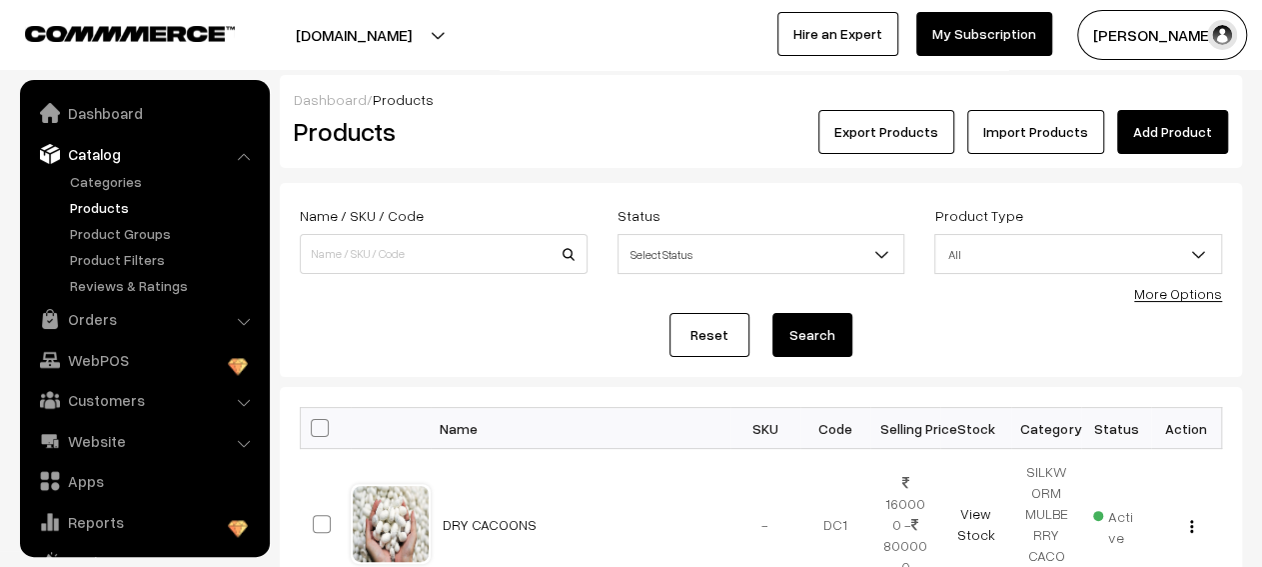
scroll to position [55, 0]
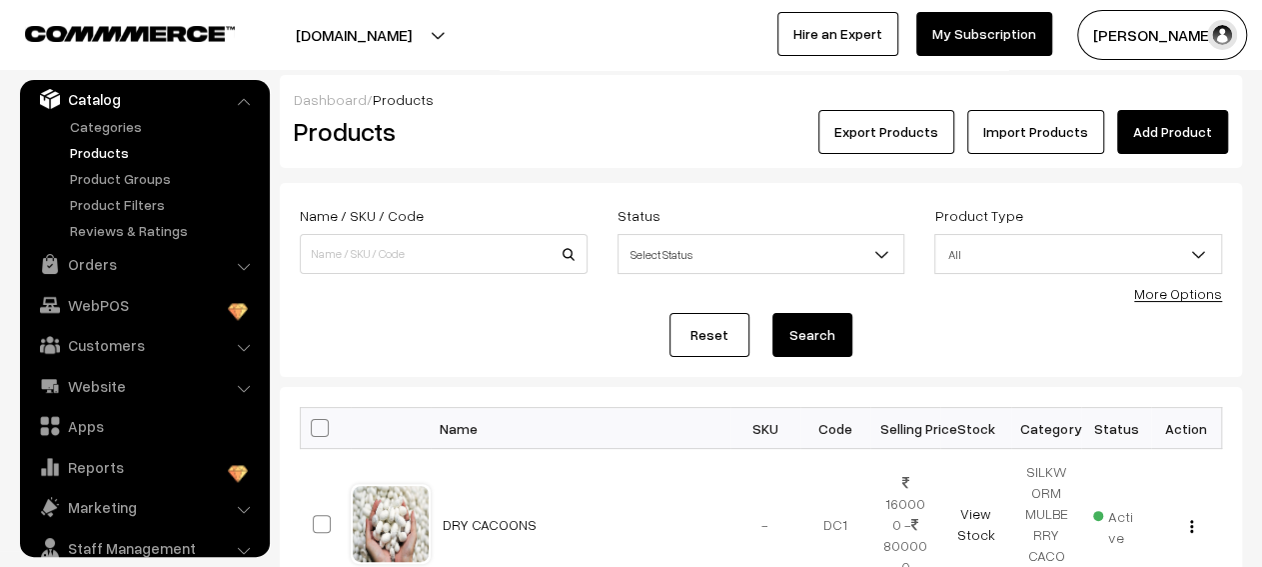
click at [109, 160] on link "Products" at bounding box center [164, 152] width 198 height 21
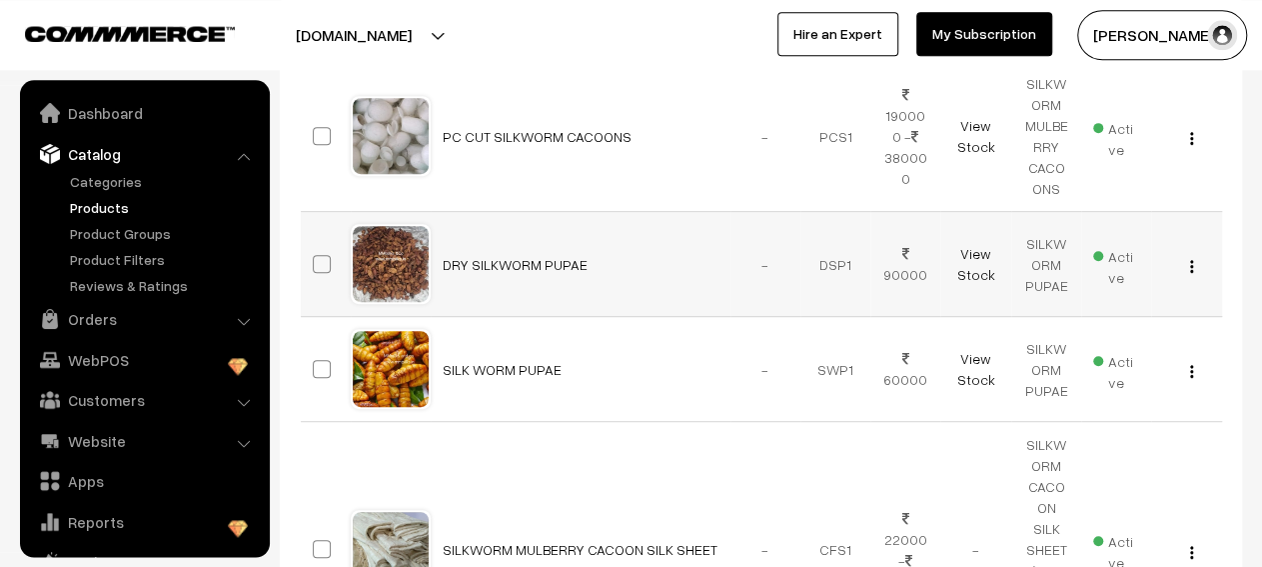
scroll to position [55, 0]
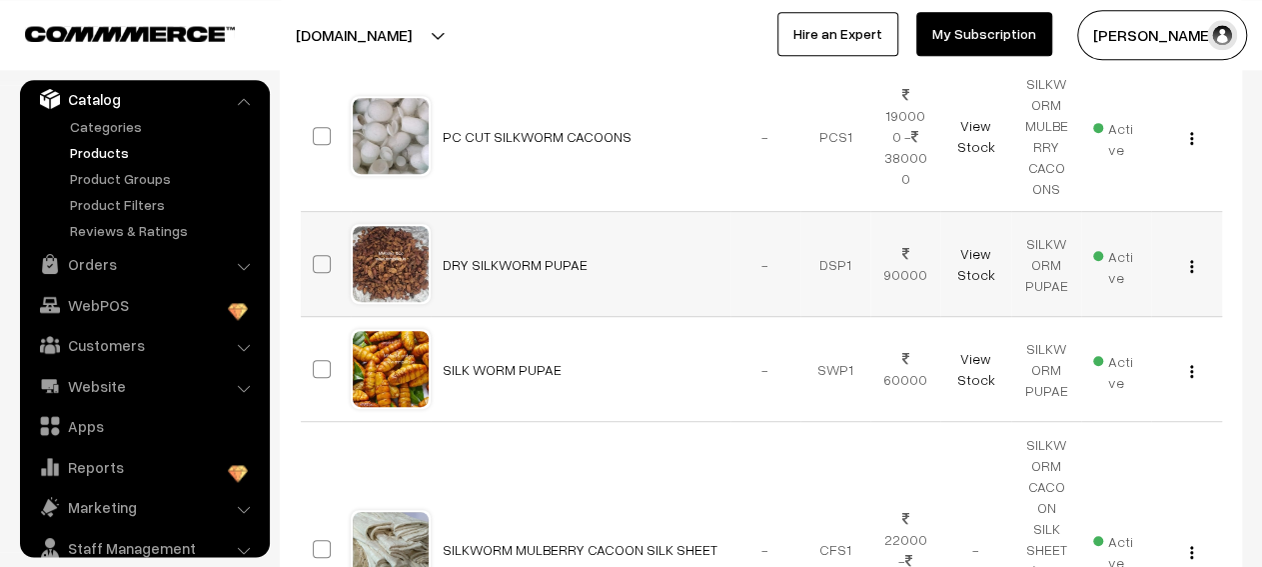
click at [1191, 268] on img "button" at bounding box center [1191, 266] width 3 height 13
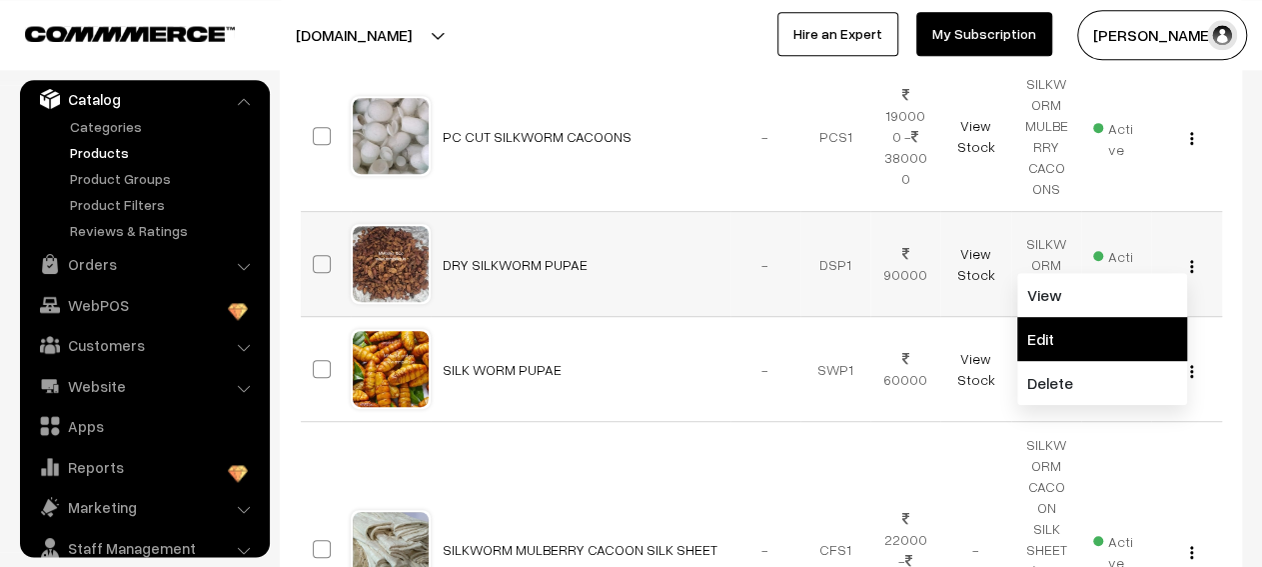
click at [1108, 322] on link "Edit" at bounding box center [1102, 339] width 170 height 44
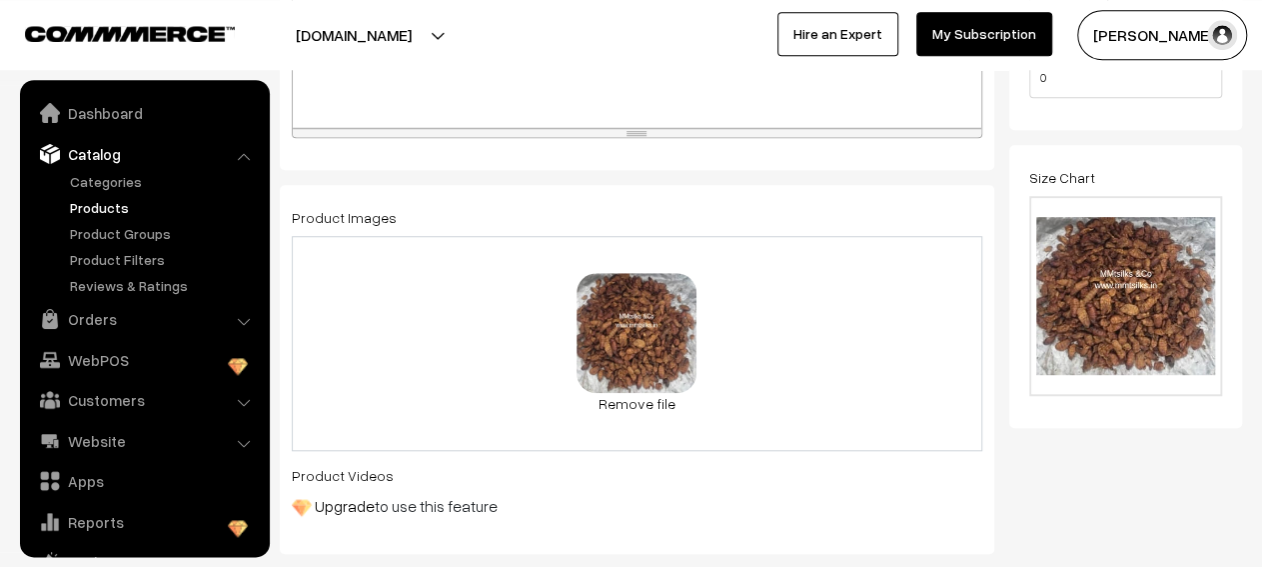
scroll to position [74, 0]
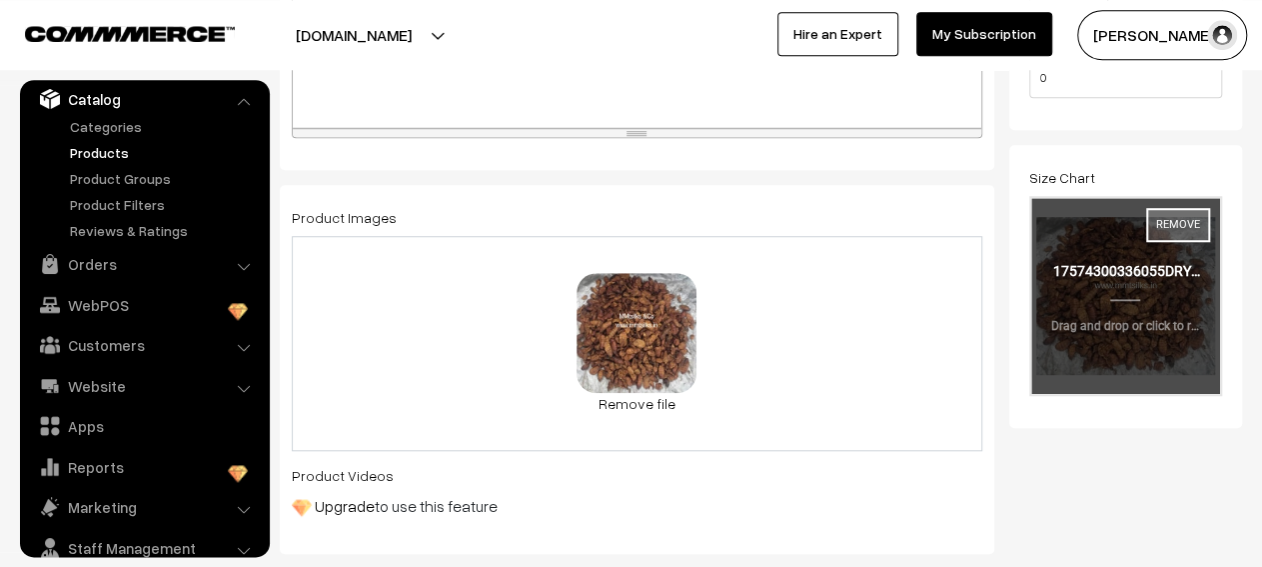
click at [1188, 208] on button "Remove" at bounding box center [1178, 225] width 64 height 34
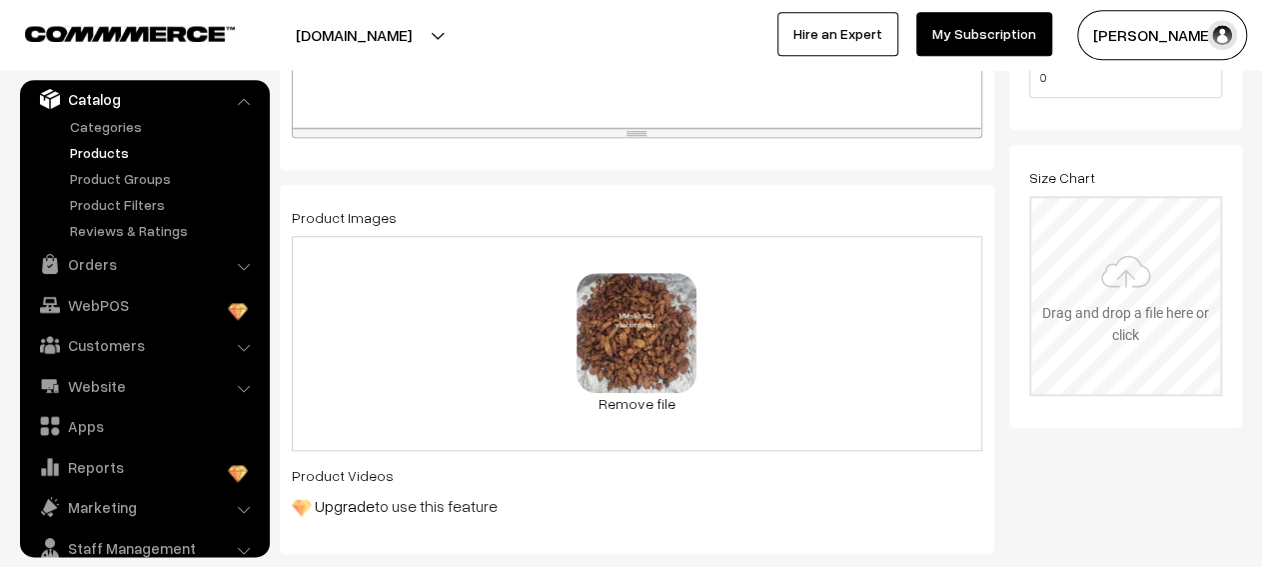
scroll to position [0, 0]
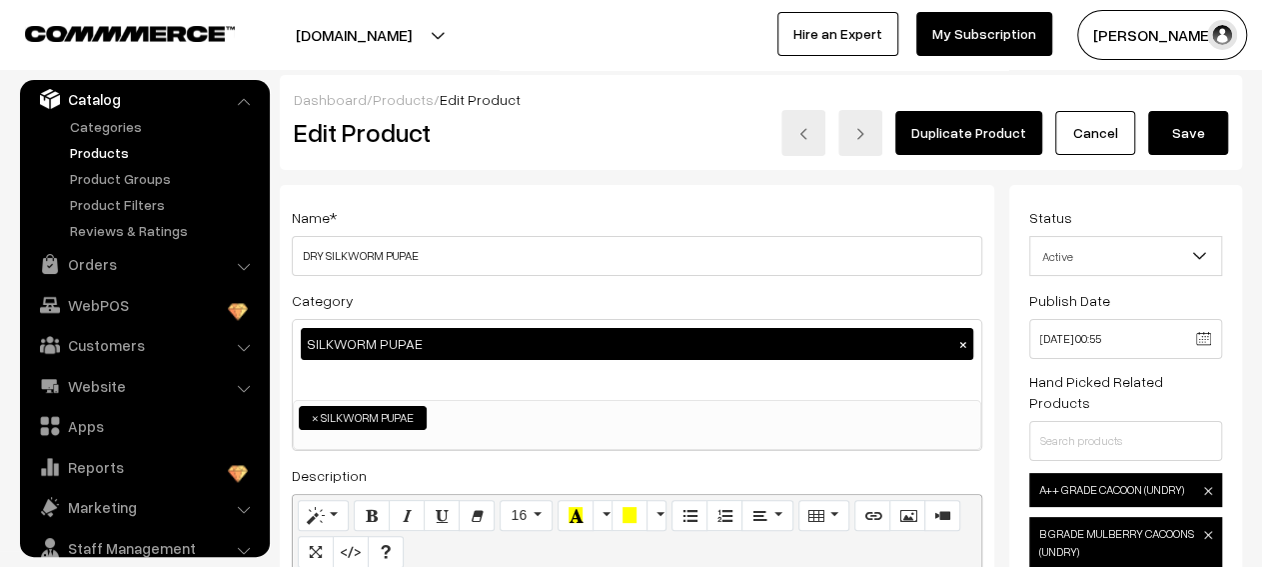
click at [1202, 144] on button "Save" at bounding box center [1188, 133] width 80 height 44
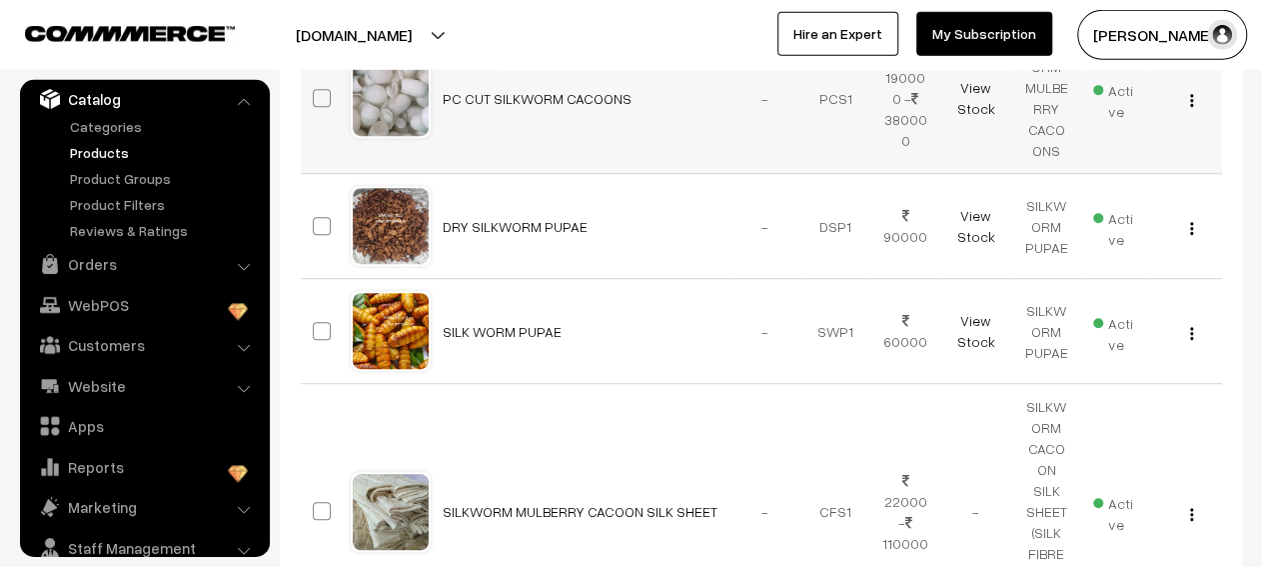
scroll to position [420, 0]
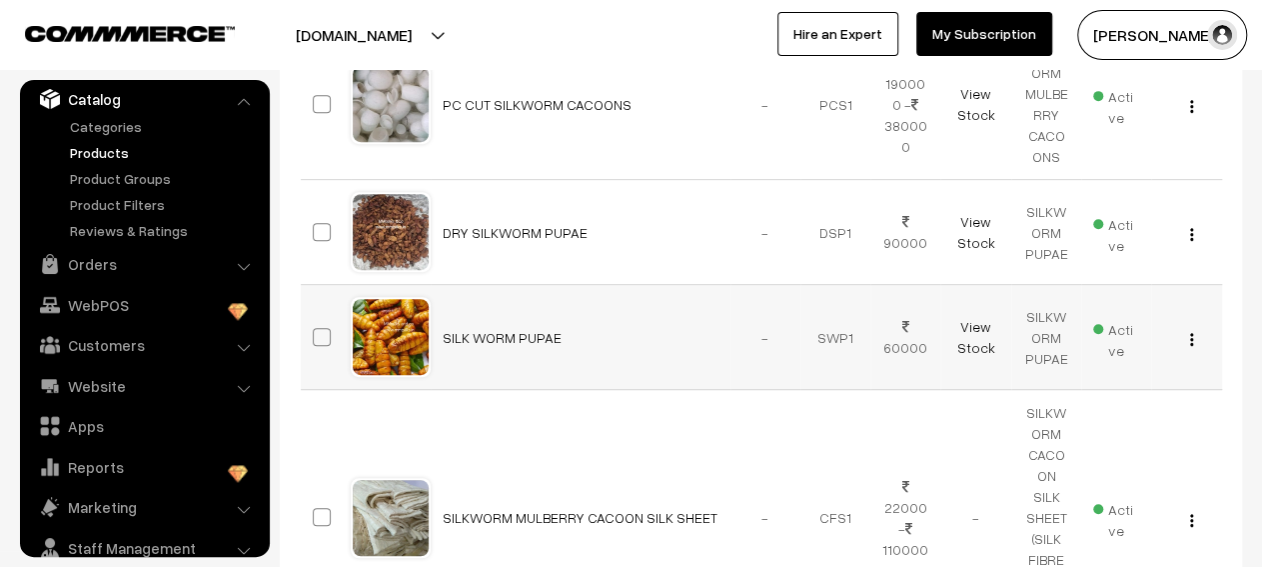
click at [1191, 339] on img "button" at bounding box center [1191, 339] width 3 height 13
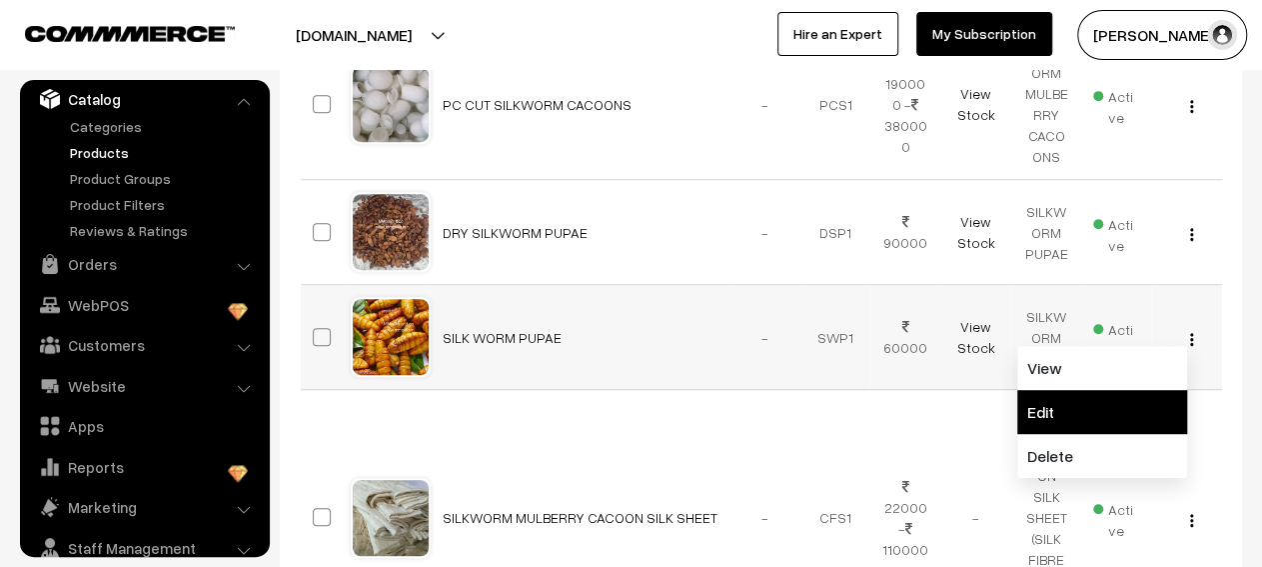
click at [1100, 391] on link "Edit" at bounding box center [1102, 412] width 170 height 44
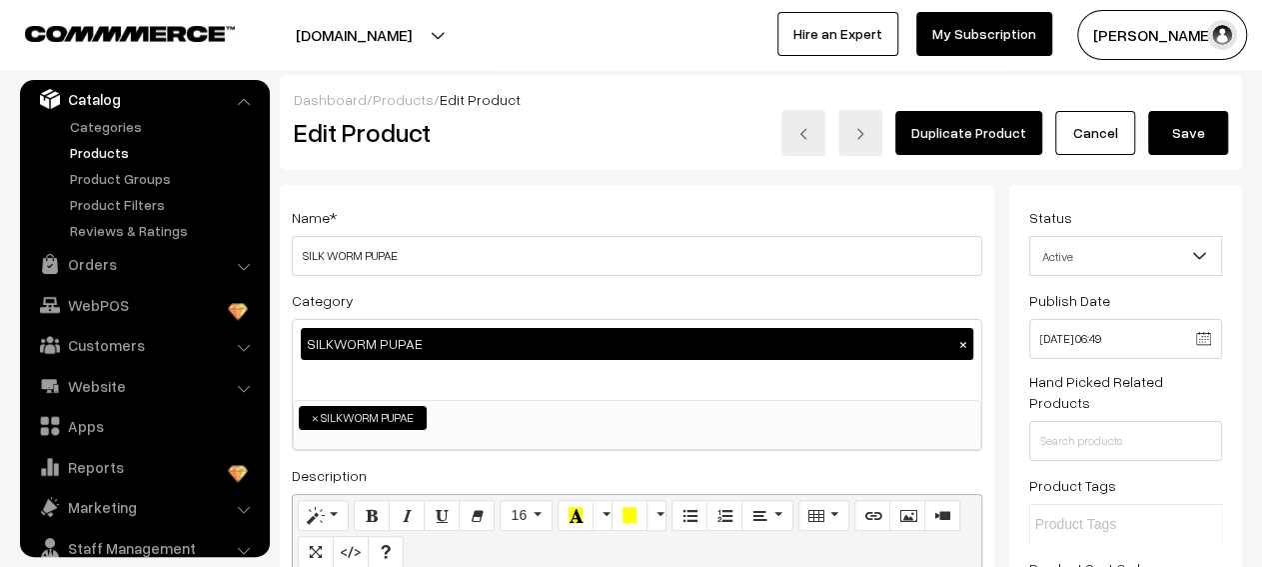
click at [1124, 150] on link "Cancel" at bounding box center [1095, 133] width 80 height 44
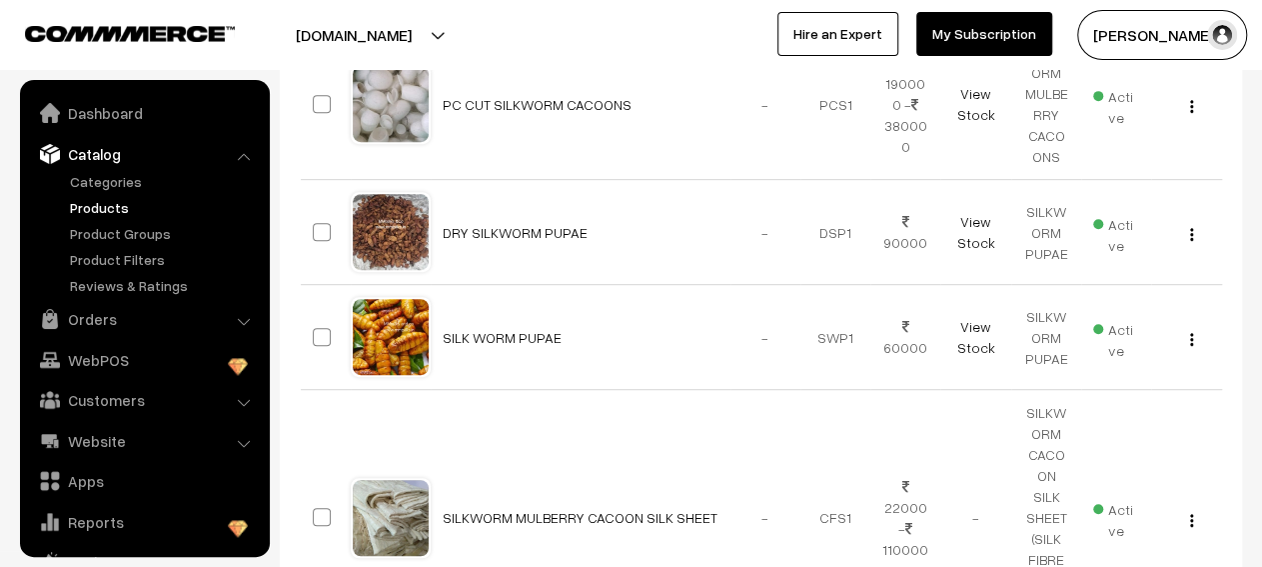
scroll to position [55, 0]
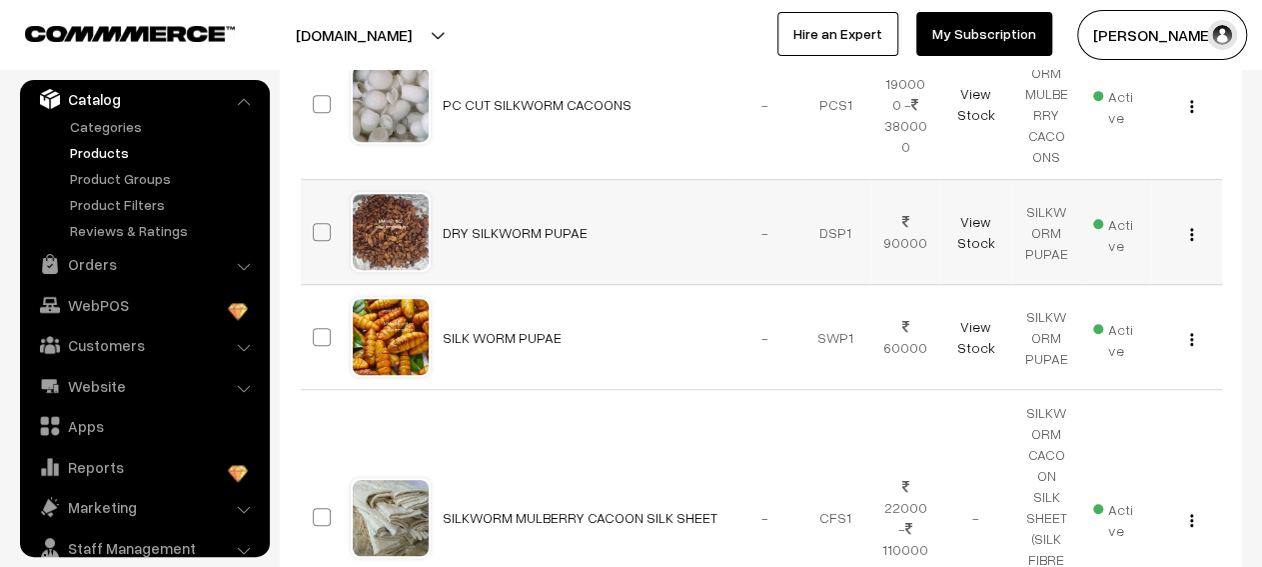
click at [1192, 234] on img "button" at bounding box center [1191, 234] width 3 height 13
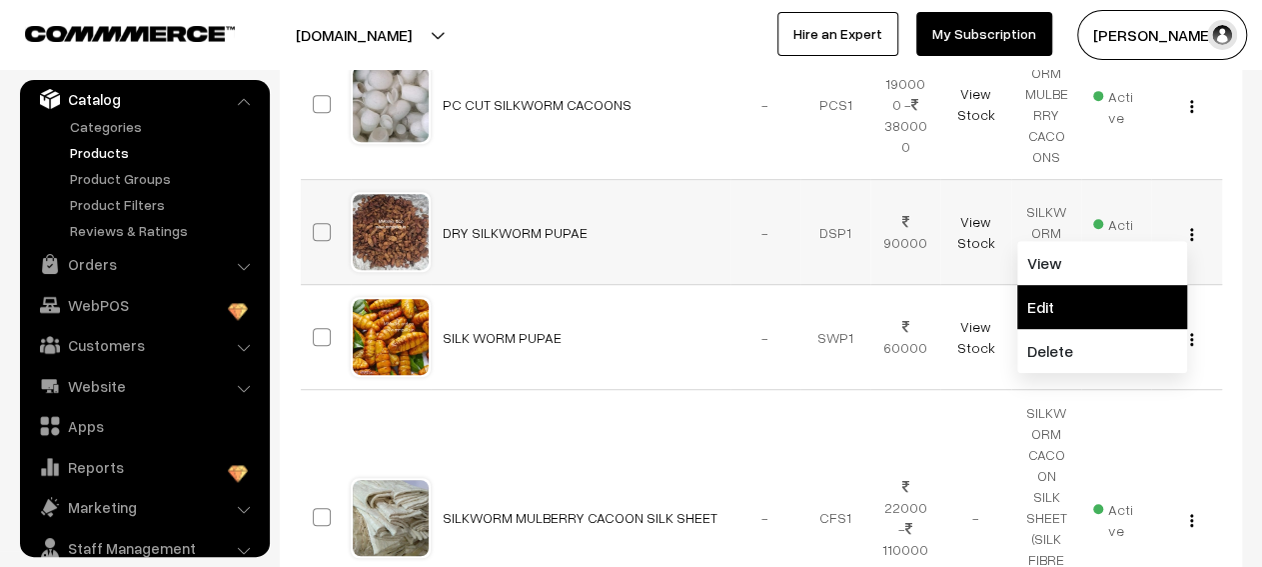
click at [1112, 293] on link "Edit" at bounding box center [1102, 307] width 170 height 44
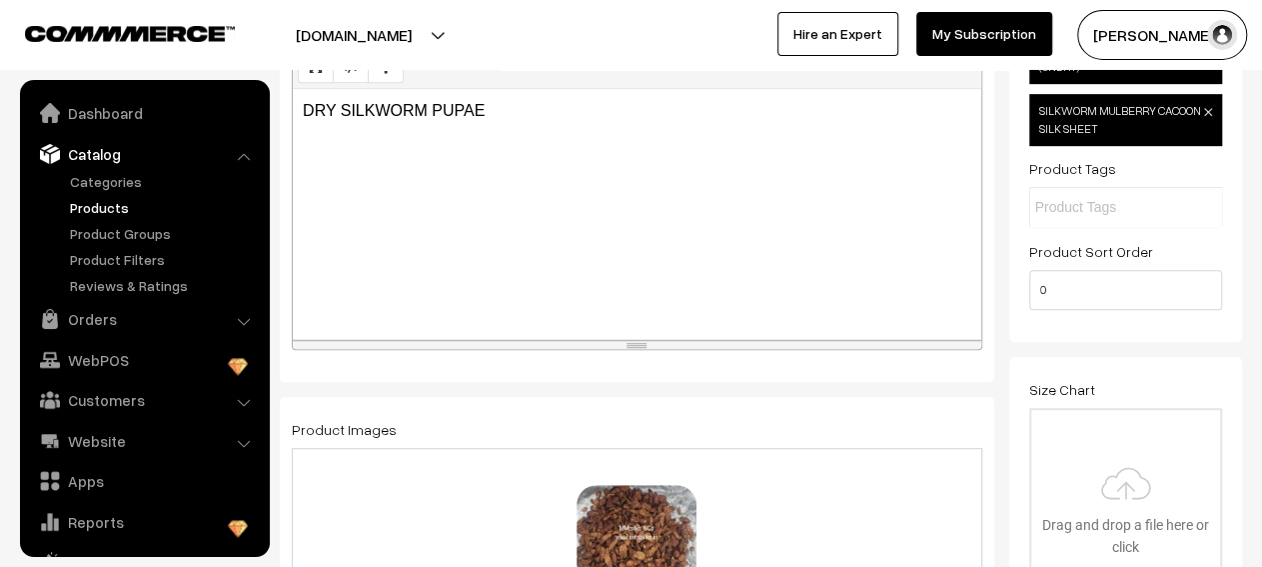
scroll to position [74, 0]
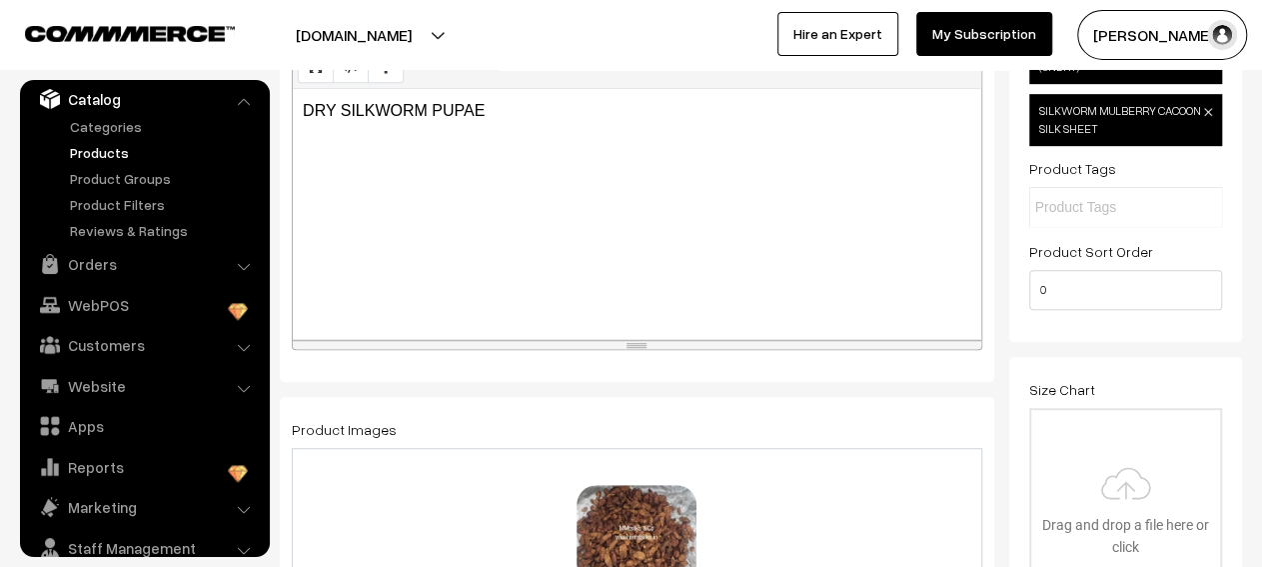
click at [1147, 410] on input "file" at bounding box center [1125, 508] width 189 height 196
type input "C:\fakepath\DRY SILK WORM .jpeg"
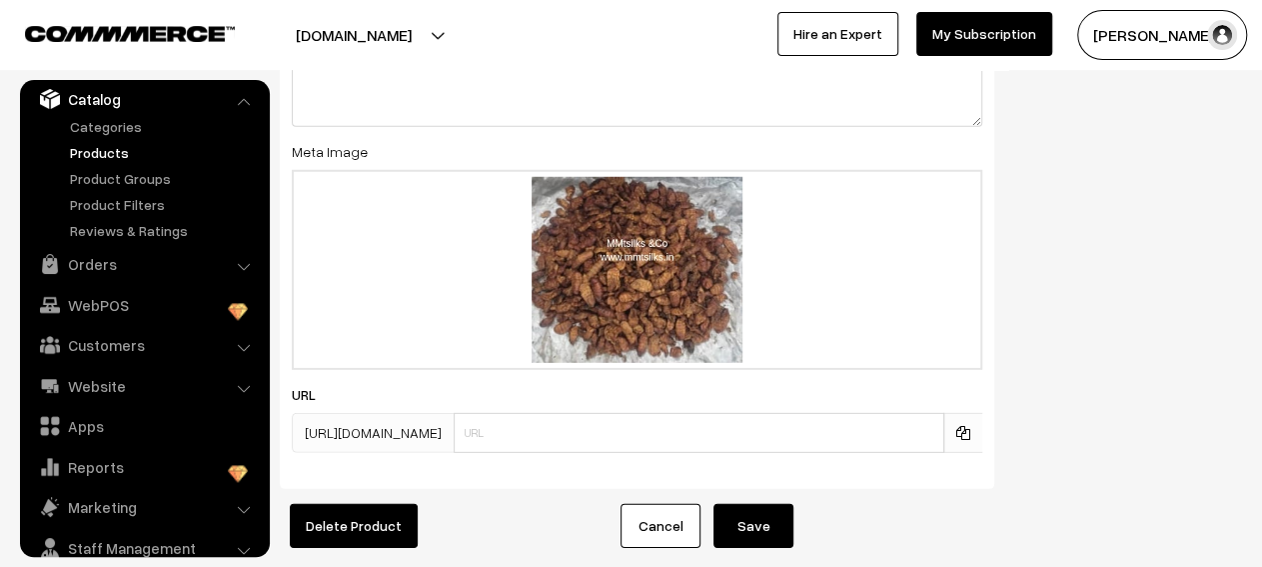
scroll to position [2813, 0]
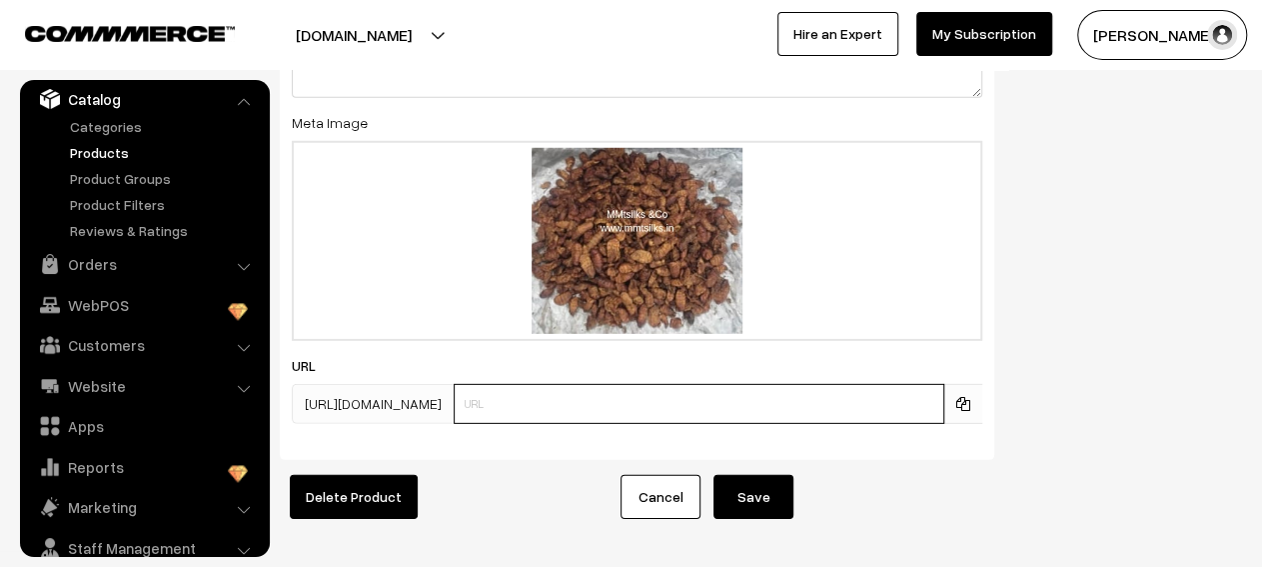
click at [707, 384] on input "text" at bounding box center [699, 404] width 491 height 40
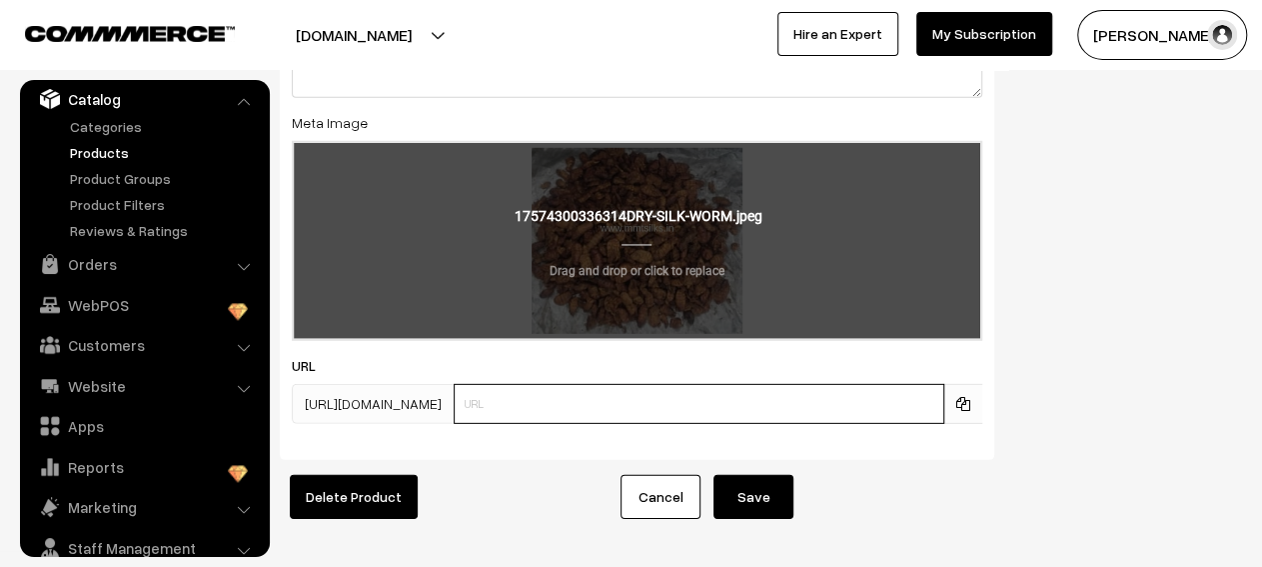
paste input "https://mmtsilks.in/categories/silkworm-pupae"
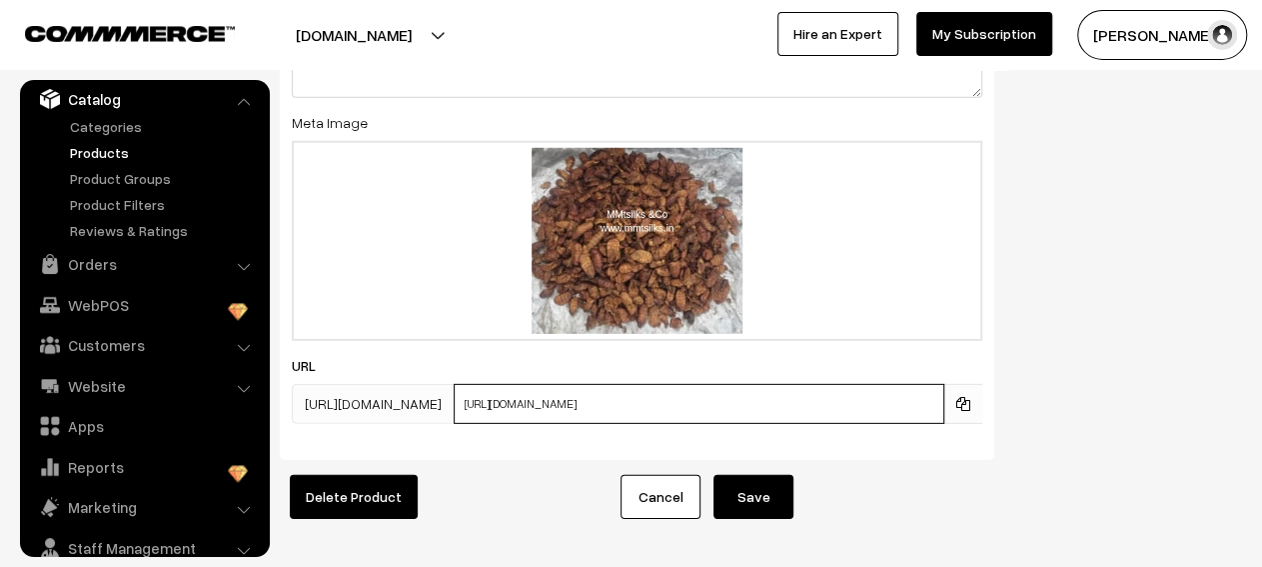
type input "https://mmtsilks.in/categories/silkworm-pupae"
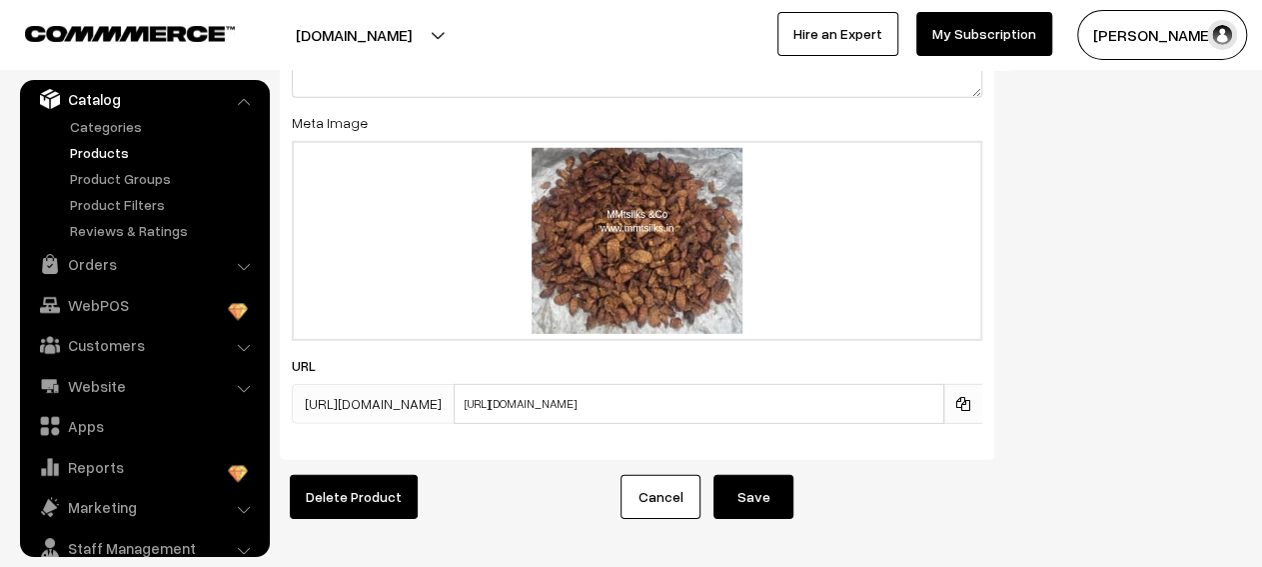
click at [745, 482] on button "Save" at bounding box center [754, 497] width 80 height 44
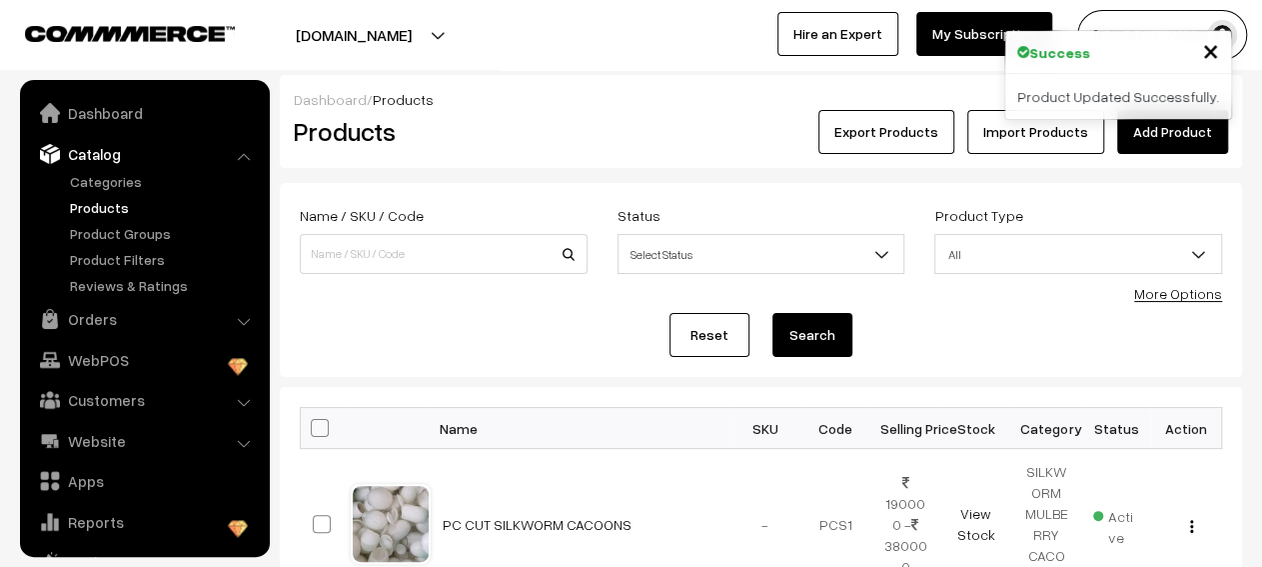
scroll to position [55, 0]
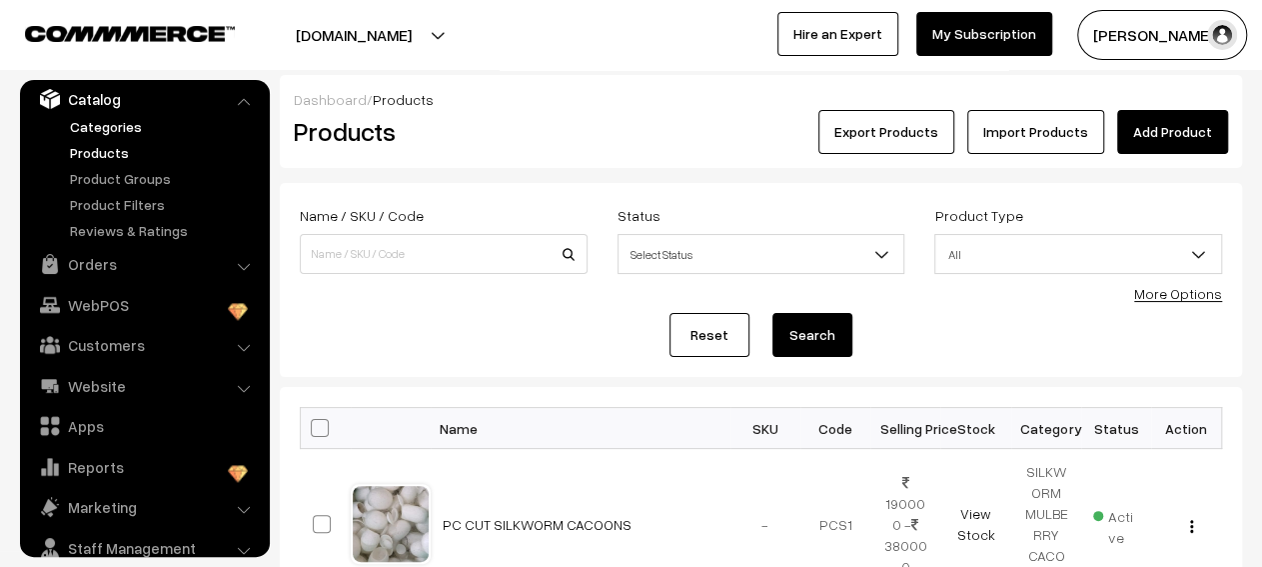
click at [123, 135] on link "Categories" at bounding box center [164, 126] width 198 height 21
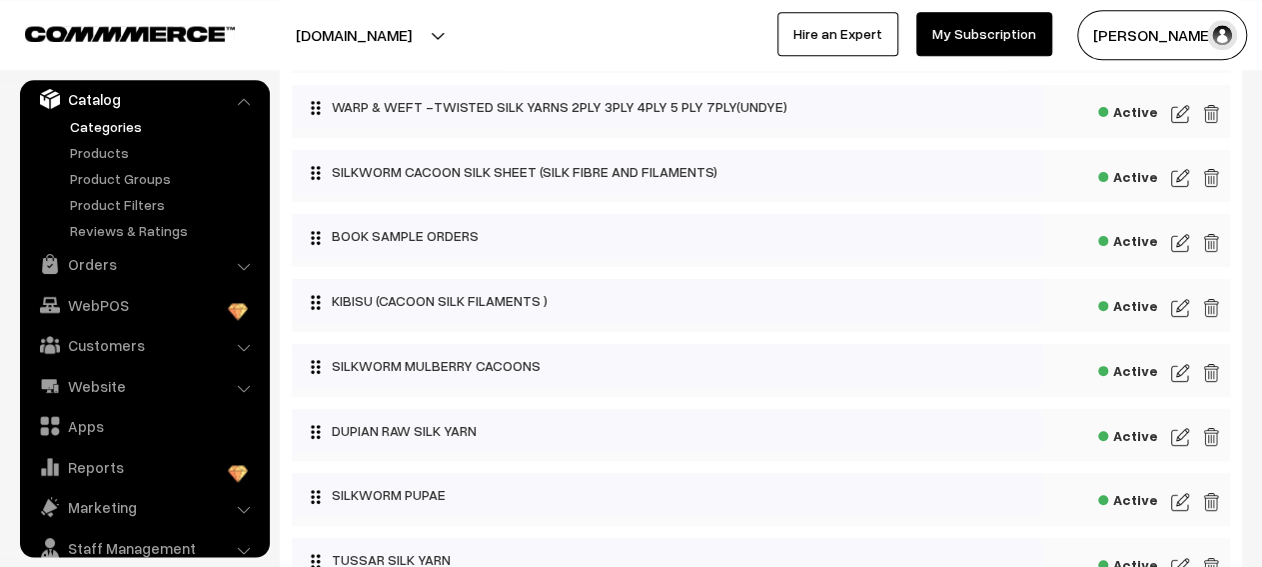
scroll to position [194, 0]
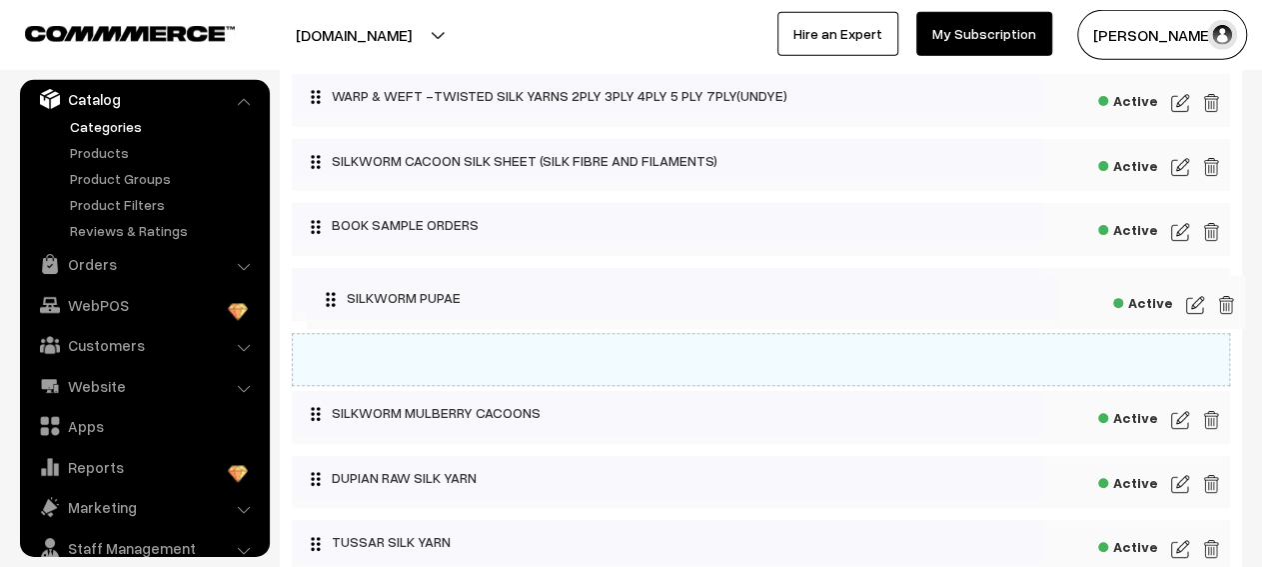
drag, startPoint x: 318, startPoint y: 490, endPoint x: 315, endPoint y: 286, distance: 203.9
click at [315, 286] on body "Thank you for showing interest. Our team will call you shortly. Close [DOMAIN_N…" at bounding box center [631, 367] width 1262 height 1122
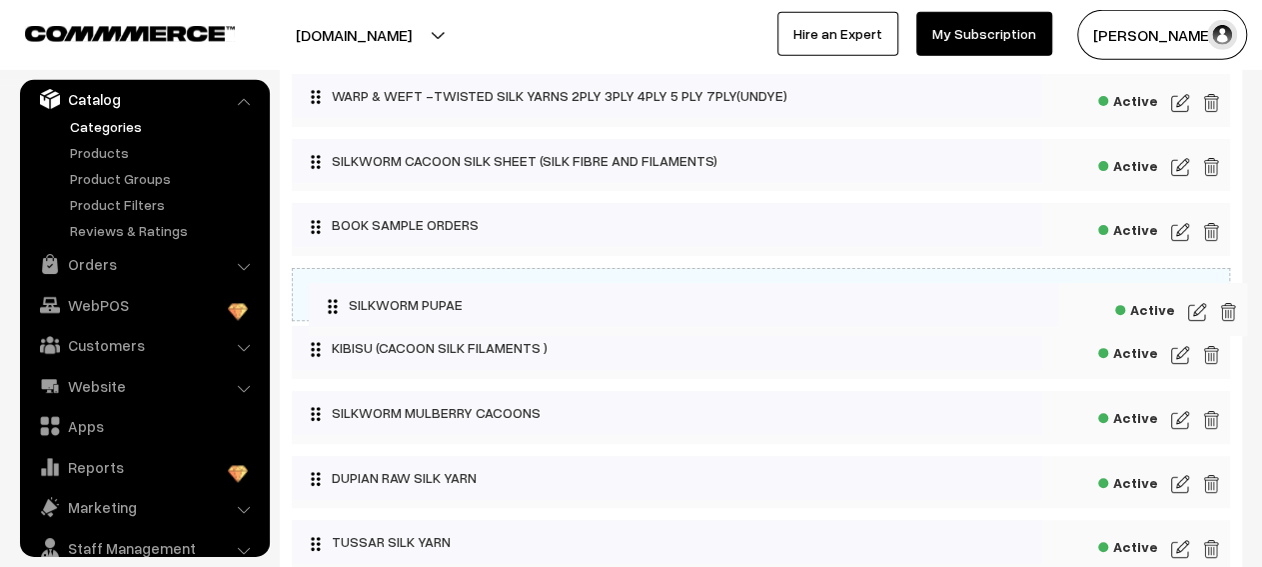
drag, startPoint x: 320, startPoint y: 356, endPoint x: 319, endPoint y: 289, distance: 67.0
click at [319, 289] on body "Thank you for showing interest. Our team will call you shortly. Close [DOMAIN_N…" at bounding box center [631, 367] width 1262 height 1122
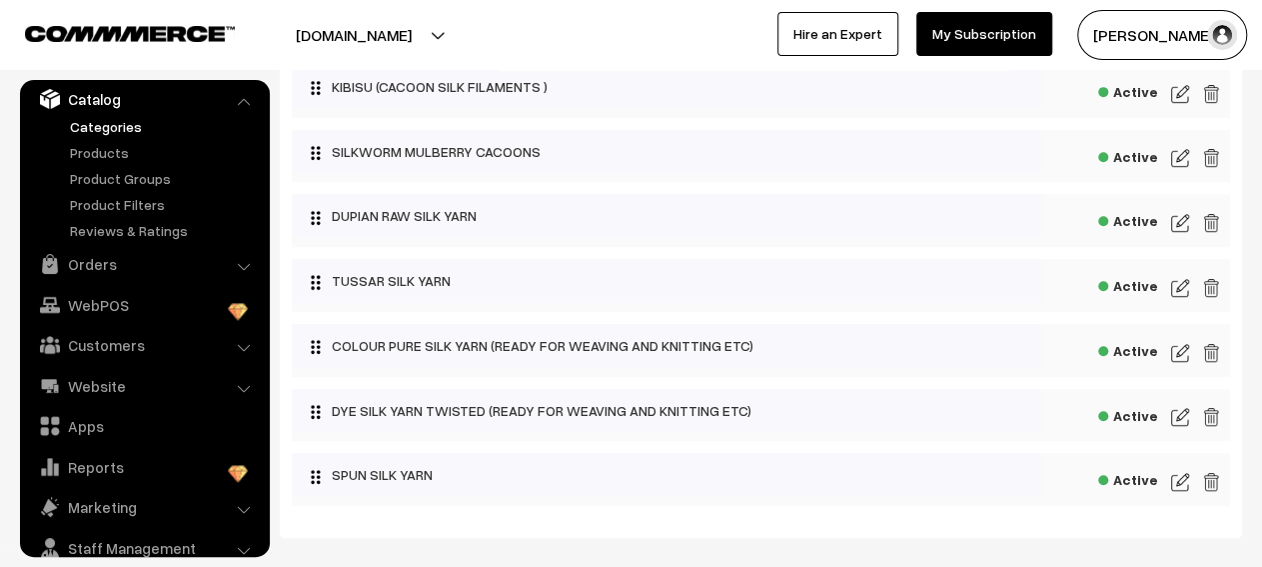
scroll to position [0, 0]
